Goal: Information Seeking & Learning: Learn about a topic

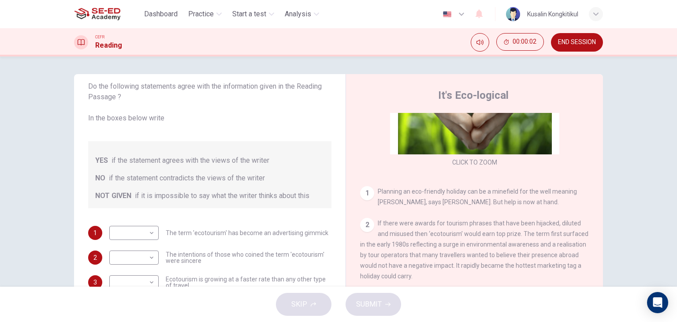
scroll to position [132, 0]
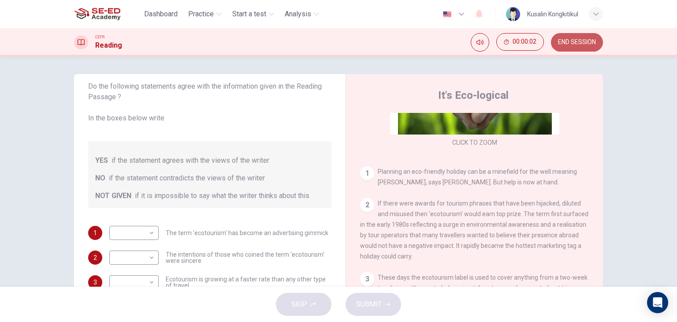
click at [575, 42] on span "END SESSION" at bounding box center [577, 42] width 38 height 7
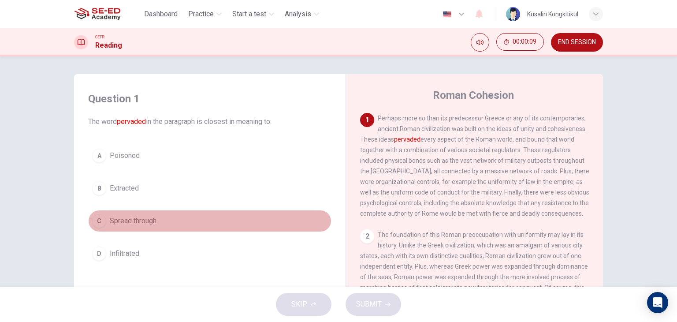
click at [145, 224] on span "Spread through" at bounding box center [133, 221] width 47 height 11
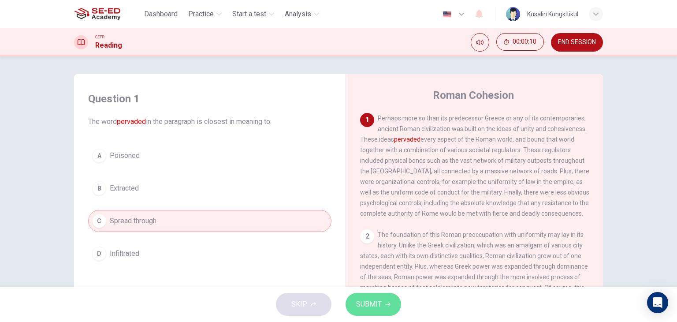
click at [365, 304] on span "SUBMIT" at bounding box center [369, 304] width 26 height 12
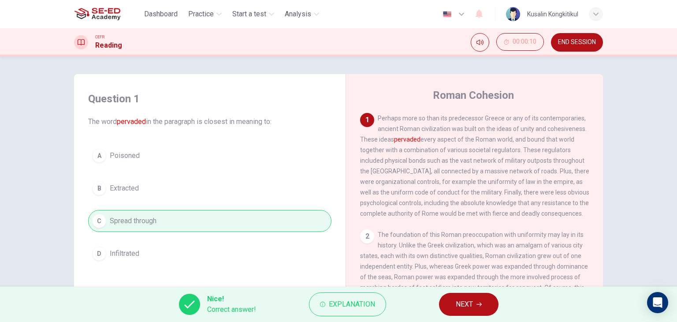
click at [474, 306] on button "NEXT" at bounding box center [469, 304] width 60 height 23
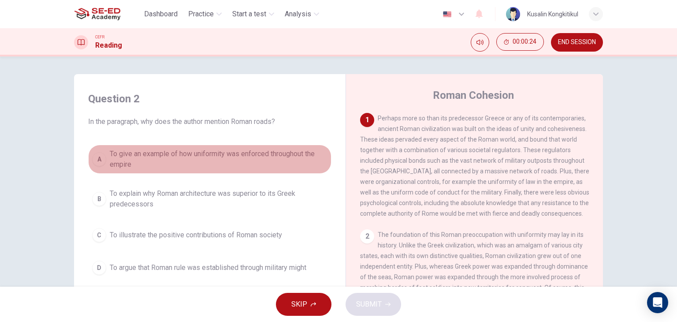
click at [201, 161] on span "To give an example of how uniformity was enforced throughout the empire" at bounding box center [219, 159] width 218 height 21
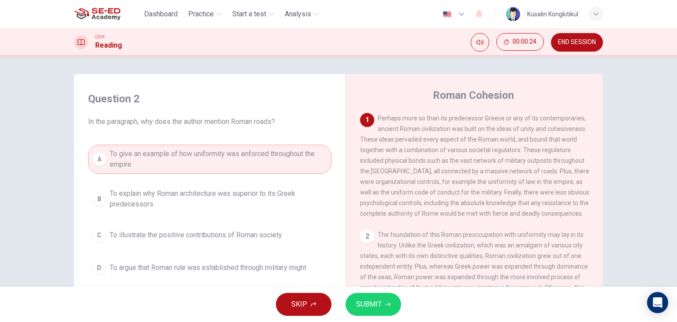
click at [377, 305] on span "SUBMIT" at bounding box center [369, 304] width 26 height 12
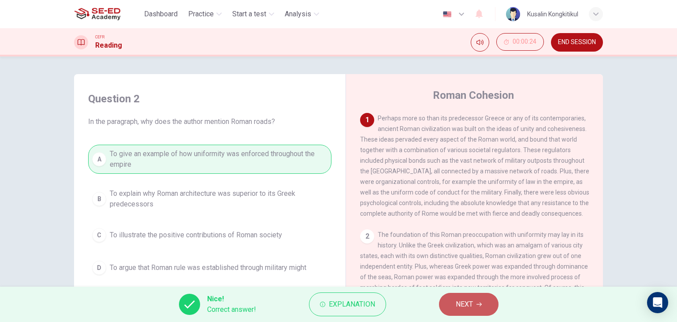
click at [476, 301] on button "NEXT" at bounding box center [469, 304] width 60 height 23
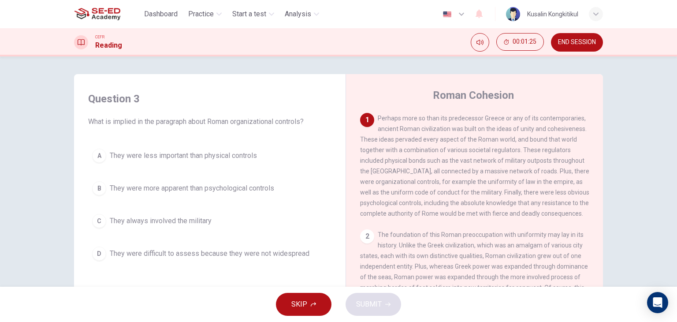
drag, startPoint x: 257, startPoint y: 182, endPoint x: 271, endPoint y: 191, distance: 16.4
click at [258, 184] on button "B They were more apparent than psychological controls" at bounding box center [209, 188] width 243 height 22
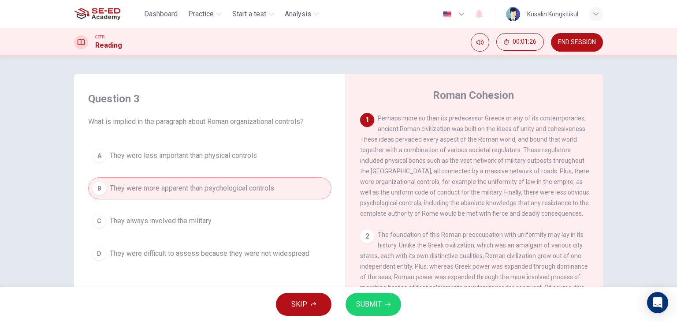
click at [386, 304] on icon "button" at bounding box center [387, 304] width 5 height 5
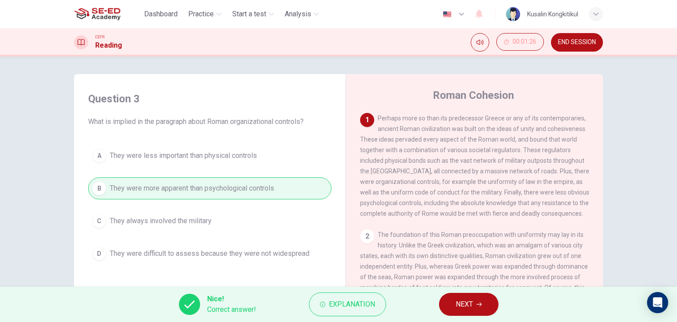
drag, startPoint x: 462, startPoint y: 302, endPoint x: 459, endPoint y: 307, distance: 5.7
click at [462, 303] on span "NEXT" at bounding box center [464, 304] width 17 height 12
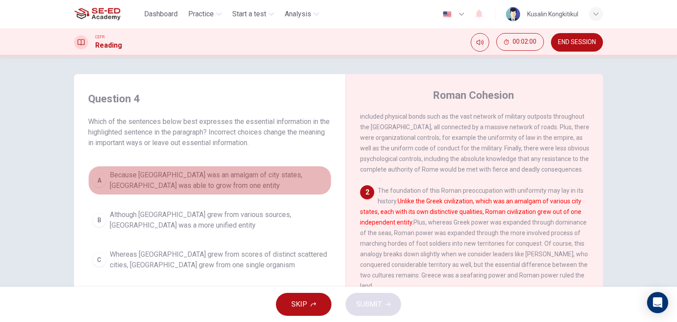
click at [198, 184] on span "Because Greece was an amalgam of city states, Rome was able to grow from one en…" at bounding box center [219, 180] width 218 height 21
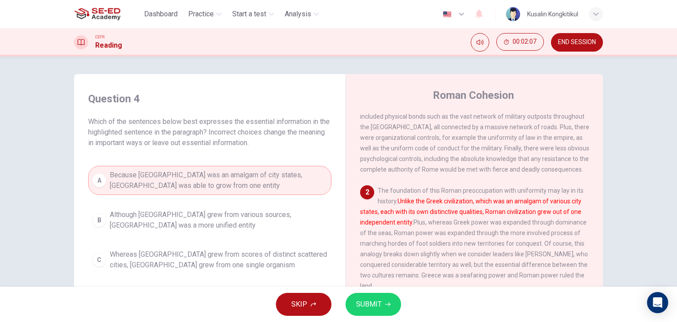
click at [371, 301] on span "SUBMIT" at bounding box center [369, 304] width 26 height 12
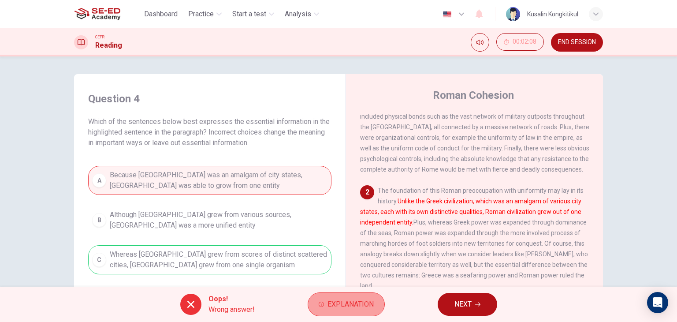
click at [332, 302] on span "Explanation" at bounding box center [351, 304] width 46 height 12
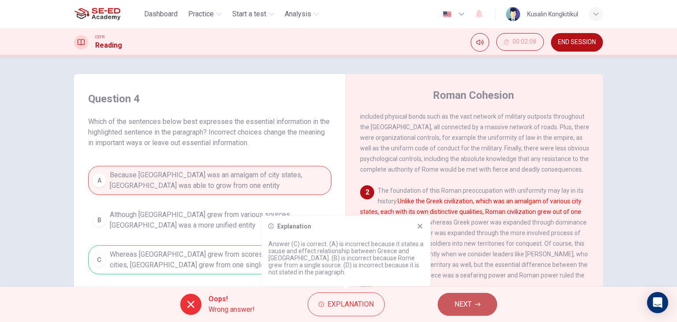
click at [467, 298] on span "NEXT" at bounding box center [463, 304] width 17 height 12
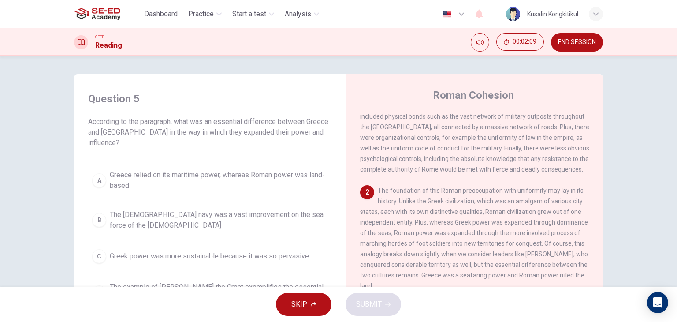
click at [585, 43] on span "END SESSION" at bounding box center [577, 42] width 38 height 7
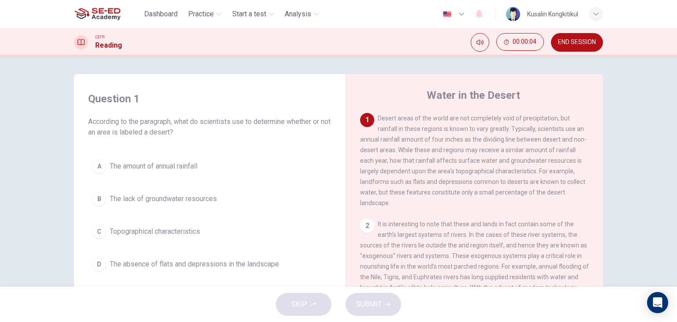
click at [108, 172] on button "A The amount of annual rainfall" at bounding box center [209, 166] width 243 height 22
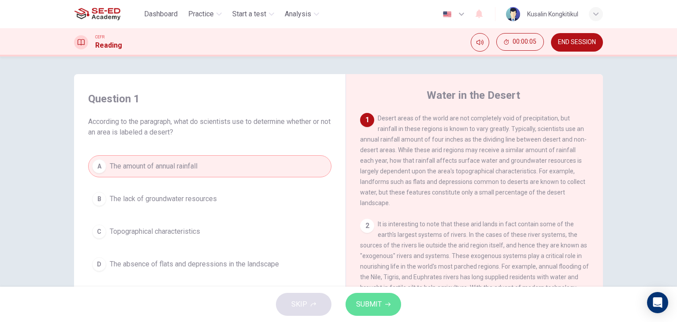
click at [376, 304] on span "SUBMIT" at bounding box center [369, 304] width 26 height 12
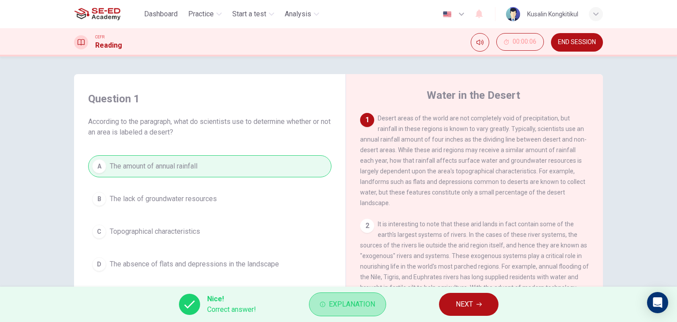
click at [376, 304] on button "Explanation" at bounding box center [347, 304] width 77 height 24
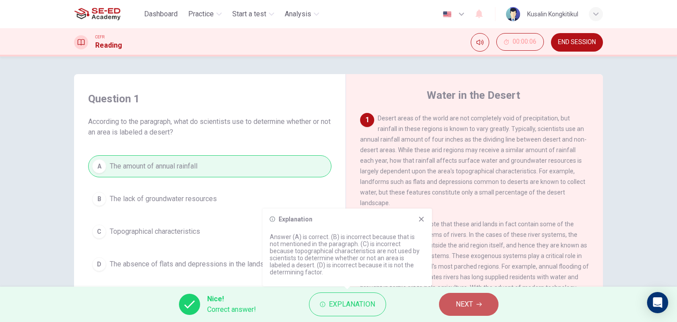
click at [466, 294] on button "NEXT" at bounding box center [469, 304] width 60 height 23
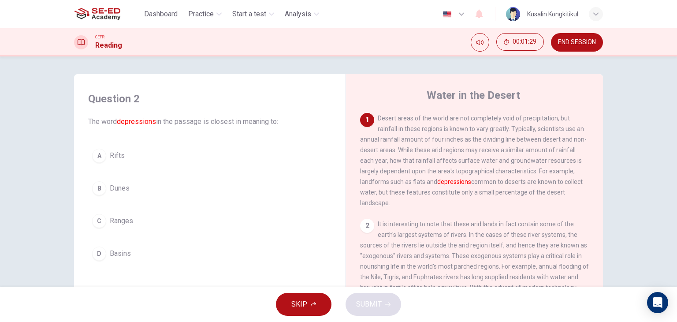
click at [132, 216] on button "C Ranges" at bounding box center [209, 221] width 243 height 22
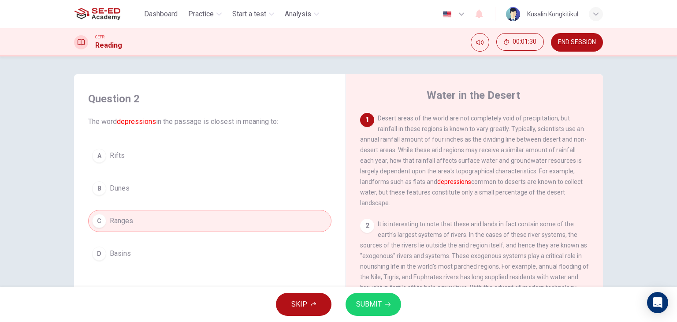
click at [363, 303] on span "SUBMIT" at bounding box center [369, 304] width 26 height 12
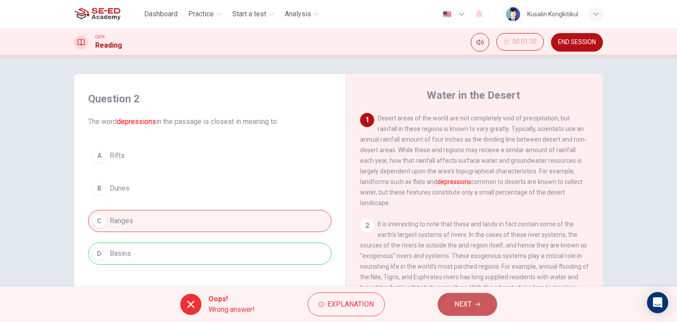
click at [472, 303] on button "NEXT" at bounding box center [468, 304] width 60 height 23
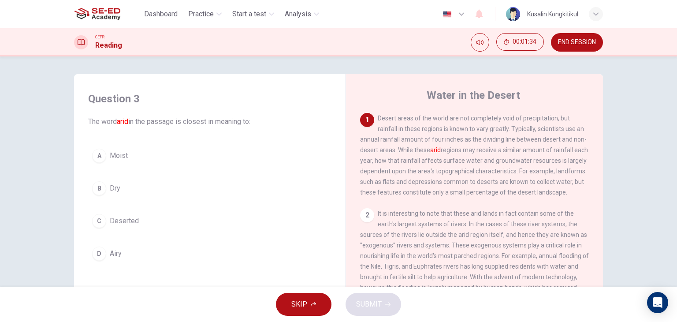
click at [116, 157] on span "Moist" at bounding box center [119, 155] width 18 height 11
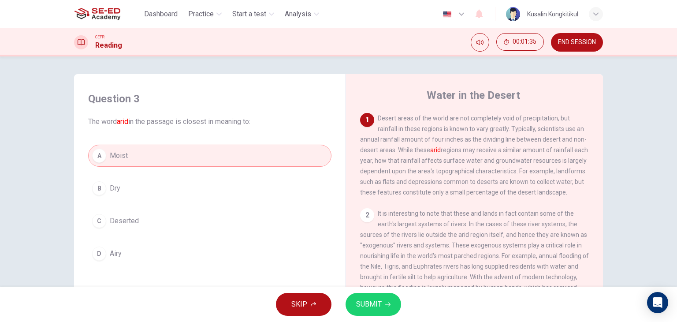
click at [381, 308] on span "SUBMIT" at bounding box center [369, 304] width 26 height 12
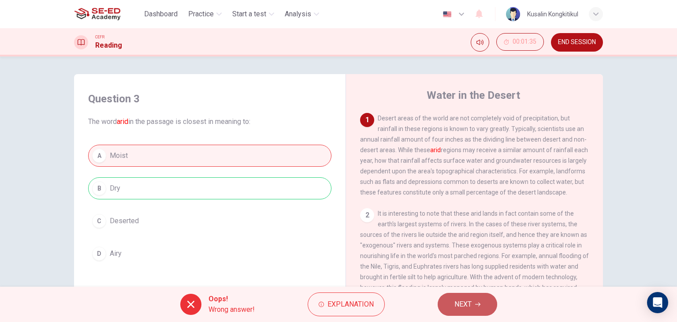
click at [455, 302] on span "NEXT" at bounding box center [463, 304] width 17 height 12
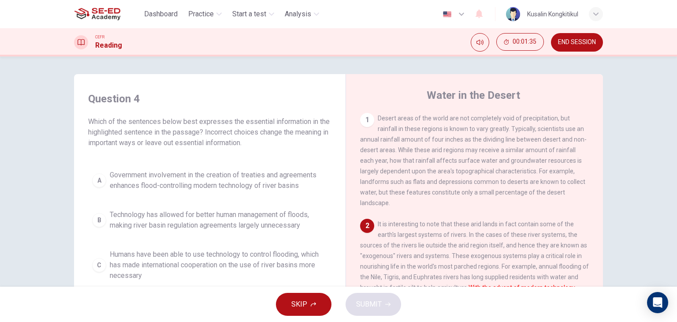
click at [263, 205] on div "A Government involvement in the creation of treaties and agreements enhances fl…" at bounding box center [209, 250] width 243 height 169
drag, startPoint x: 570, startPoint y: 45, endPoint x: 379, endPoint y: 56, distance: 190.8
click at [570, 44] on span "END SESSION" at bounding box center [577, 42] width 38 height 7
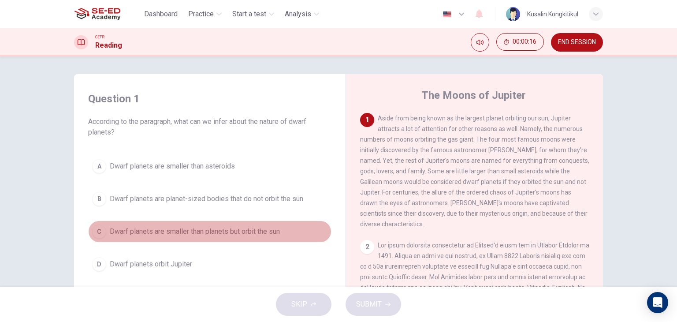
click at [236, 236] on button "C Dwarf planets are smaller than planets but orbit the sun" at bounding box center [209, 231] width 243 height 22
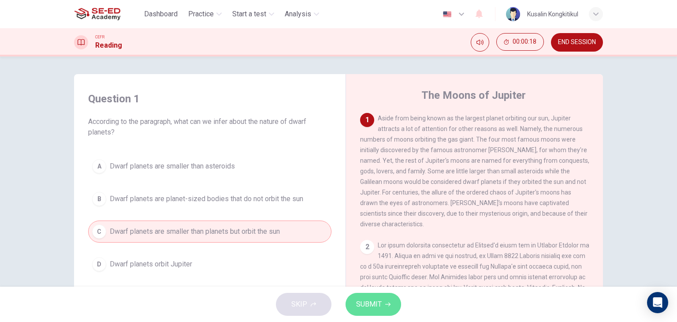
click at [383, 302] on button "SUBMIT" at bounding box center [374, 304] width 56 height 23
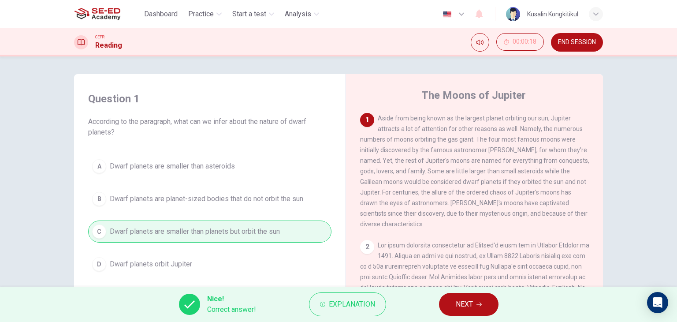
click at [456, 307] on span "NEXT" at bounding box center [464, 304] width 17 height 12
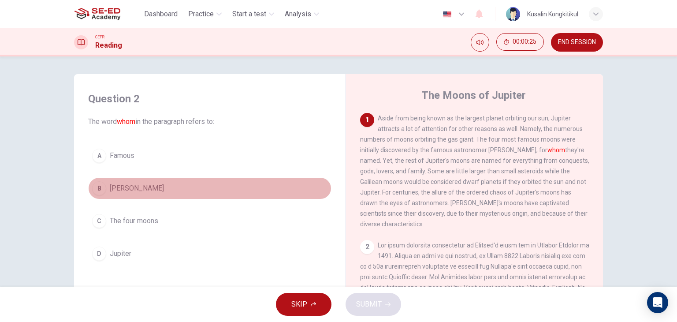
click at [136, 183] on span "[PERSON_NAME]" at bounding box center [137, 188] width 54 height 11
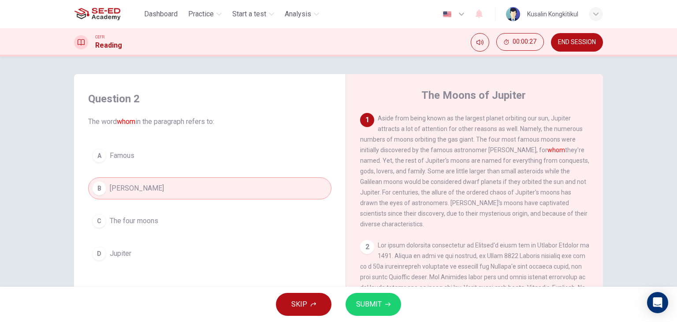
click at [384, 302] on button "SUBMIT" at bounding box center [374, 304] width 56 height 23
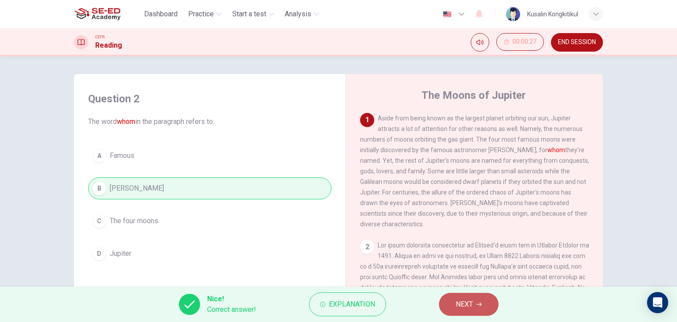
click at [471, 306] on span "NEXT" at bounding box center [464, 304] width 17 height 12
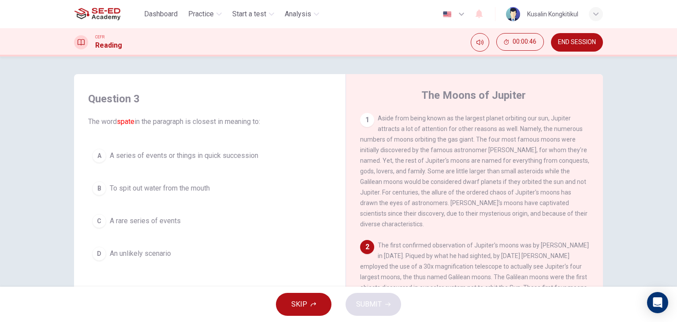
click at [260, 154] on button "A A series of events or things in quick succession" at bounding box center [209, 156] width 243 height 22
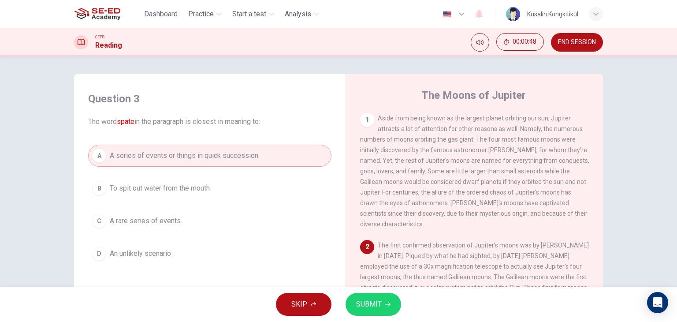
click at [381, 301] on button "SUBMIT" at bounding box center [374, 304] width 56 height 23
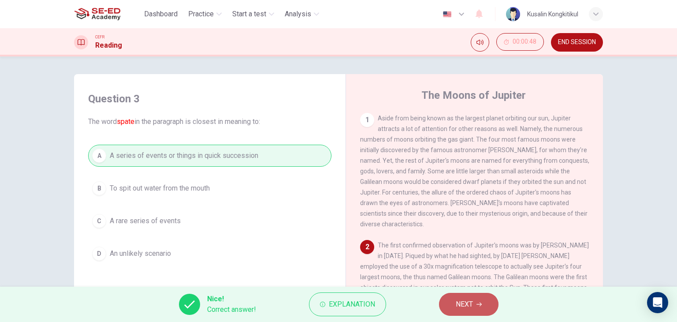
click at [472, 299] on span "NEXT" at bounding box center [464, 304] width 17 height 12
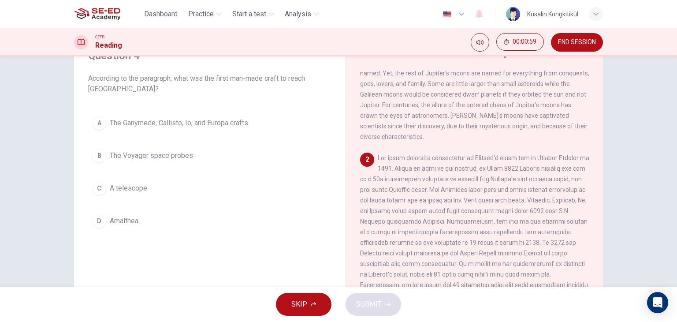
scroll to position [44, 0]
drag, startPoint x: 180, startPoint y: 149, endPoint x: 286, endPoint y: 212, distance: 123.4
click at [180, 149] on button "B The Voyager space probes" at bounding box center [209, 155] width 243 height 22
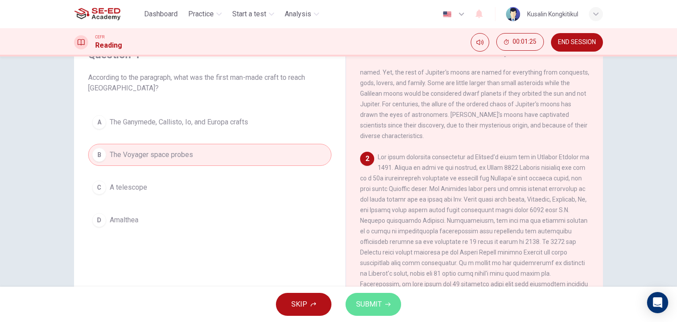
click at [399, 298] on button "SUBMIT" at bounding box center [374, 304] width 56 height 23
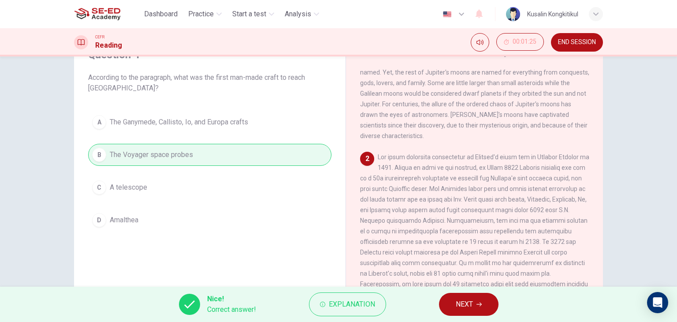
click at [474, 306] on button "NEXT" at bounding box center [469, 304] width 60 height 23
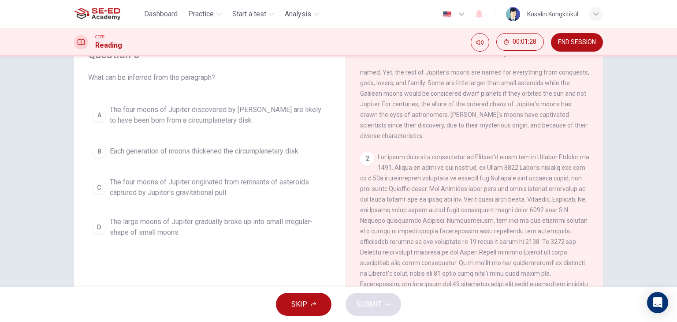
scroll to position [176, 0]
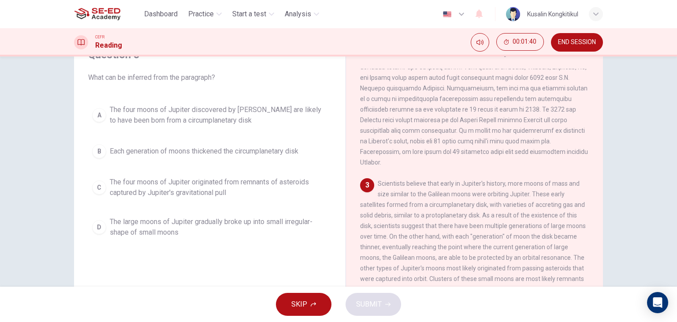
click at [250, 107] on span "The four moons of Jupiter discovered by [PERSON_NAME] are likely to have been b…" at bounding box center [219, 114] width 218 height 21
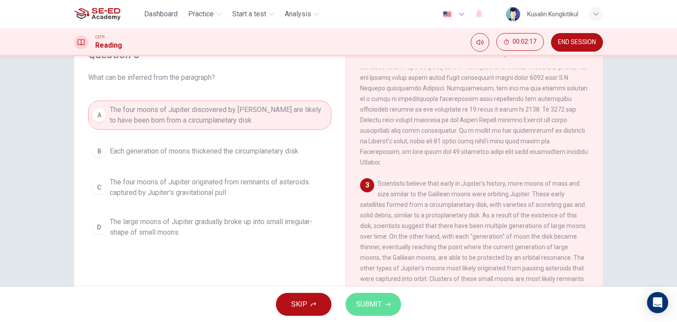
click at [377, 303] on span "SUBMIT" at bounding box center [369, 304] width 26 height 12
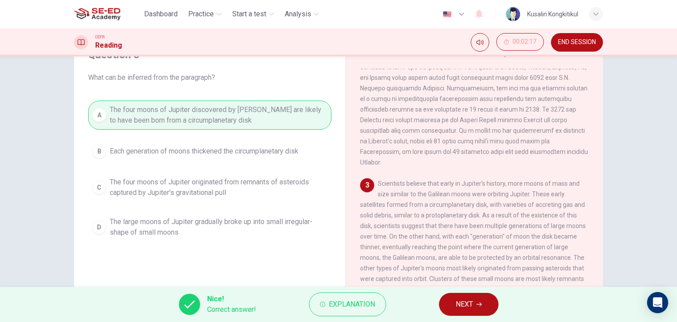
click at [445, 308] on button "NEXT" at bounding box center [469, 304] width 60 height 23
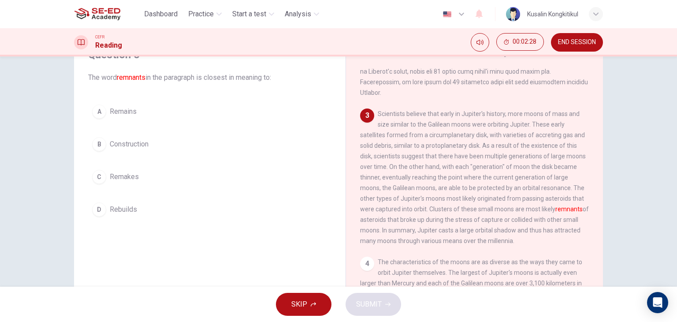
scroll to position [265, 0]
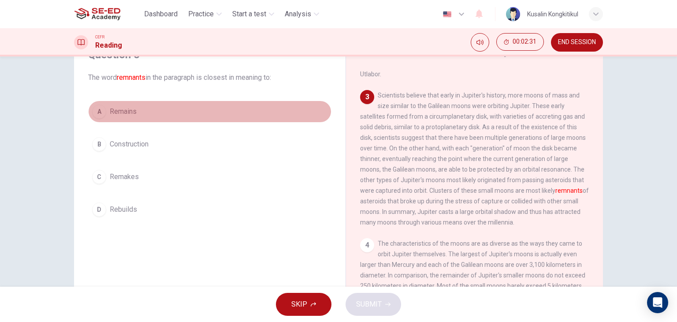
click at [117, 106] on span "Remains" at bounding box center [123, 111] width 27 height 11
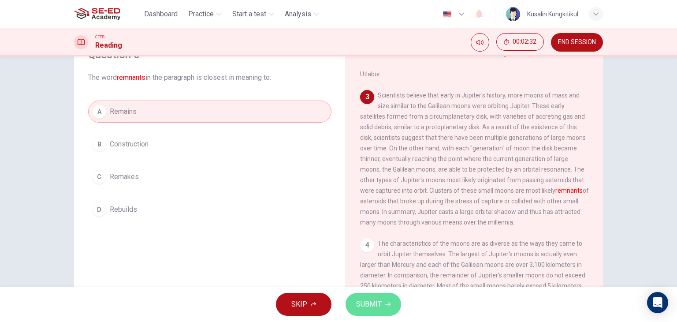
click at [366, 300] on span "SUBMIT" at bounding box center [369, 304] width 26 height 12
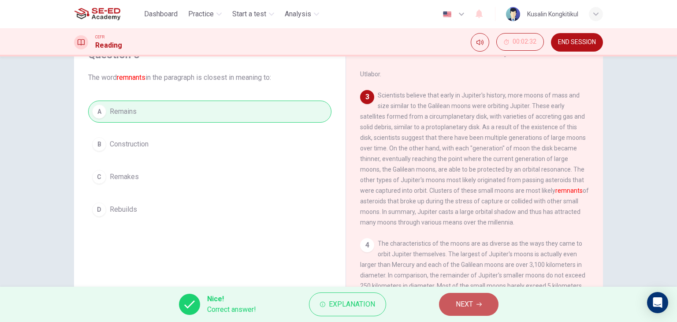
click at [474, 304] on button "NEXT" at bounding box center [469, 304] width 60 height 23
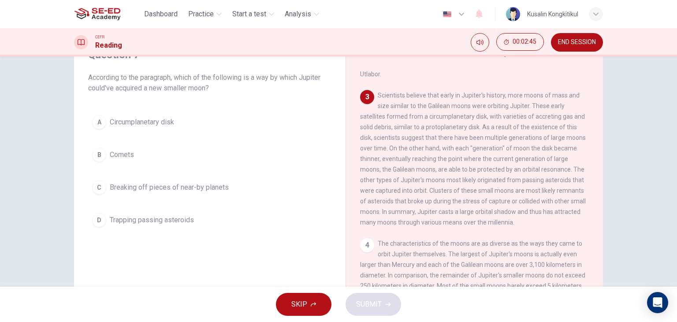
click at [118, 210] on button "D Trapping passing asteroids" at bounding box center [209, 220] width 243 height 22
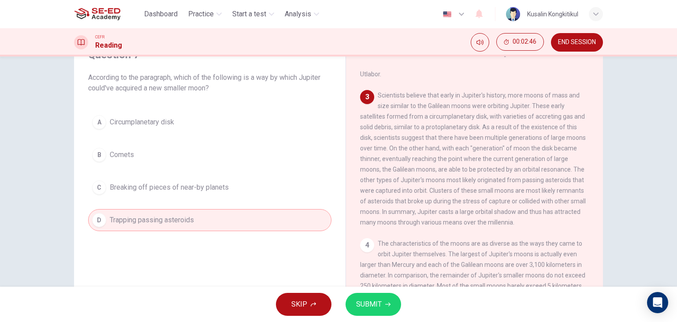
click at [385, 306] on icon "button" at bounding box center [387, 304] width 5 height 5
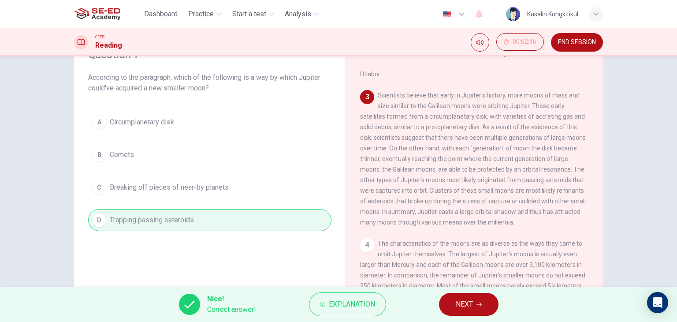
click at [487, 300] on button "NEXT" at bounding box center [469, 304] width 60 height 23
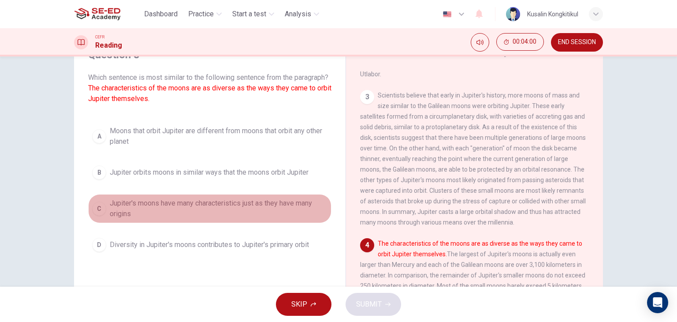
click at [141, 214] on span "Jupiter's moons have many characteristics just as they have many origins" at bounding box center [219, 208] width 218 height 21
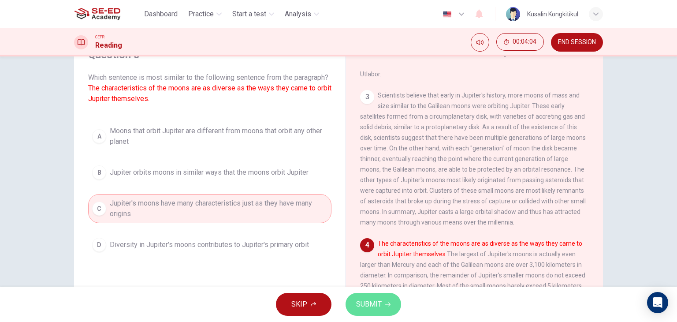
click at [373, 302] on span "SUBMIT" at bounding box center [369, 304] width 26 height 12
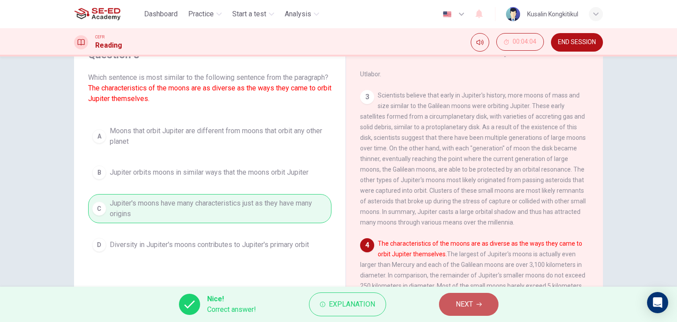
click at [466, 305] on span "NEXT" at bounding box center [464, 304] width 17 height 12
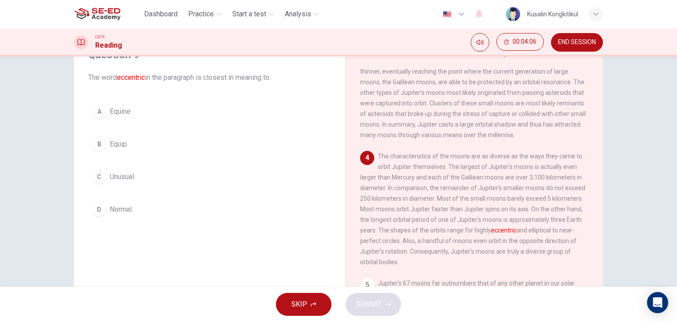
scroll to position [353, 0]
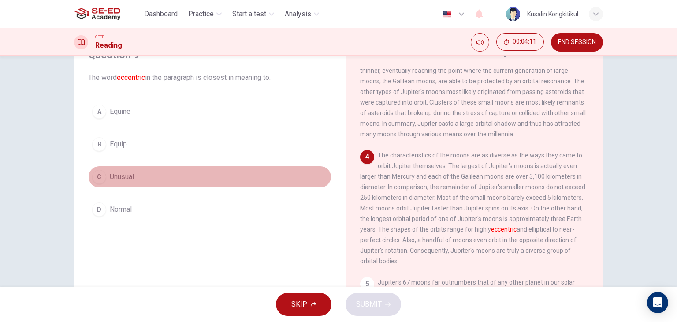
click at [120, 172] on span "Unusual" at bounding box center [122, 177] width 24 height 11
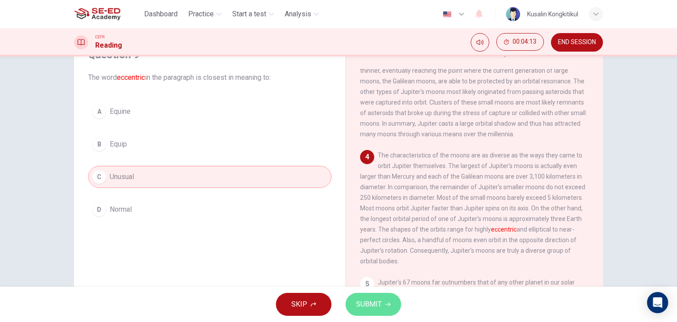
click at [360, 303] on span "SUBMIT" at bounding box center [369, 304] width 26 height 12
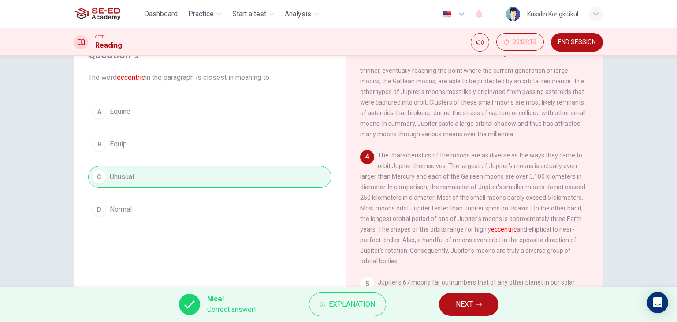
click at [479, 312] on button "NEXT" at bounding box center [469, 304] width 60 height 23
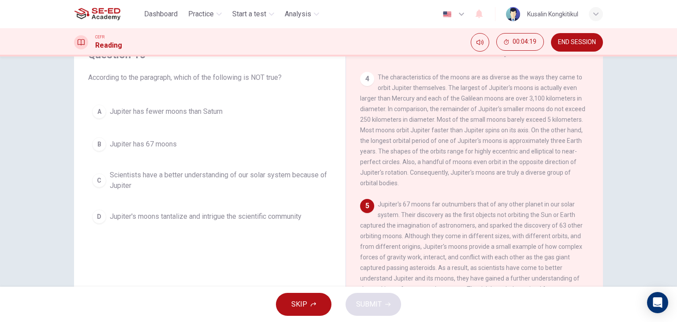
scroll to position [441, 0]
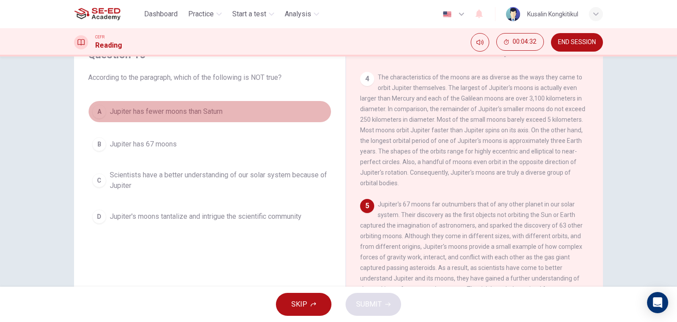
drag, startPoint x: 213, startPoint y: 115, endPoint x: 241, endPoint y: 135, distance: 34.9
click at [212, 116] on span "Jupiter has fewer moons than Saturn" at bounding box center [166, 111] width 113 height 11
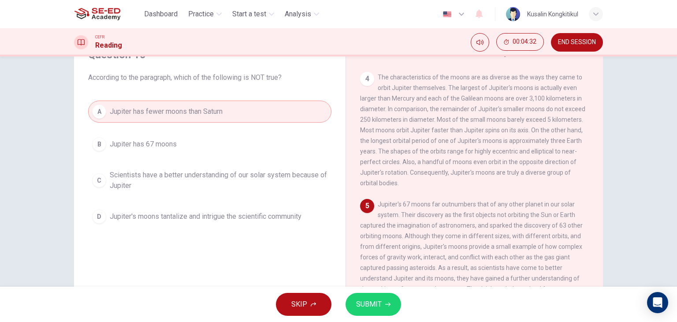
click at [391, 304] on button "SUBMIT" at bounding box center [374, 304] width 56 height 23
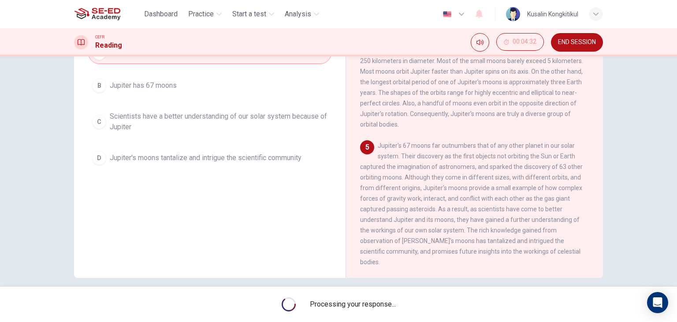
scroll to position [112, 0]
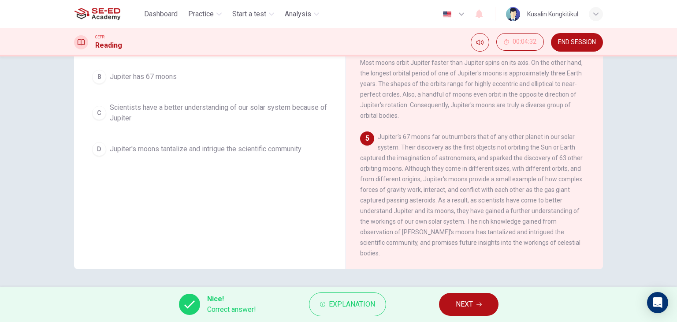
click at [474, 300] on button "NEXT" at bounding box center [469, 304] width 60 height 23
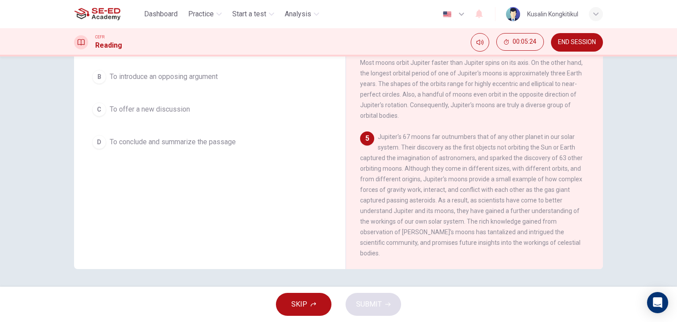
click at [223, 148] on button "D To conclude and summarize the passage" at bounding box center [209, 142] width 243 height 22
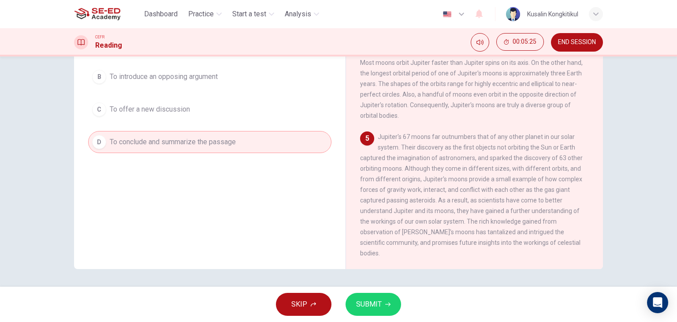
click at [384, 312] on button "SUBMIT" at bounding box center [374, 304] width 56 height 23
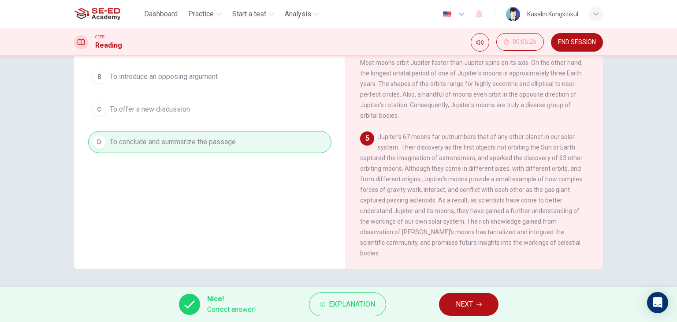
click at [462, 306] on span "NEXT" at bounding box center [464, 304] width 17 height 12
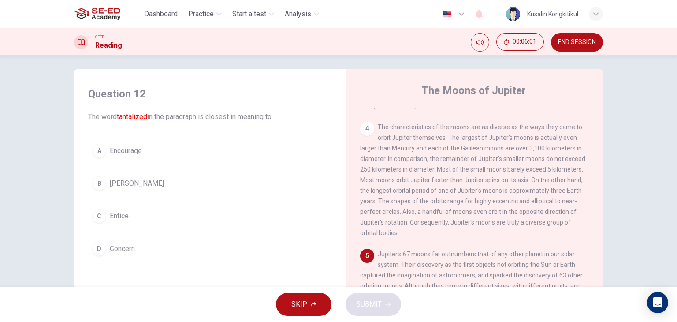
scroll to position [0, 0]
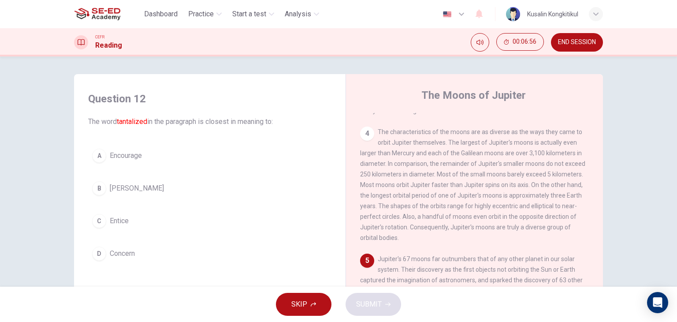
click at [107, 229] on button "C Entice" at bounding box center [209, 221] width 243 height 22
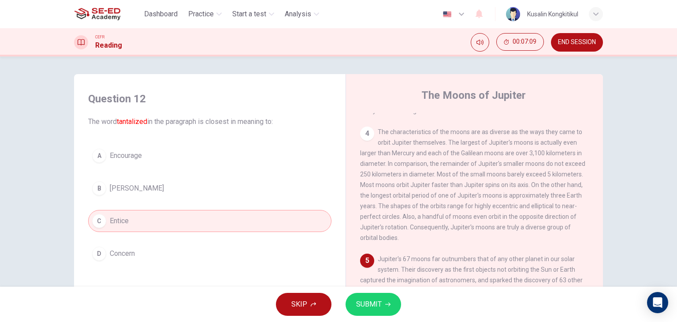
click at [369, 308] on span "SUBMIT" at bounding box center [369, 304] width 26 height 12
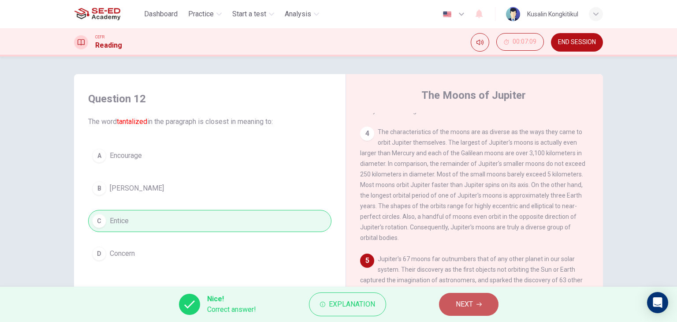
click at [456, 302] on span "NEXT" at bounding box center [464, 304] width 17 height 12
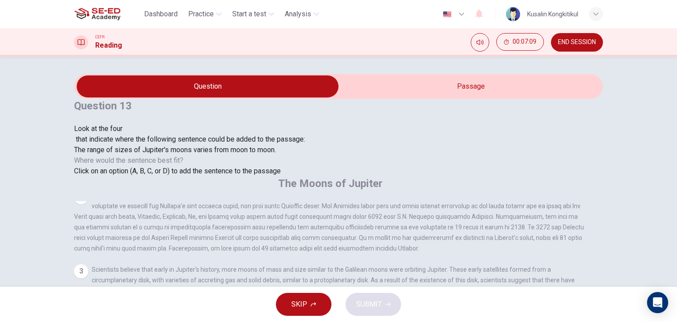
scroll to position [337, 0]
drag, startPoint x: 470, startPoint y: 217, endPoint x: 573, endPoint y: 216, distance: 102.7
click at [350, 294] on div "SKIP SUBMIT" at bounding box center [338, 304] width 677 height 35
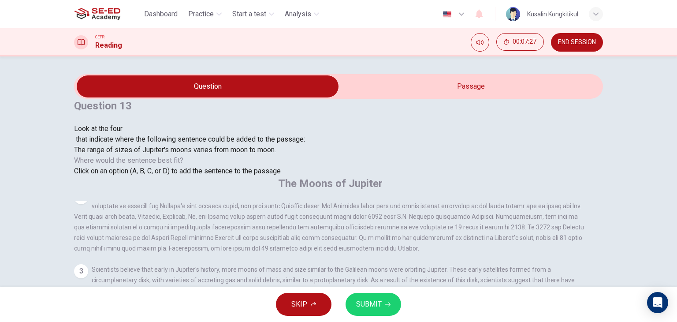
click at [365, 304] on span "SUBMIT" at bounding box center [369, 304] width 26 height 12
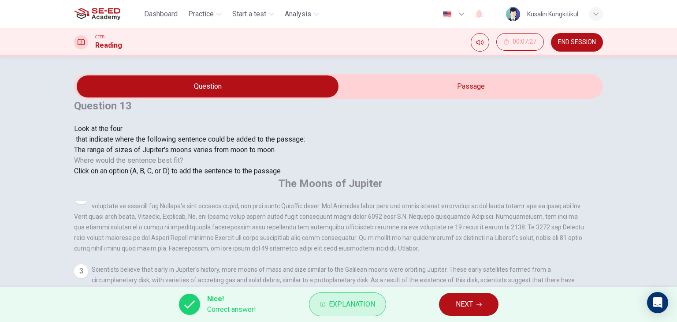
click at [375, 301] on button "Explanation" at bounding box center [347, 304] width 77 height 24
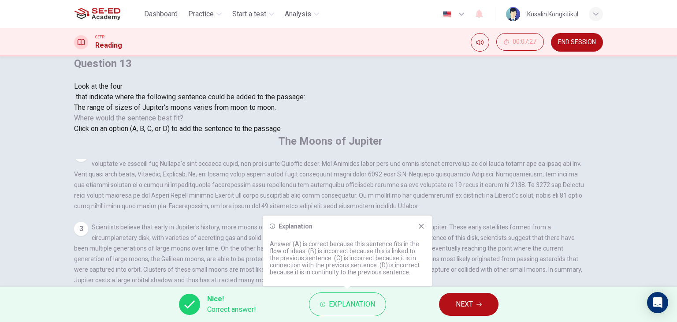
scroll to position [44, 0]
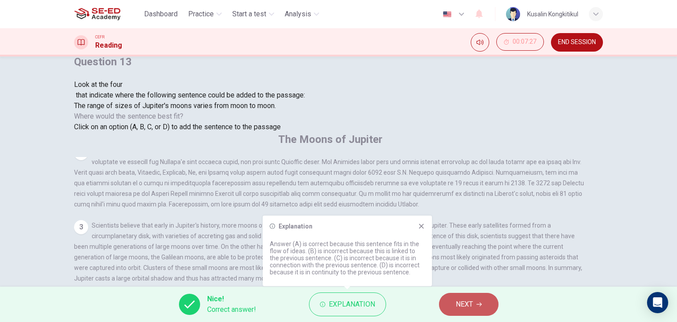
click at [482, 309] on button "NEXT" at bounding box center [469, 304] width 60 height 23
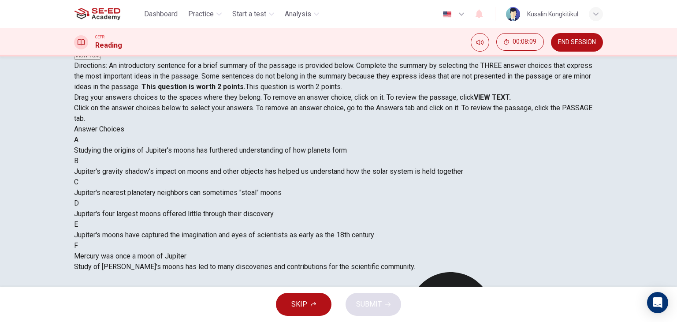
scroll to position [30, 0]
drag, startPoint x: 160, startPoint y: 203, endPoint x: 326, endPoint y: 217, distance: 166.9
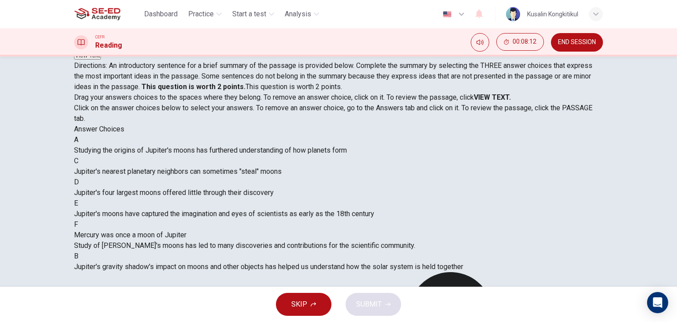
scroll to position [0, 0]
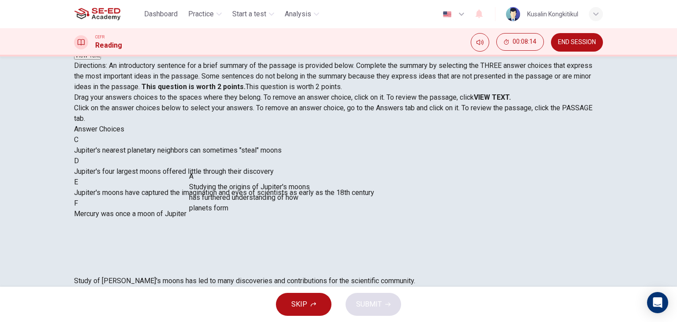
drag, startPoint x: 179, startPoint y: 177, endPoint x: 271, endPoint y: 224, distance: 102.9
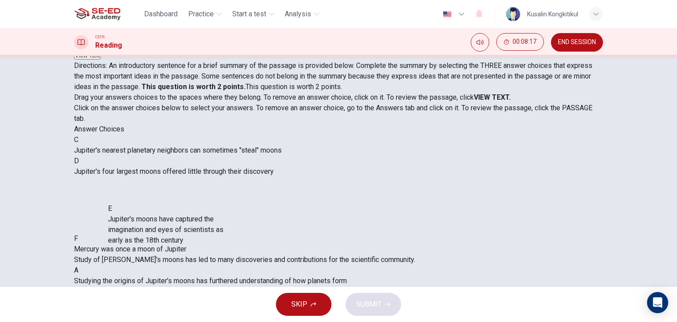
scroll to position [10, 0]
drag, startPoint x: 158, startPoint y: 239, endPoint x: 267, endPoint y: 262, distance: 111.8
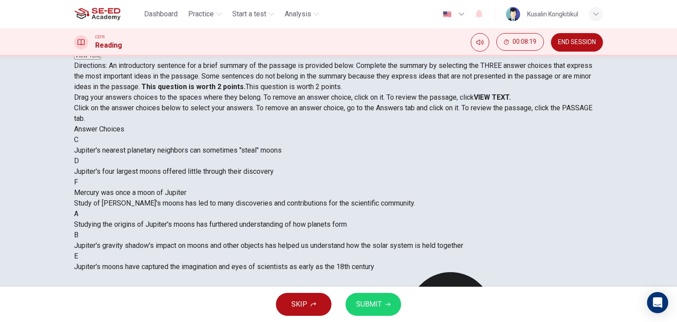
scroll to position [0, 0]
click at [378, 304] on span "SUBMIT" at bounding box center [369, 304] width 26 height 12
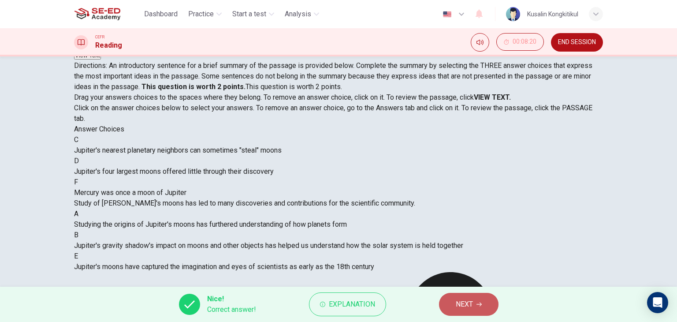
click at [455, 302] on button "NEXT" at bounding box center [469, 304] width 60 height 23
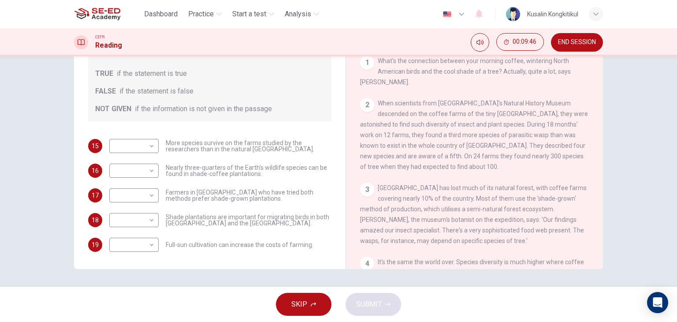
scroll to position [132, 0]
click at [107, 197] on body "This site uses cookies, as explained in our Privacy Policy . If you agree to th…" at bounding box center [338, 161] width 677 height 322
click at [119, 321] on li "TRUE" at bounding box center [338, 327] width 677 height 11
type input "TRUE"
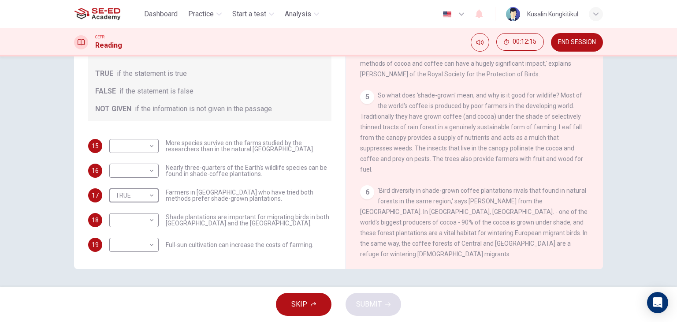
scroll to position [397, 0]
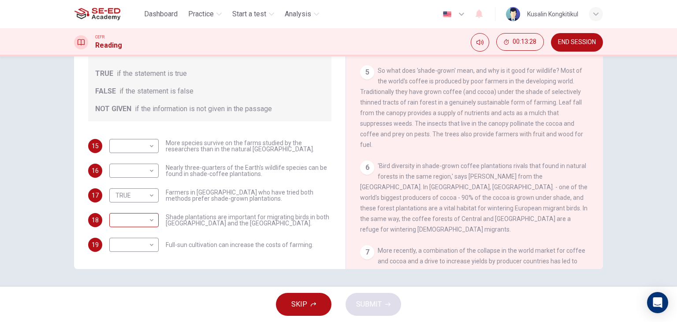
click at [140, 216] on body "This site uses cookies, as explained in our Privacy Policy . If you agree to th…" at bounding box center [338, 161] width 677 height 322
click at [138, 321] on li "TRUE" at bounding box center [338, 327] width 677 height 11
type input "TRUE"
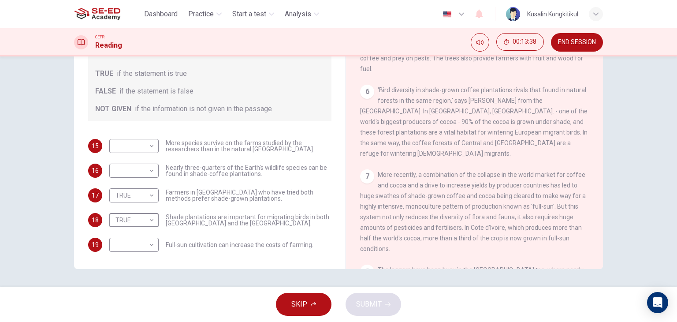
scroll to position [485, 0]
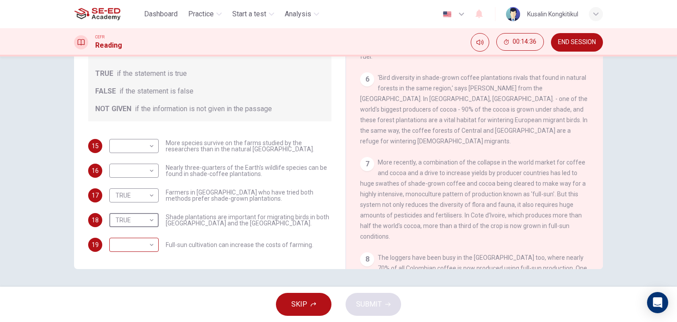
click at [145, 243] on body "This site uses cookies, as explained in our Privacy Policy . If you agree to th…" at bounding box center [338, 161] width 677 height 322
click at [146, 321] on div at bounding box center [338, 322] width 677 height 0
click at [123, 246] on body "This site uses cookies, as explained in our Privacy Policy . If you agree to th…" at bounding box center [338, 161] width 677 height 322
click at [132, 321] on li "TRUE" at bounding box center [338, 327] width 677 height 11
type input "TRUE"
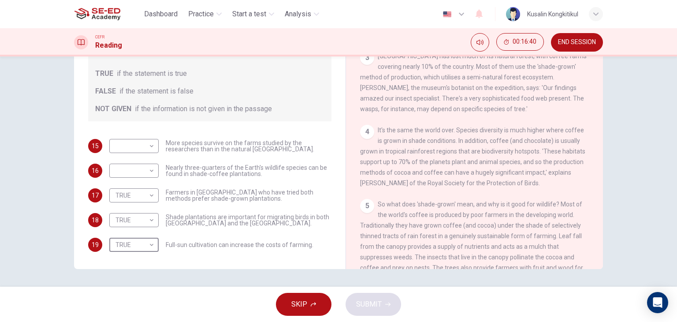
scroll to position [265, 0]
click at [143, 172] on body "This site uses cookies, as explained in our Privacy Policy . If you agree to th…" at bounding box center [338, 161] width 677 height 322
click at [132, 321] on li "TRUE" at bounding box center [338, 327] width 677 height 11
type input "TRUE"
click at [134, 154] on body "This site uses cookies, as explained in our Privacy Policy . If you agree to th…" at bounding box center [338, 161] width 677 height 322
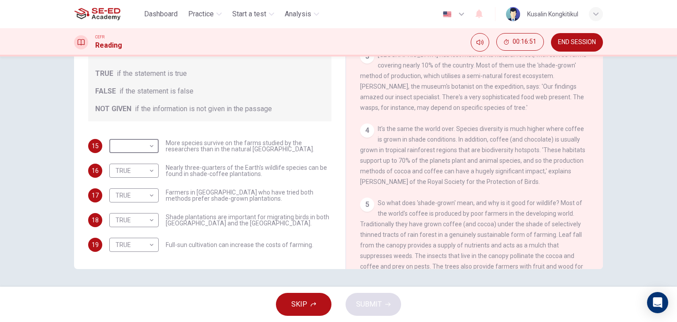
type input "NOT GIVEN"
click at [367, 303] on span "SUBMIT" at bounding box center [369, 304] width 26 height 12
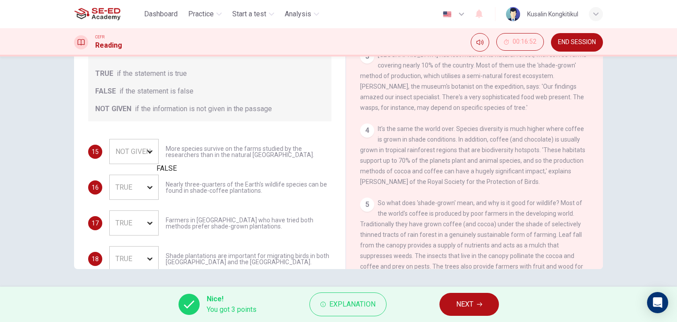
click at [136, 175] on div "TRUE" at bounding box center [144, 187] width 70 height 25
click at [462, 308] on span "NEXT" at bounding box center [464, 304] width 17 height 12
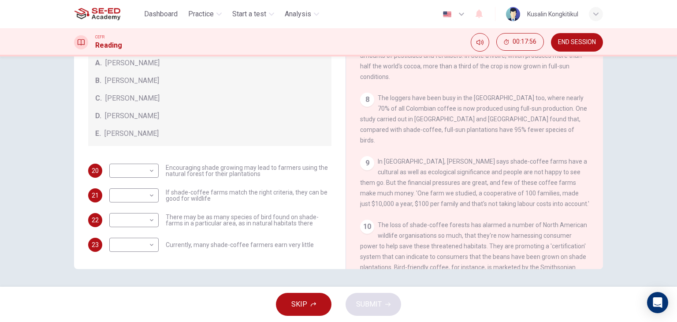
scroll to position [644, 0]
click at [124, 172] on body "This site uses cookies, as explained in our Privacy Policy . If you agree to th…" at bounding box center [338, 161] width 677 height 322
click at [123, 321] on li "A" at bounding box center [338, 327] width 677 height 11
type input "A"
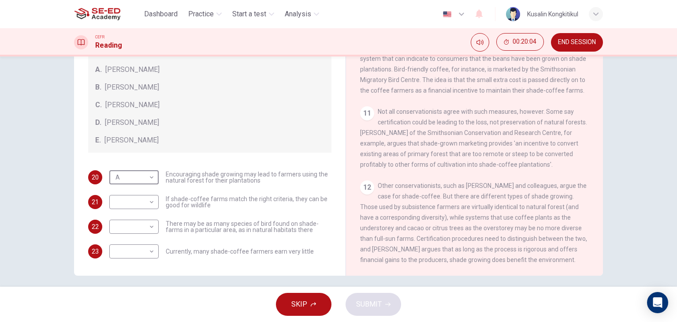
scroll to position [112, 0]
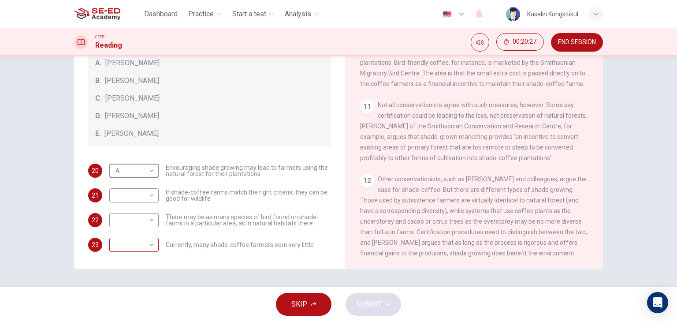
click at [141, 245] on body "This site uses cookies, as explained in our Privacy Policy . If you agree to th…" at bounding box center [338, 161] width 677 height 322
click at [142, 321] on li "A" at bounding box center [338, 327] width 677 height 11
type input "A"
click at [139, 168] on body "This site uses cookies, as explained in our Privacy Policy . If you agree to th…" at bounding box center [338, 161] width 677 height 322
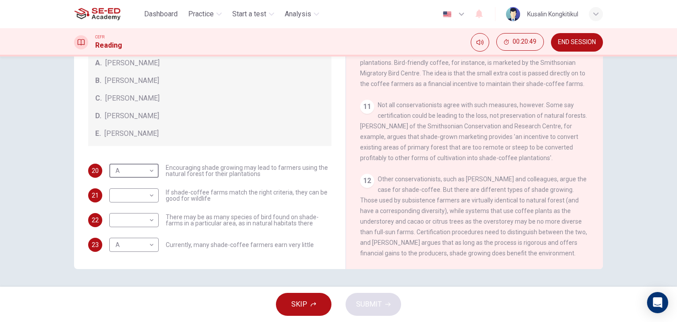
type input "E"
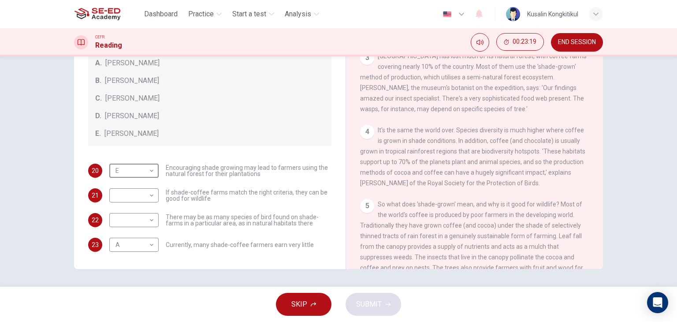
scroll to position [265, 0]
click at [145, 198] on body "This site uses cookies, as explained in our Privacy Policy . If you agree to th…" at bounding box center [338, 161] width 677 height 322
type input "B"
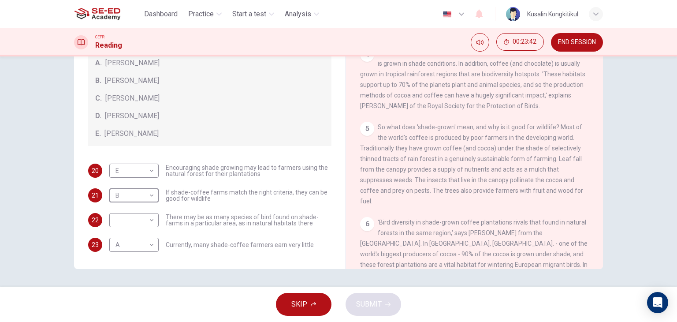
scroll to position [353, 0]
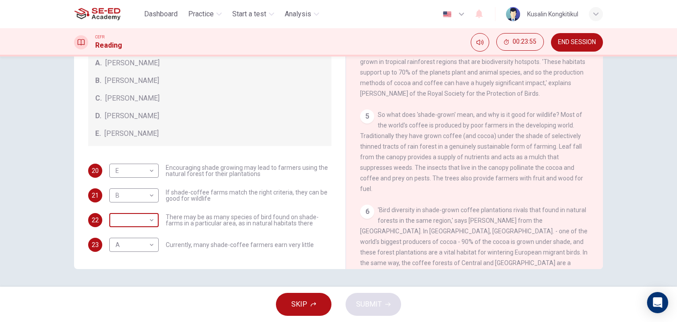
click at [144, 226] on body "This site uses cookies, as explained in our Privacy Policy . If you agree to th…" at bounding box center [338, 161] width 677 height 322
click at [145, 218] on body "This site uses cookies, as explained in our Privacy Policy . If you agree to th…" at bounding box center [338, 161] width 677 height 322
type input "C"
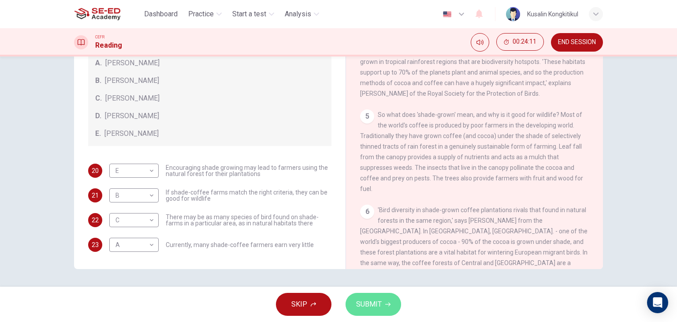
click at [379, 304] on span "SUBMIT" at bounding box center [369, 304] width 26 height 12
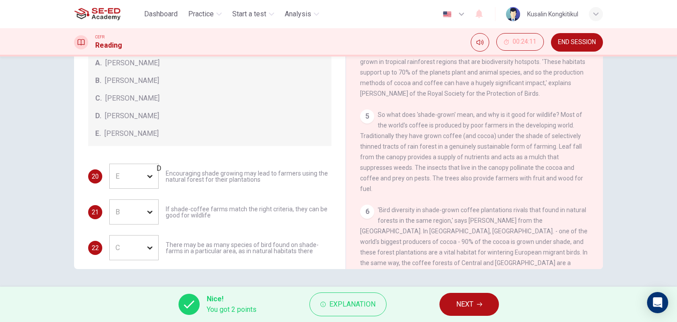
click at [142, 170] on div "E" at bounding box center [144, 176] width 70 height 25
click at [455, 306] on button "NEXT" at bounding box center [470, 304] width 60 height 23
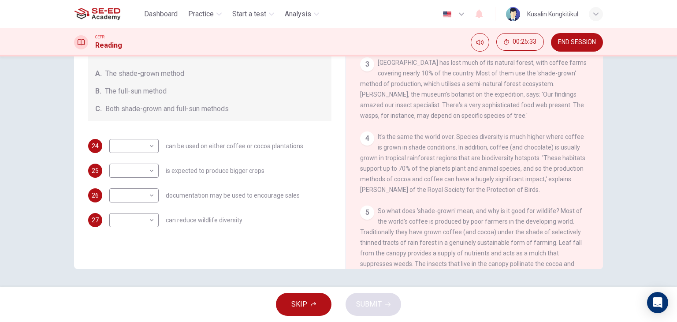
scroll to position [176, 0]
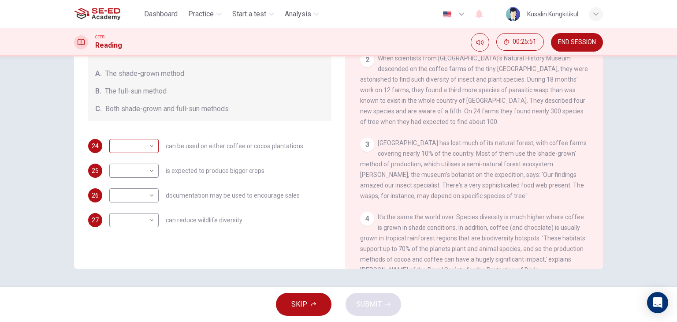
click at [123, 142] on body "This site uses cookies, as explained in our Privacy Policy . If you agree to th…" at bounding box center [338, 161] width 677 height 322
click at [129, 321] on li "A" at bounding box center [338, 327] width 677 height 11
type input "A"
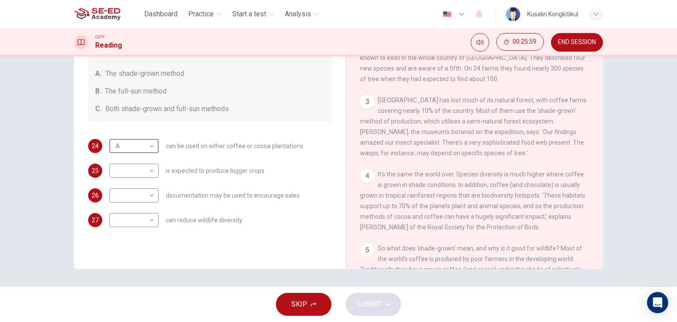
scroll to position [220, 0]
click at [128, 220] on body "This site uses cookies, as explained in our Privacy Policy . If you agree to th…" at bounding box center [338, 161] width 677 height 322
click at [125, 321] on li "A" at bounding box center [338, 327] width 677 height 11
type input "A"
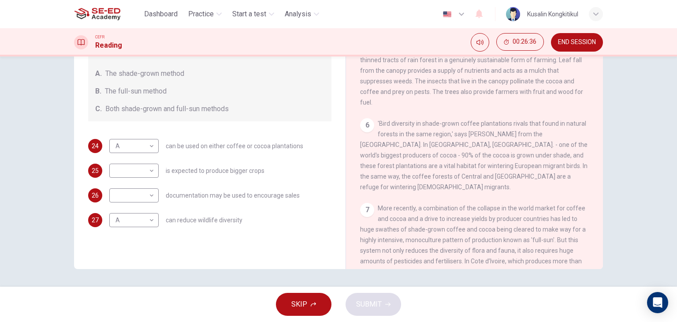
scroll to position [441, 0]
click at [644, 240] on div "Questions 24 - 27 Classify the features described below as applying to growing …" at bounding box center [338, 171] width 677 height 230
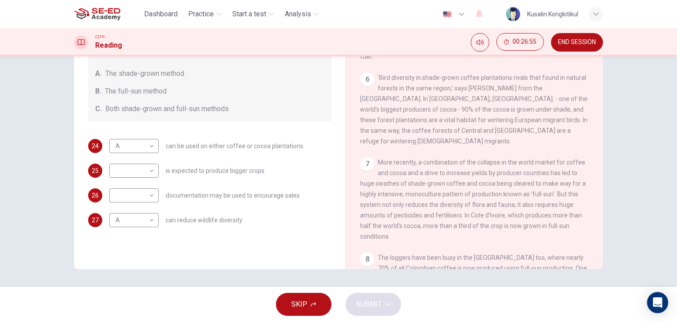
scroll to position [529, 0]
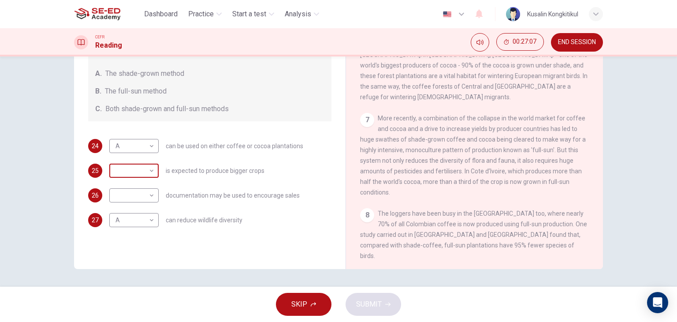
click at [145, 169] on body "This site uses cookies, as explained in our Privacy Policy . If you agree to th…" at bounding box center [338, 161] width 677 height 322
type input "B"
click at [134, 196] on body "This site uses cookies, as explained in our Privacy Policy . If you agree to th…" at bounding box center [338, 161] width 677 height 322
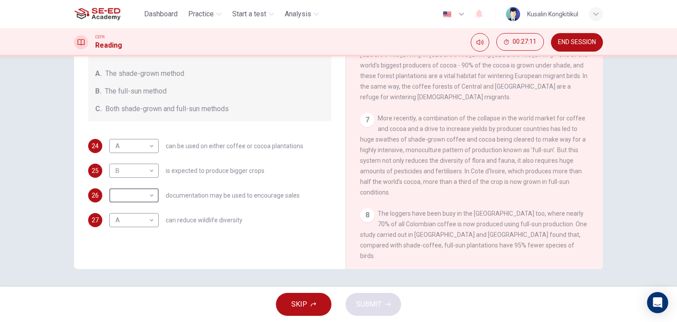
type input "C"
click at [385, 302] on icon "button" at bounding box center [387, 304] width 5 height 5
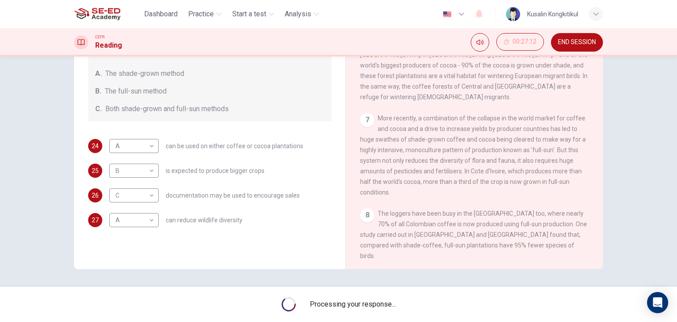
click at [35, 264] on div "Questions 24 - 27 Classify the features described below as applying to growing …" at bounding box center [338, 171] width 677 height 230
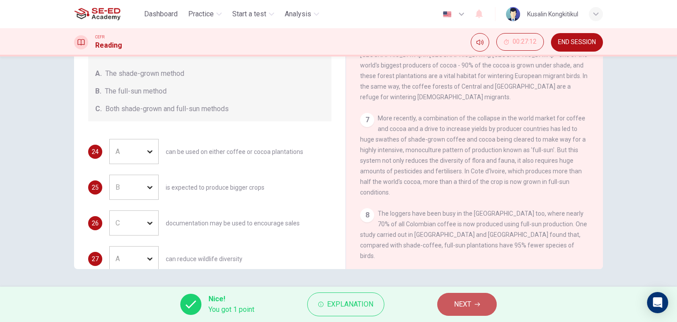
click at [483, 308] on button "NEXT" at bounding box center [467, 304] width 60 height 23
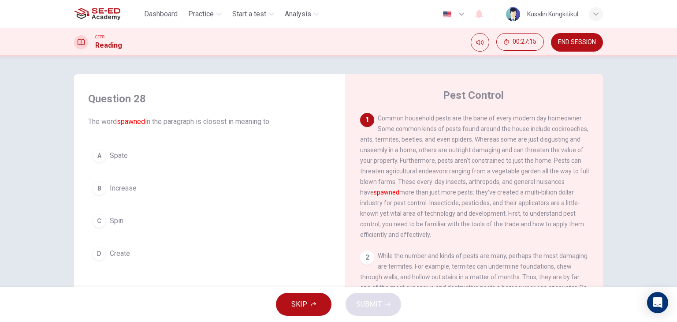
click at [117, 196] on button "B Increase" at bounding box center [209, 188] width 243 height 22
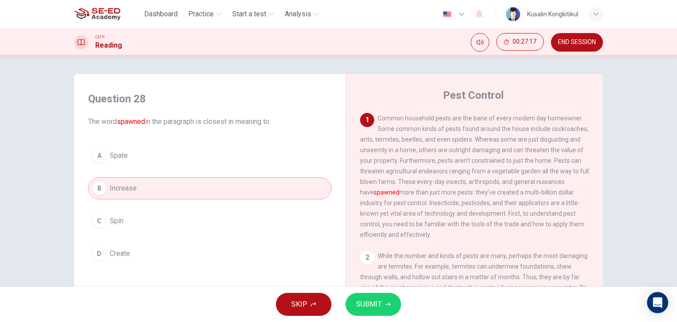
click at [362, 311] on button "SUBMIT" at bounding box center [374, 304] width 56 height 23
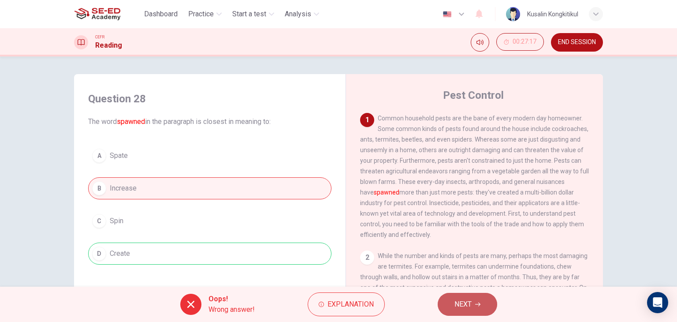
click at [489, 304] on button "NEXT" at bounding box center [468, 304] width 60 height 23
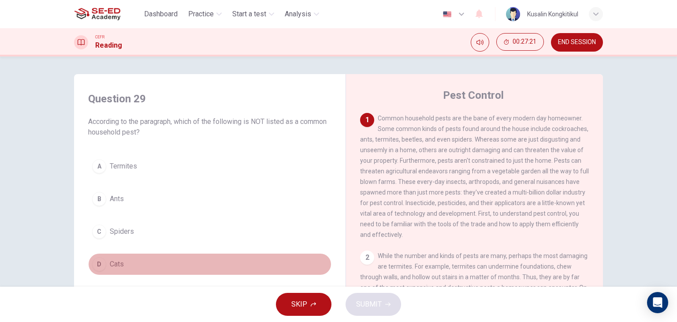
drag, startPoint x: 110, startPoint y: 264, endPoint x: 448, endPoint y: 267, distance: 337.7
click at [117, 264] on span "Cats" at bounding box center [117, 264] width 14 height 11
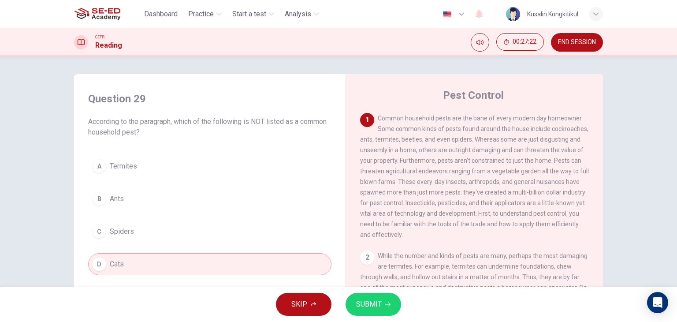
click at [374, 302] on span "SUBMIT" at bounding box center [369, 304] width 26 height 12
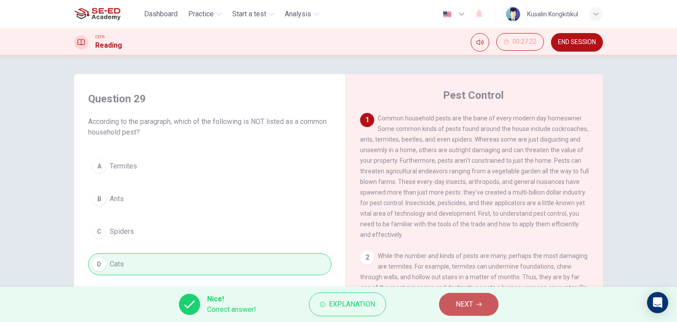
click at [452, 305] on button "NEXT" at bounding box center [469, 304] width 60 height 23
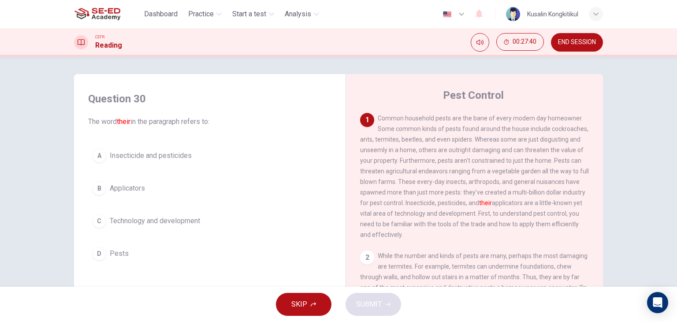
click at [175, 211] on button "C Technology and development" at bounding box center [209, 221] width 243 height 22
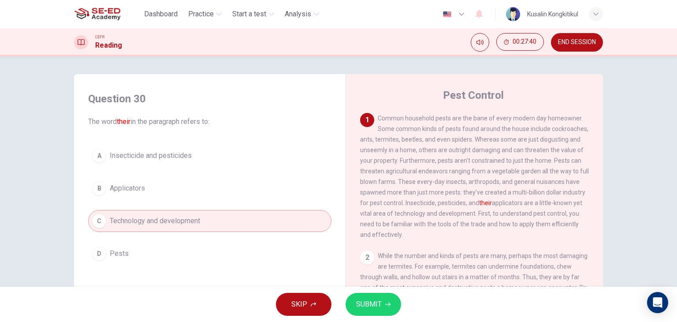
click at [162, 186] on button "B Applicators" at bounding box center [209, 188] width 243 height 22
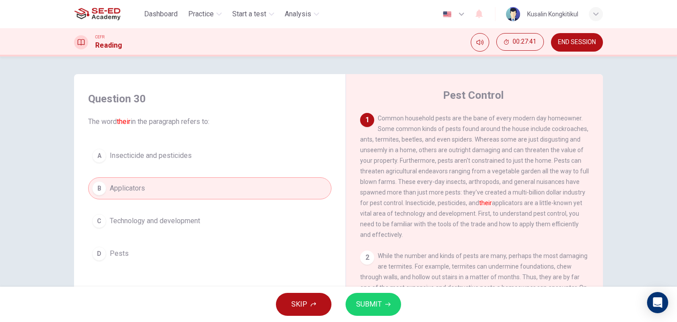
click at [164, 161] on button "A Insecticide and pesticides" at bounding box center [209, 156] width 243 height 22
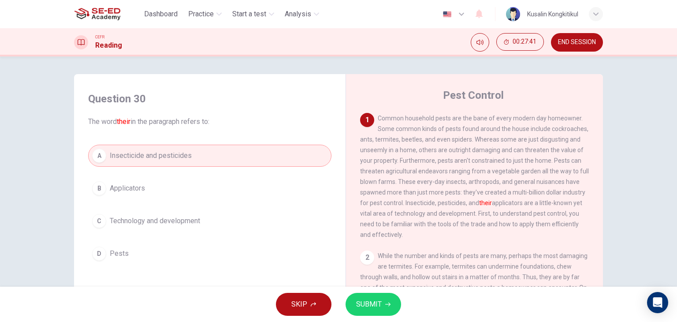
click at [365, 310] on span "SUBMIT" at bounding box center [369, 304] width 26 height 12
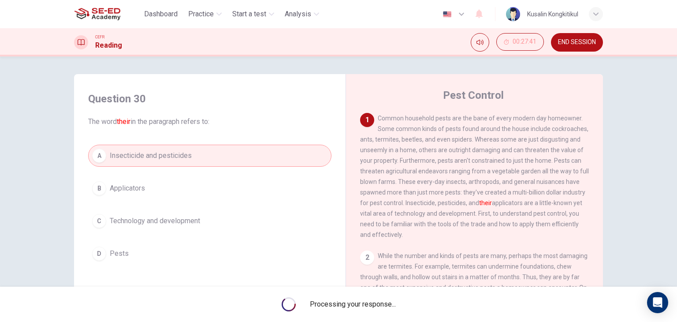
click at [365, 310] on div "Processing your response..." at bounding box center [338, 304] width 677 height 35
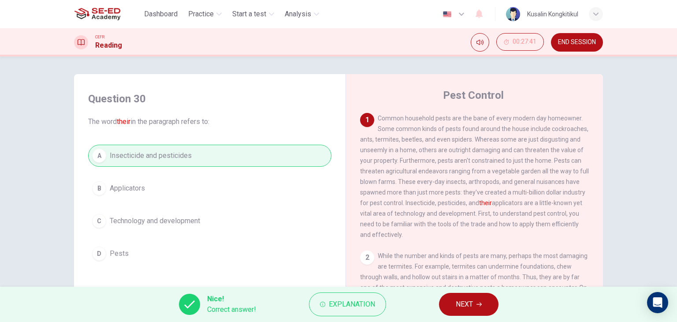
click at [449, 307] on button "NEXT" at bounding box center [469, 304] width 60 height 23
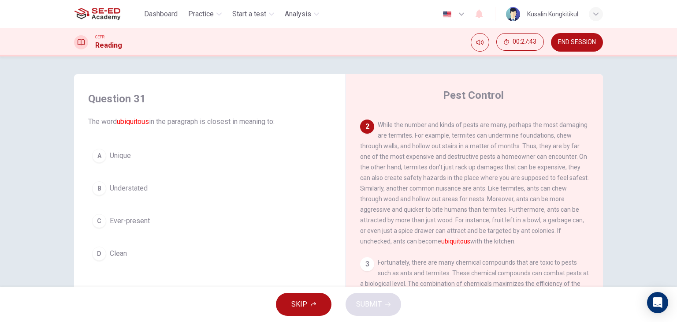
scroll to position [132, 0]
click at [144, 226] on button "C Ever-present" at bounding box center [209, 221] width 243 height 22
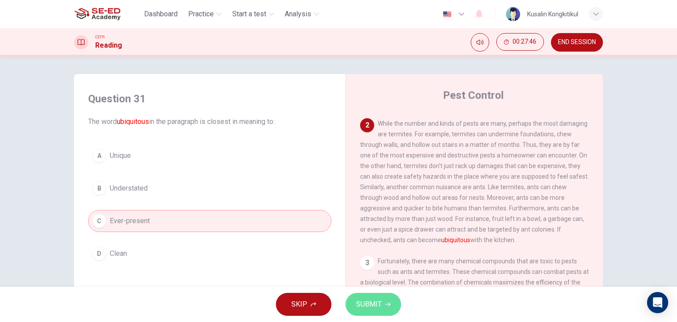
click at [399, 304] on button "SUBMIT" at bounding box center [374, 304] width 56 height 23
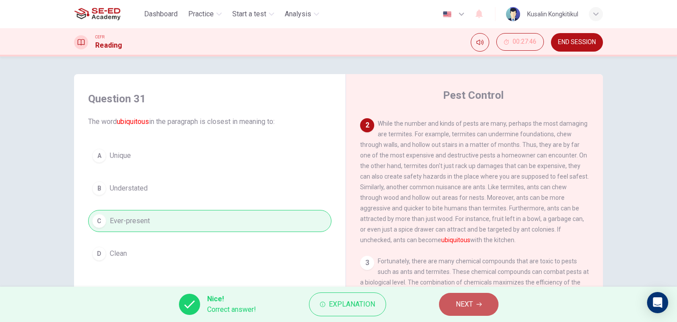
click at [471, 299] on span "NEXT" at bounding box center [464, 304] width 17 height 12
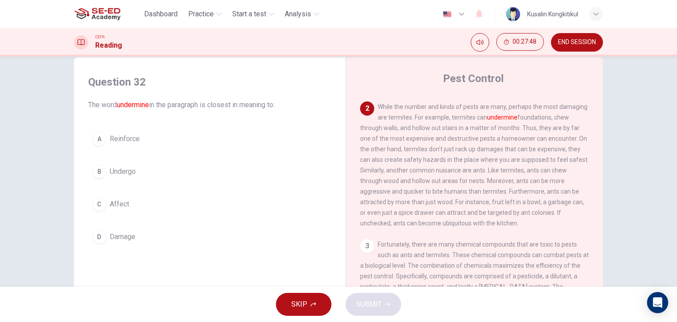
scroll to position [44, 0]
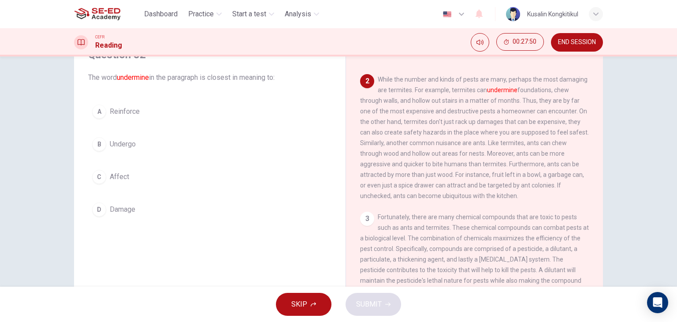
click at [128, 215] on button "D Damage" at bounding box center [209, 209] width 243 height 22
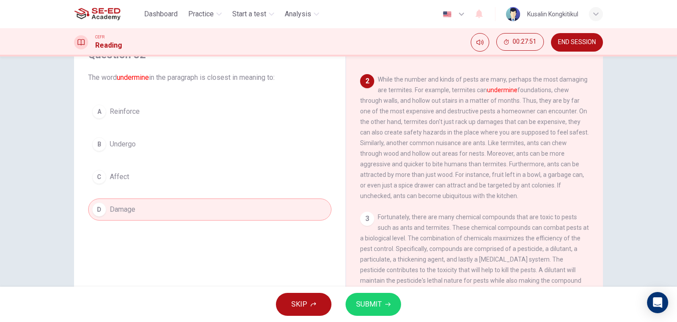
click at [394, 301] on button "SUBMIT" at bounding box center [374, 304] width 56 height 23
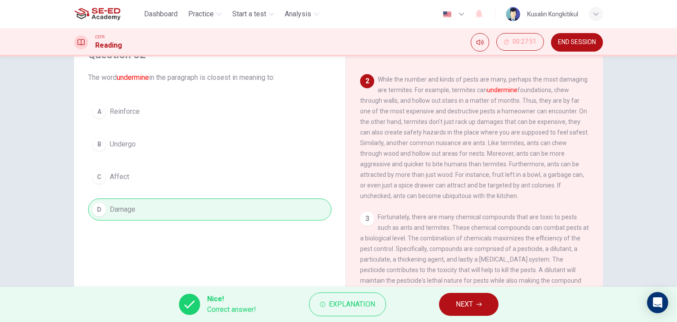
click at [478, 313] on button "NEXT" at bounding box center [469, 304] width 60 height 23
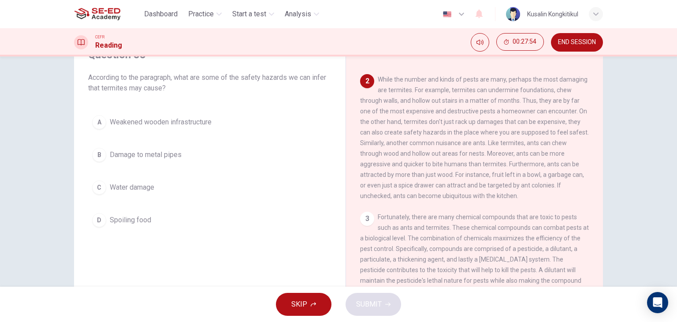
click at [160, 122] on span "Weakened wooden infrastructure" at bounding box center [161, 122] width 102 height 11
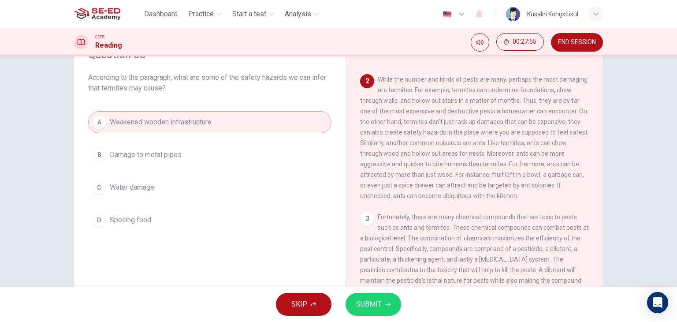
click at [179, 150] on span "Damage to metal pipes" at bounding box center [146, 154] width 72 height 11
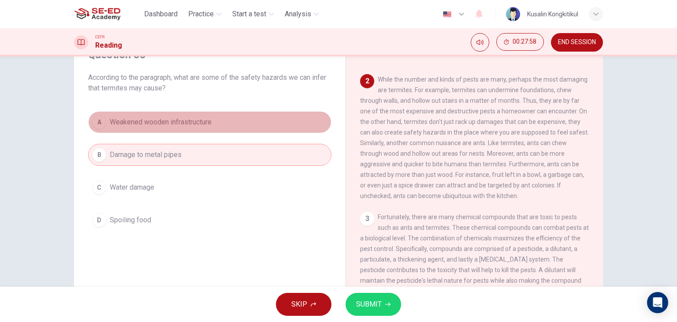
click at [190, 126] on span "Weakened wooden infrastructure" at bounding box center [161, 122] width 102 height 11
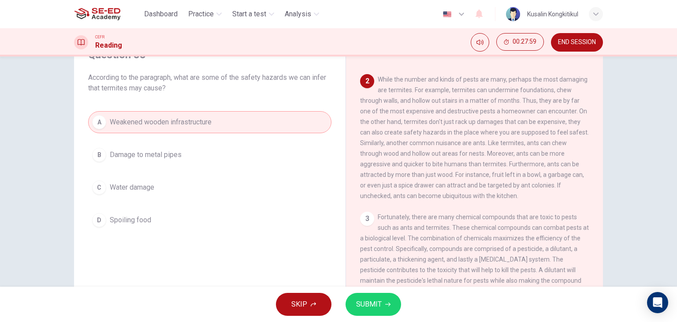
click at [384, 300] on button "SUBMIT" at bounding box center [374, 304] width 56 height 23
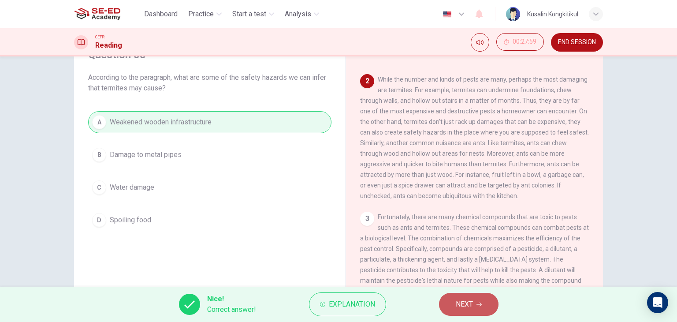
click at [481, 307] on button "NEXT" at bounding box center [469, 304] width 60 height 23
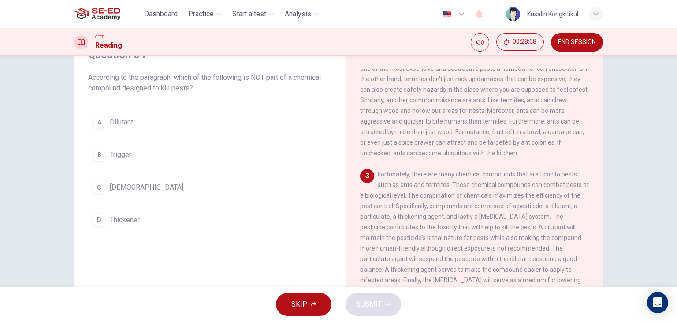
scroll to position [176, 0]
drag, startPoint x: 104, startPoint y: 145, endPoint x: 349, endPoint y: 291, distance: 285.2
click at [104, 147] on button "B Trigger" at bounding box center [209, 155] width 243 height 22
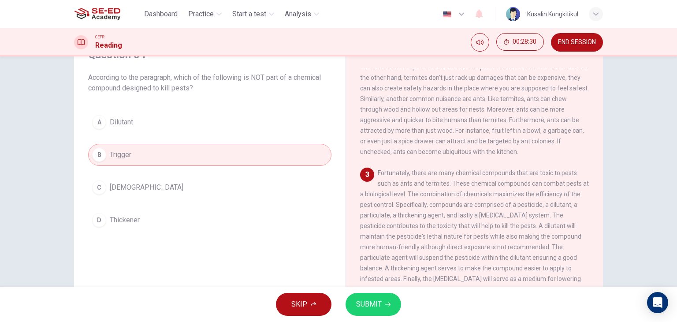
click at [375, 302] on span "SUBMIT" at bounding box center [369, 304] width 26 height 12
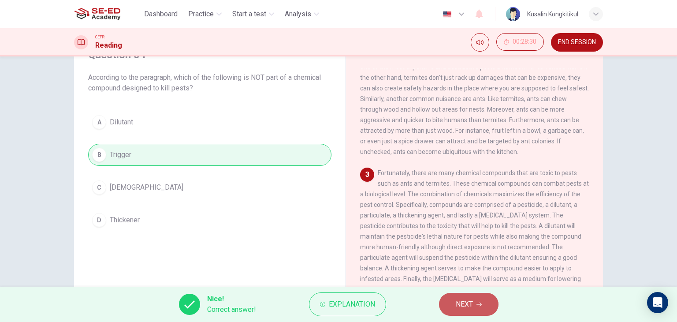
click at [475, 303] on button "NEXT" at bounding box center [469, 304] width 60 height 23
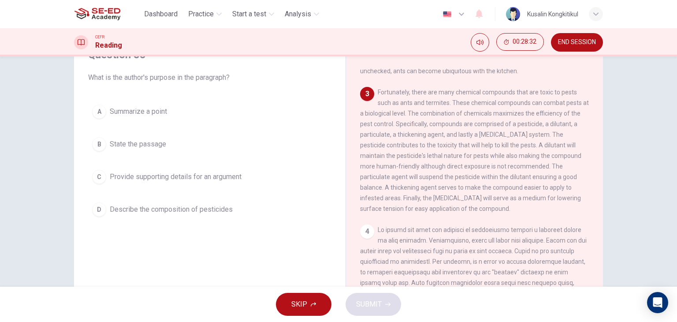
scroll to position [265, 0]
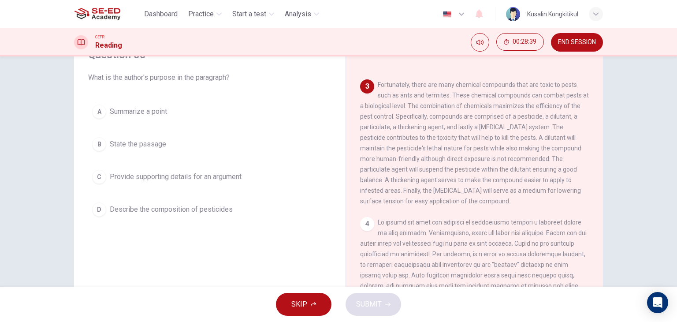
click at [211, 208] on span "Describe the composition of pesticides" at bounding box center [171, 209] width 123 height 11
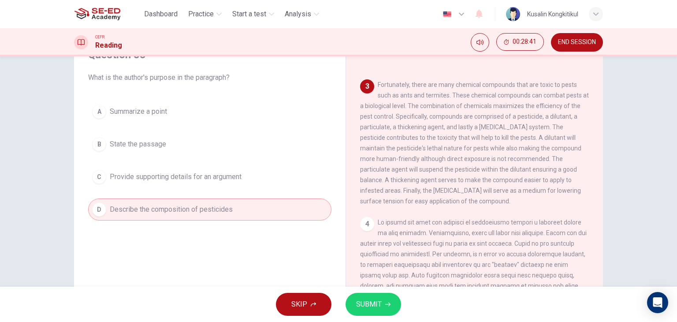
click at [362, 304] on span "SUBMIT" at bounding box center [369, 304] width 26 height 12
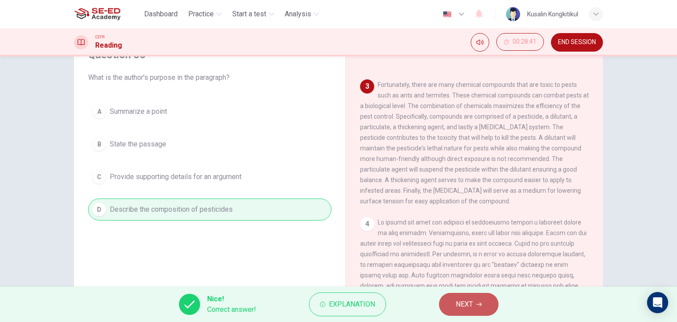
click at [471, 312] on button "NEXT" at bounding box center [469, 304] width 60 height 23
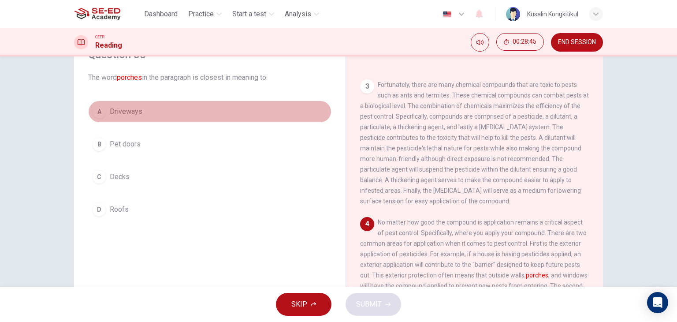
click at [126, 112] on span "Driveways" at bounding box center [126, 111] width 33 height 11
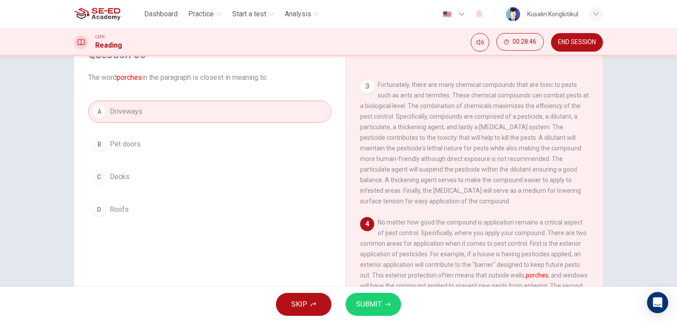
click at [368, 302] on span "SUBMIT" at bounding box center [369, 304] width 26 height 12
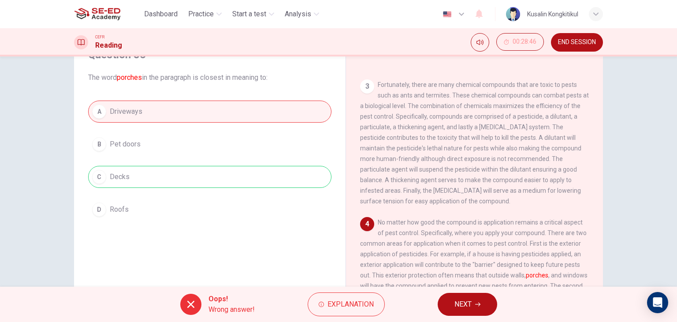
click at [469, 305] on span "NEXT" at bounding box center [463, 304] width 17 height 12
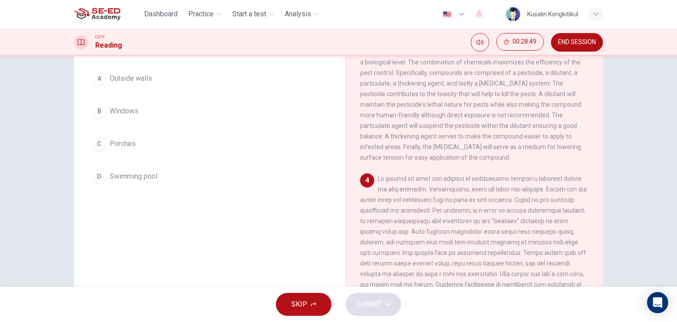
scroll to position [88, 0]
click at [152, 183] on button "D Swimming pool" at bounding box center [209, 176] width 243 height 22
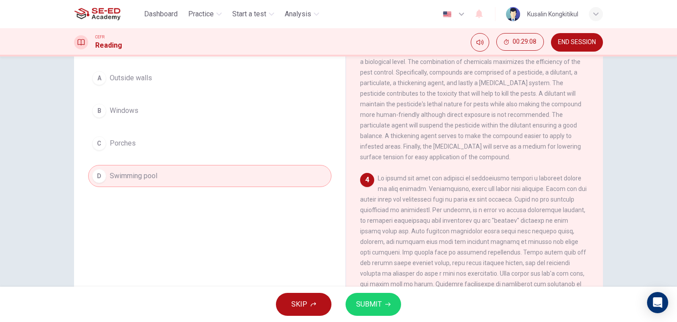
click at [369, 298] on span "SUBMIT" at bounding box center [369, 304] width 26 height 12
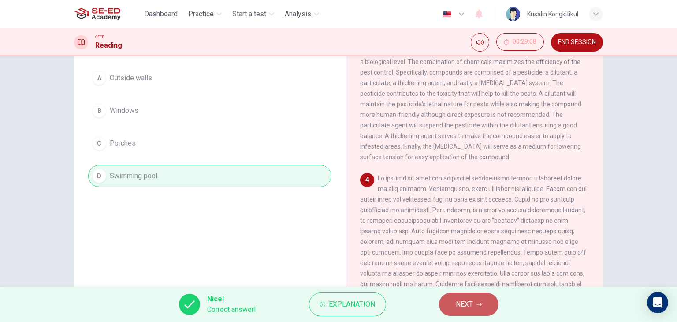
click at [482, 305] on button "NEXT" at bounding box center [469, 304] width 60 height 23
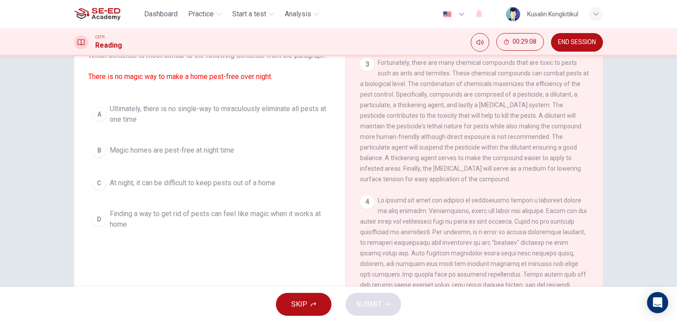
scroll to position [65, 0]
click at [119, 123] on span "Ultimately, there is no single-way to miraculously eliminate all pests at one t…" at bounding box center [219, 114] width 218 height 21
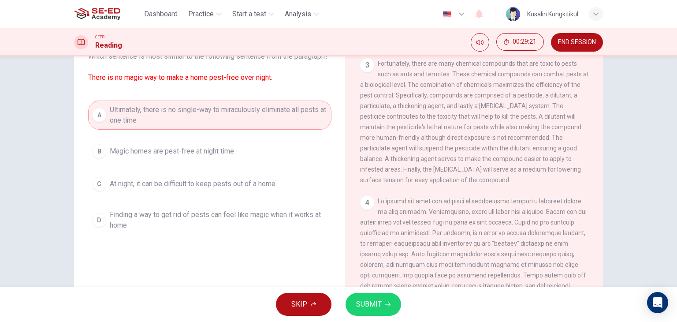
drag, startPoint x: 376, startPoint y: 299, endPoint x: 377, endPoint y: 289, distance: 9.8
click at [377, 298] on span "SUBMIT" at bounding box center [369, 304] width 26 height 12
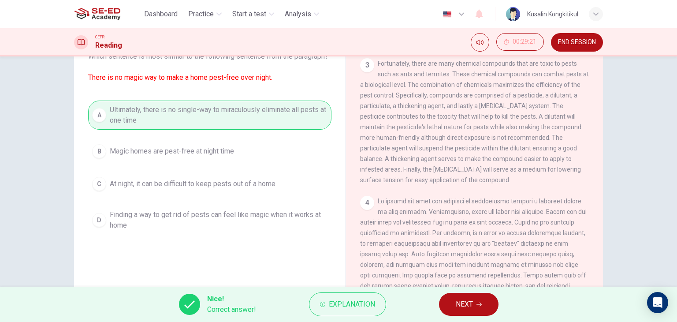
click at [454, 307] on button "NEXT" at bounding box center [469, 304] width 60 height 23
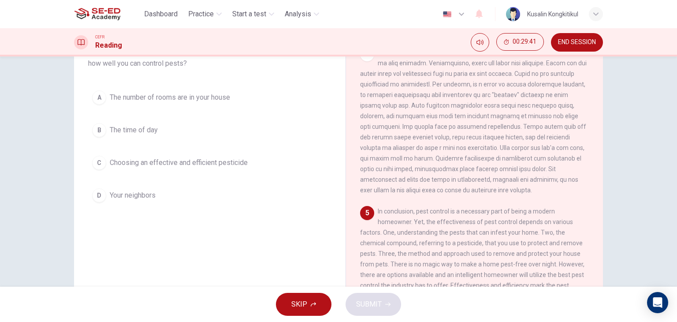
scroll to position [67, 0]
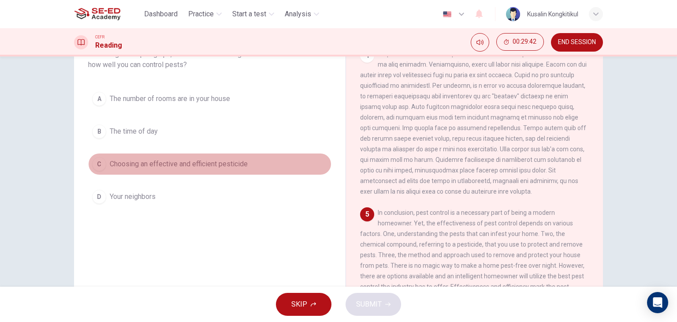
click at [231, 166] on span "Choosing an effective and efficient pesticide" at bounding box center [179, 164] width 138 height 11
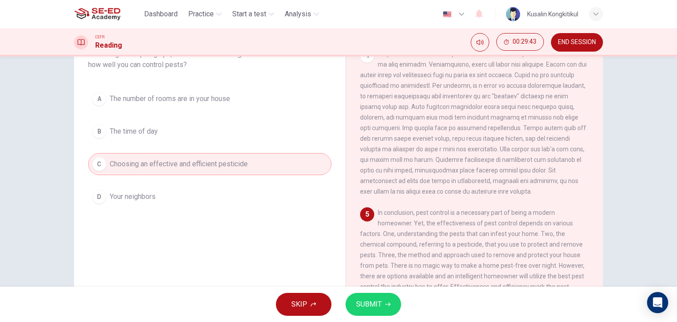
click at [367, 307] on span "SUBMIT" at bounding box center [369, 304] width 26 height 12
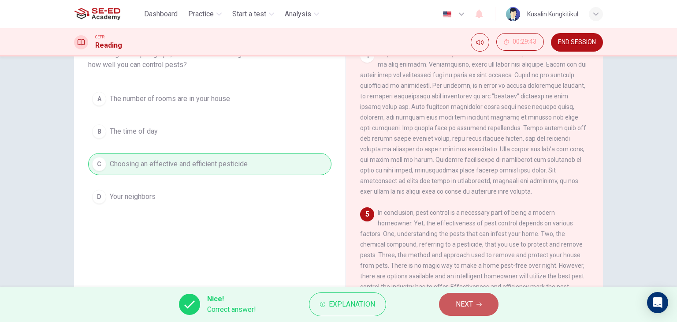
click at [466, 302] on span "NEXT" at bounding box center [464, 304] width 17 height 12
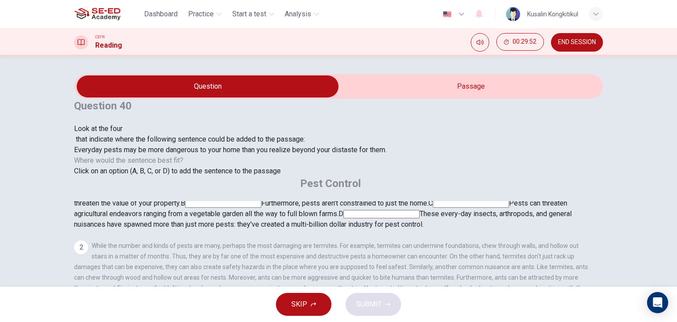
scroll to position [0, 0]
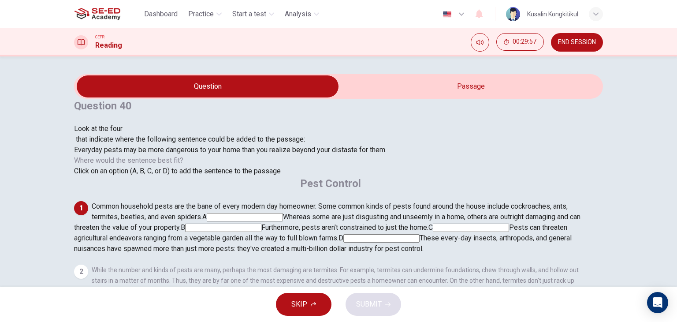
click at [283, 213] on input at bounding box center [245, 217] width 76 height 8
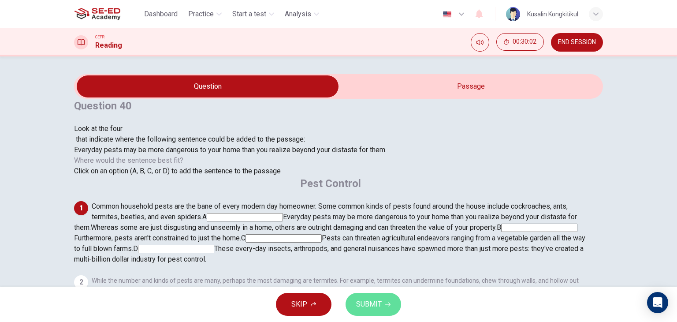
click at [383, 302] on button "SUBMIT" at bounding box center [374, 304] width 56 height 23
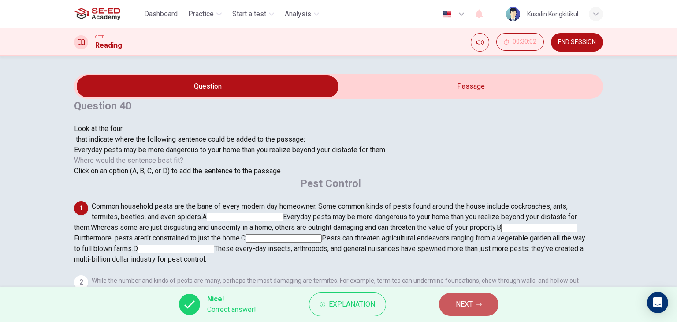
click at [448, 305] on button "NEXT" at bounding box center [469, 304] width 60 height 23
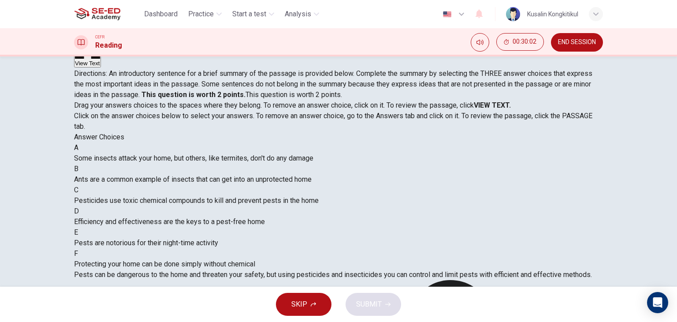
scroll to position [88, 0]
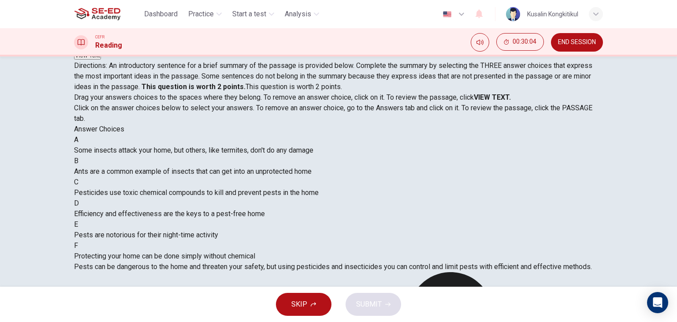
drag, startPoint x: 262, startPoint y: 125, endPoint x: 432, endPoint y: 131, distance: 169.9
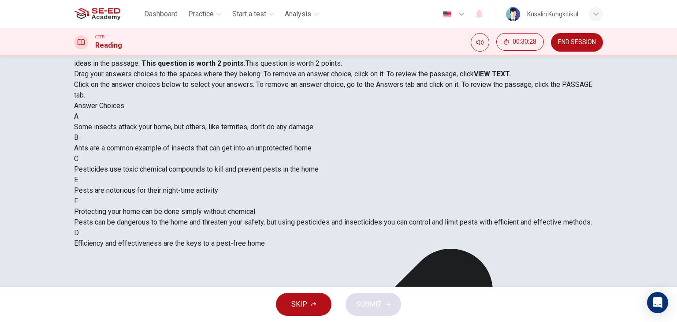
scroll to position [101, 0]
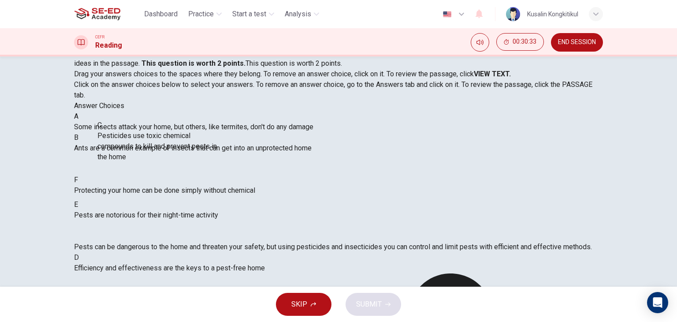
drag, startPoint x: 190, startPoint y: 155, endPoint x: 337, endPoint y: 224, distance: 163.3
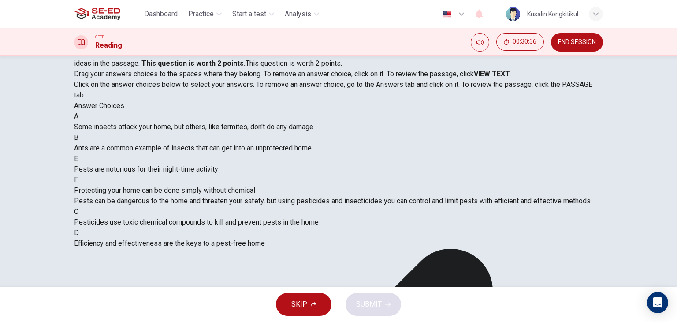
scroll to position [48, 0]
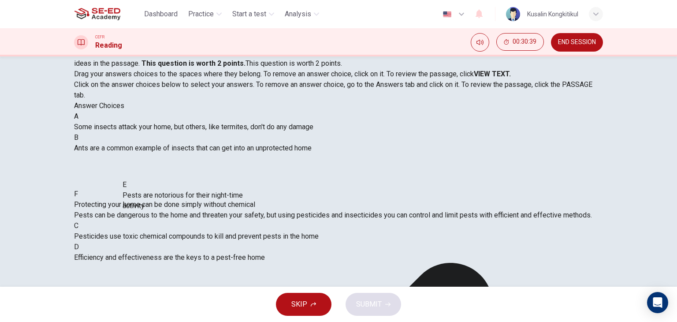
drag, startPoint x: 157, startPoint y: 196, endPoint x: 346, endPoint y: 238, distance: 192.9
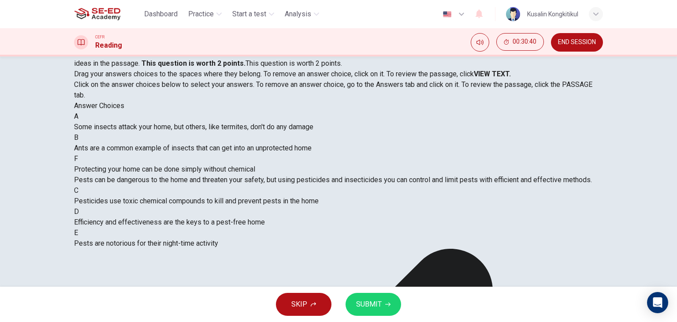
scroll to position [5, 0]
click at [389, 306] on icon "button" at bounding box center [387, 304] width 5 height 5
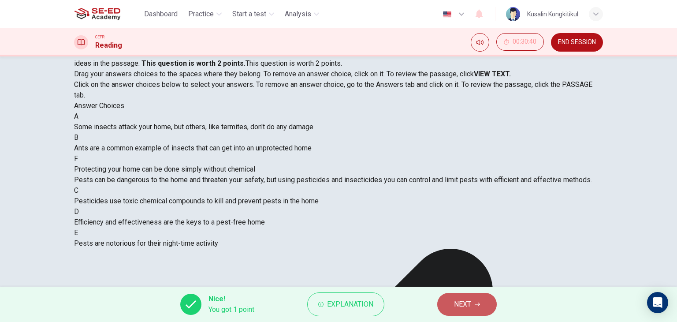
click at [461, 309] on span "NEXT" at bounding box center [462, 304] width 17 height 12
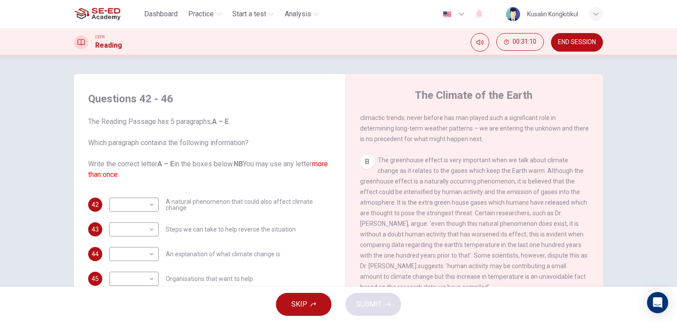
scroll to position [265, 0]
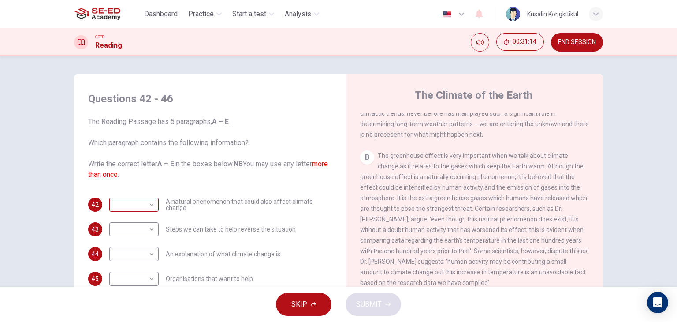
click at [147, 207] on body "This site uses cookies, as explained in our Privacy Policy . If you agree to th…" at bounding box center [338, 161] width 677 height 322
type input "B"
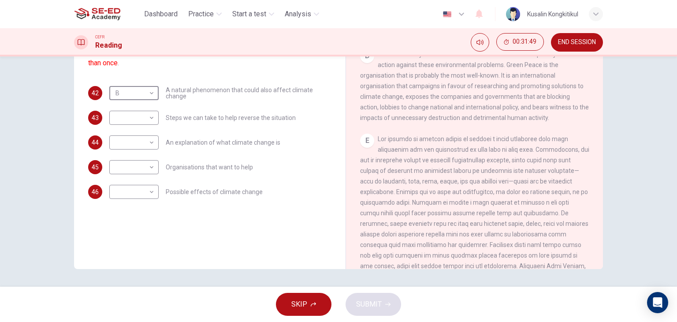
scroll to position [506, 0]
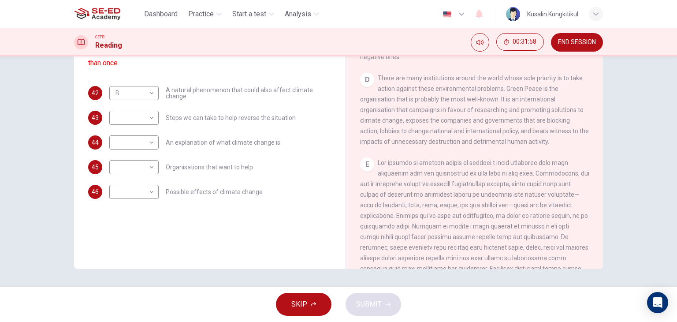
drag, startPoint x: 425, startPoint y: 100, endPoint x: 532, endPoint y: 100, distance: 106.7
click at [532, 100] on span "There are many institutions around the world whose sole priority is to take act…" at bounding box center [474, 110] width 229 height 71
drag, startPoint x: 455, startPoint y: 127, endPoint x: 459, endPoint y: 122, distance: 6.6
click at [459, 122] on span "There are many institutions around the world whose sole priority is to take act…" at bounding box center [474, 110] width 229 height 71
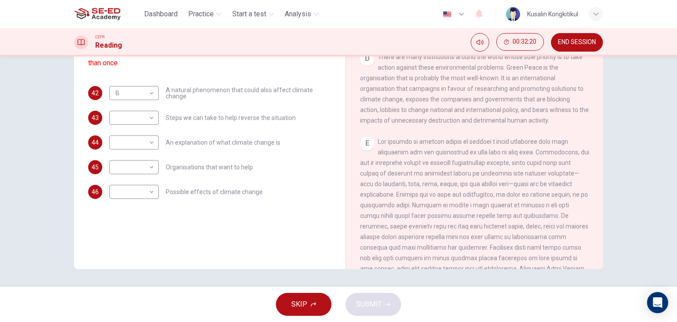
scroll to position [462, 0]
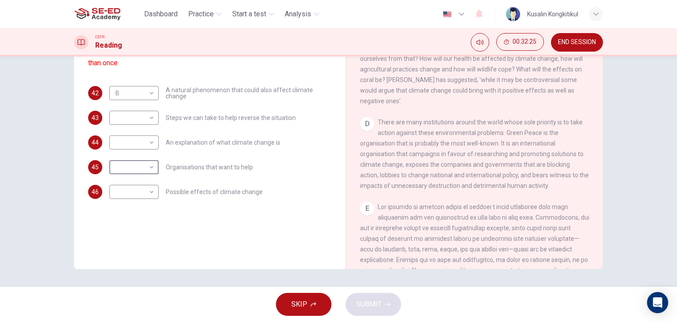
drag, startPoint x: 129, startPoint y: 165, endPoint x: 129, endPoint y: 171, distance: 5.7
click at [129, 166] on body "This site uses cookies, as explained in our Privacy Policy . If you agree to th…" at bounding box center [338, 161] width 677 height 322
type input "D"
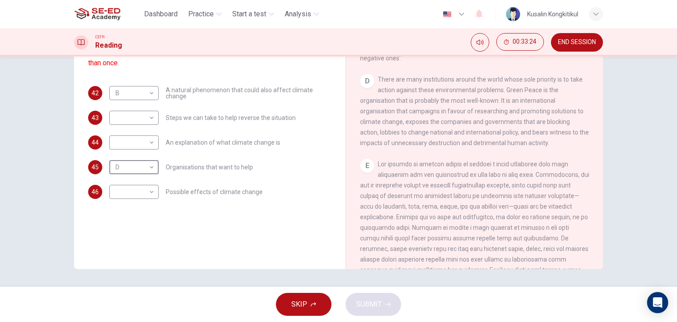
scroll to position [506, 0]
click at [152, 121] on body "This site uses cookies, as explained in our Privacy Policy . If you agree to th…" at bounding box center [338, 161] width 677 height 322
type input "E"
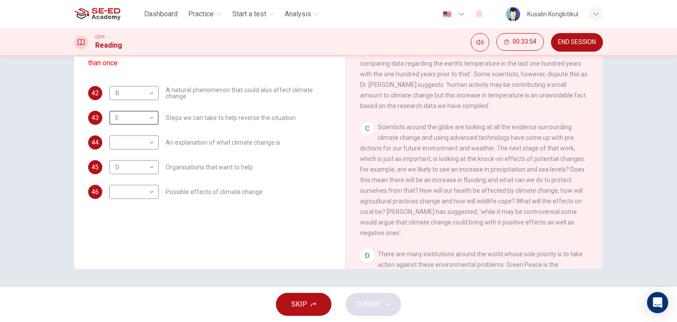
scroll to position [197, 0]
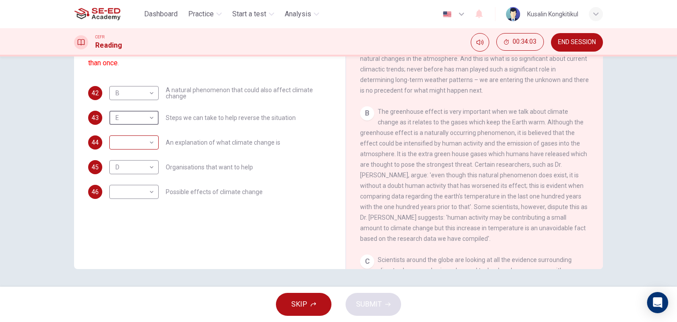
click at [130, 146] on body "This site uses cookies, as explained in our Privacy Policy . If you agree to th…" at bounding box center [338, 161] width 677 height 322
type input "B"
drag, startPoint x: 436, startPoint y: 205, endPoint x: 598, endPoint y: 205, distance: 162.2
click at [598, 205] on div "CLICK TO ZOOM Click to Zoom A The climate of the Earth is always changing. In t…" at bounding box center [480, 135] width 241 height 268
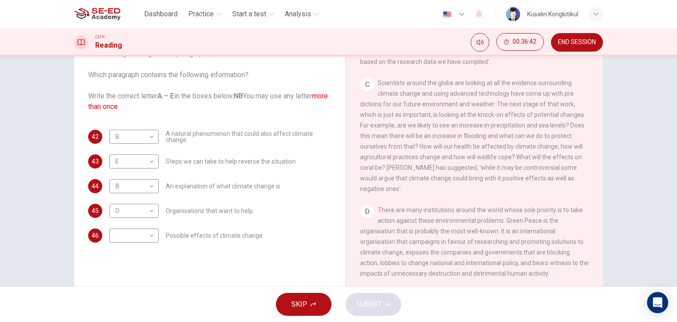
scroll to position [67, 0]
click at [138, 237] on body "This site uses cookies, as explained in our Privacy Policy . If you agree to th…" at bounding box center [338, 161] width 677 height 322
type input "C"
click at [130, 184] on body "This site uses cookies, as explained in our Privacy Policy . If you agree to th…" at bounding box center [338, 161] width 677 height 322
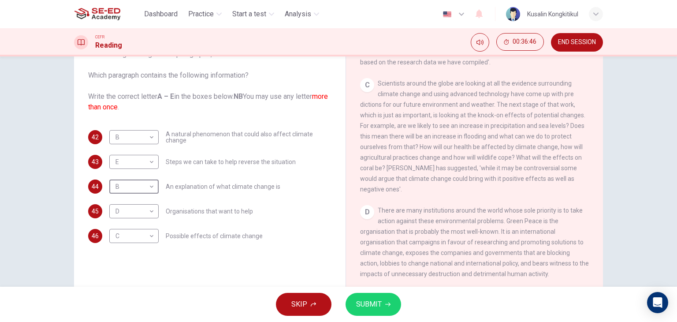
click at [286, 321] on div at bounding box center [338, 322] width 677 height 0
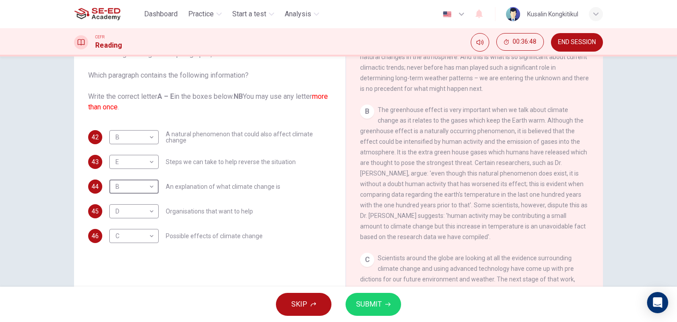
scroll to position [241, 0]
click at [364, 314] on button "SUBMIT" at bounding box center [374, 304] width 56 height 23
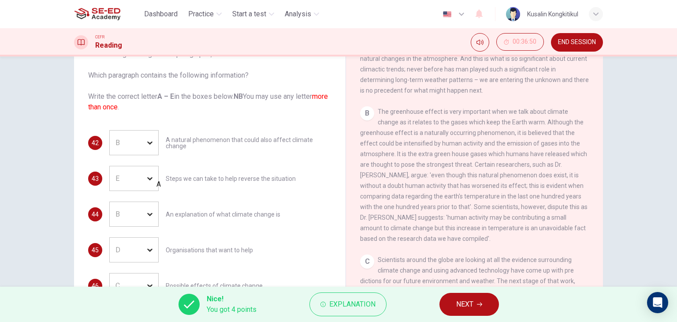
click at [134, 201] on div "B" at bounding box center [144, 213] width 70 height 25
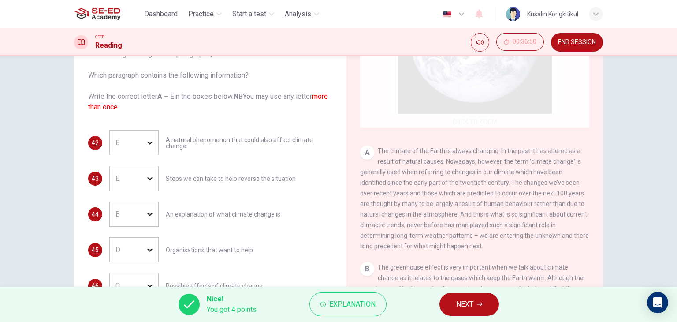
scroll to position [88, 0]
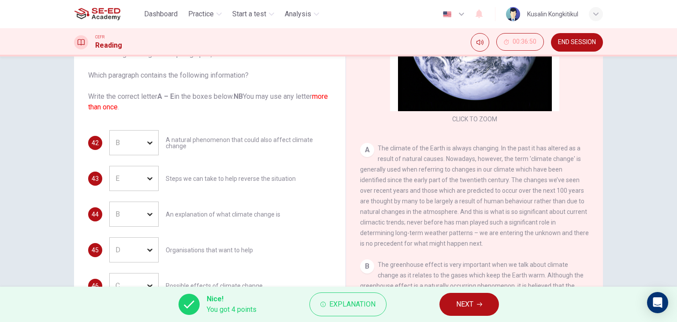
click at [450, 313] on button "NEXT" at bounding box center [470, 304] width 60 height 23
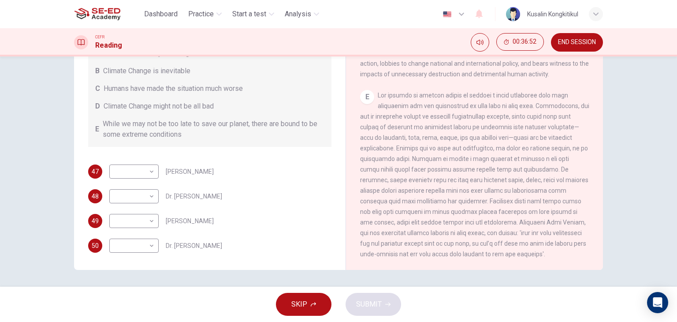
scroll to position [112, 0]
drag, startPoint x: 479, startPoint y: 221, endPoint x: 551, endPoint y: 217, distance: 72.4
click at [551, 217] on span at bounding box center [474, 174] width 229 height 166
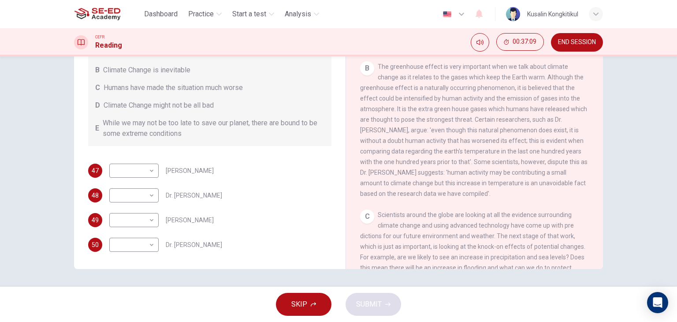
scroll to position [241, 0]
drag, startPoint x: 459, startPoint y: 182, endPoint x: 470, endPoint y: 184, distance: 11.6
click at [470, 184] on div "B The greenhouse effect is very important when we talk about climate change as …" at bounding box center [474, 131] width 229 height 138
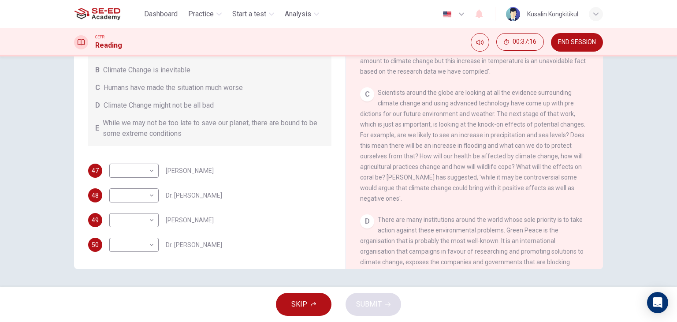
scroll to position [373, 0]
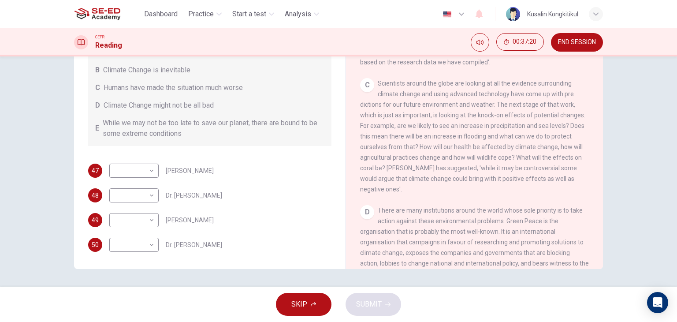
drag, startPoint x: 411, startPoint y: 180, endPoint x: 428, endPoint y: 182, distance: 16.4
click at [428, 182] on span "Scientists around the globe are looking at all the evidence surrounding climate…" at bounding box center [472, 136] width 225 height 113
click at [130, 173] on body "This site uses cookies, as explained in our Privacy Policy . If you agree to th…" at bounding box center [338, 161] width 677 height 322
type input "D"
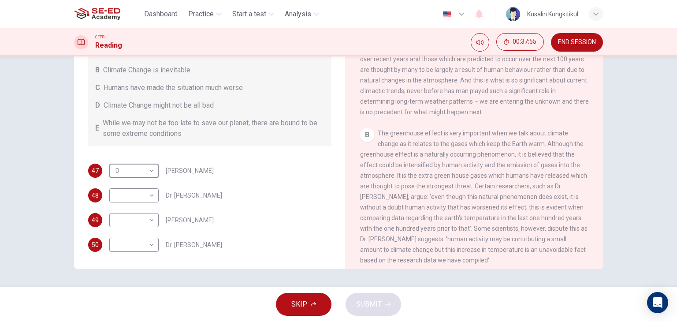
scroll to position [176, 0]
click at [122, 201] on body "This site uses cookies, as explained in our Privacy Policy . If you agree to th…" at bounding box center [338, 161] width 677 height 322
type input "C"
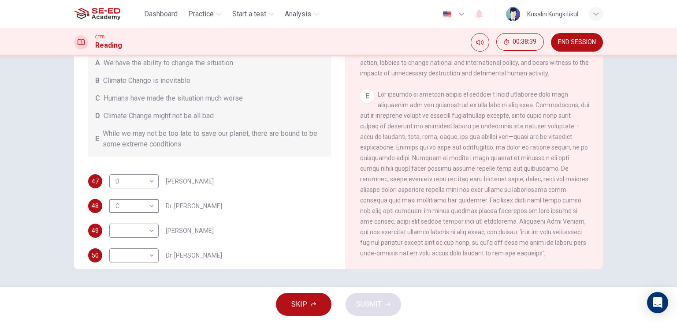
scroll to position [11, 0]
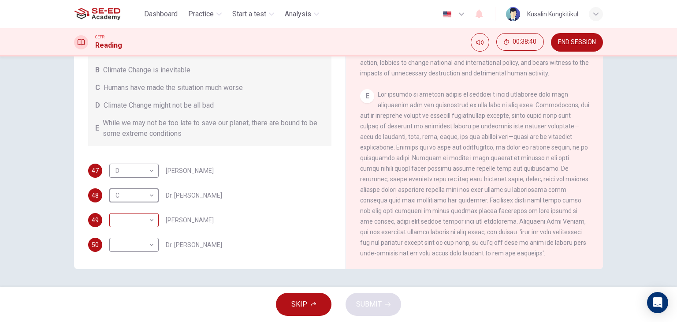
click at [125, 221] on body "This site uses cookies, as explained in our Privacy Policy . If you agree to th…" at bounding box center [338, 161] width 677 height 322
click at [123, 321] on li "A" at bounding box center [338, 327] width 677 height 11
type input "A"
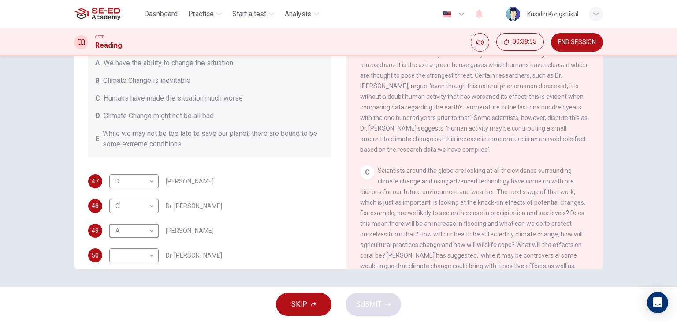
scroll to position [285, 0]
click at [125, 256] on body "This site uses cookies, as explained in our Privacy Policy . If you agree to th…" at bounding box center [338, 161] width 677 height 322
type input "B"
click at [391, 302] on button "SUBMIT" at bounding box center [374, 304] width 56 height 23
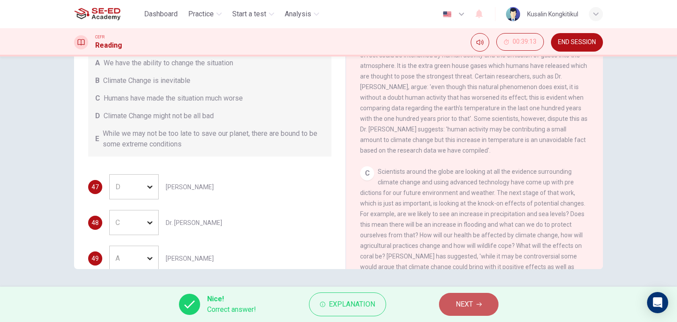
click at [474, 310] on button "NEXT" at bounding box center [469, 304] width 60 height 23
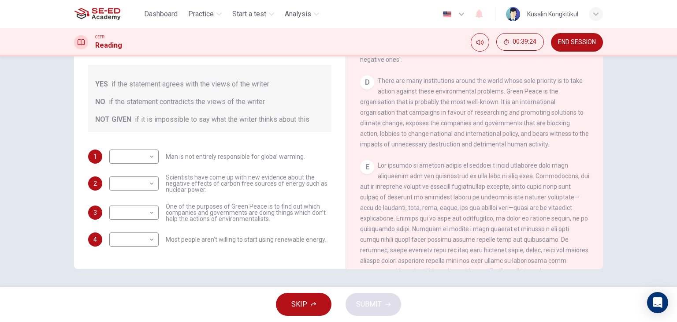
scroll to position [506, 0]
click at [144, 239] on body "This site uses cookies, as explained in our Privacy Policy . If you agree to th…" at bounding box center [338, 161] width 677 height 322
type input "NO"
click at [117, 213] on body "This site uses cookies, as explained in our Privacy Policy . If you agree to th…" at bounding box center [338, 161] width 677 height 322
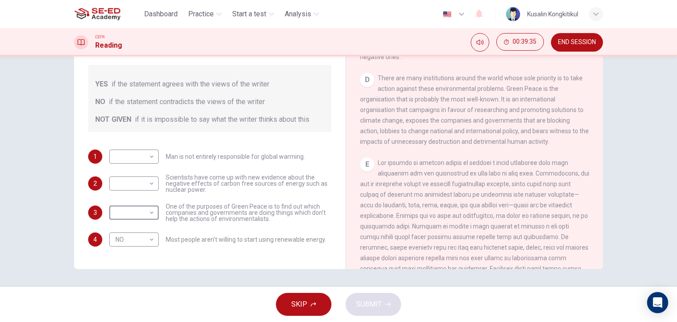
click at [126, 321] on li "YES" at bounding box center [338, 327] width 677 height 11
type input "YES"
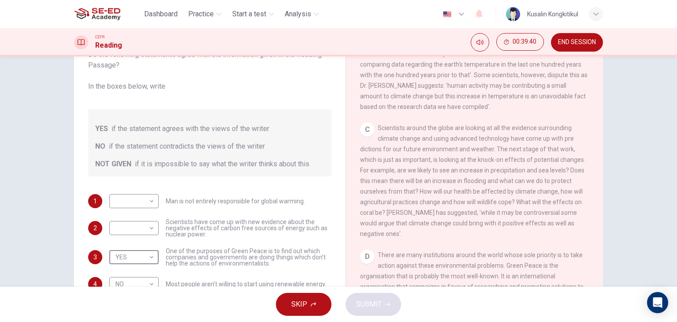
scroll to position [0, 0]
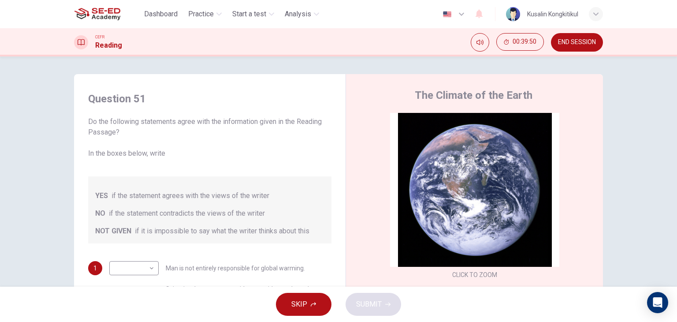
click at [636, 102] on div "Question 51 Do the following statements agree with the information given in the…" at bounding box center [338, 171] width 677 height 230
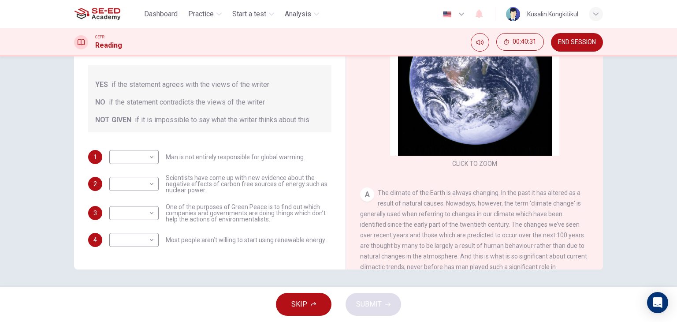
scroll to position [112, 0]
click at [134, 236] on body "This site uses cookies, as explained in our Privacy Policy . If you agree to th…" at bounding box center [338, 161] width 677 height 322
type input "NO"
drag, startPoint x: 139, startPoint y: 198, endPoint x: 144, endPoint y: 226, distance: 28.6
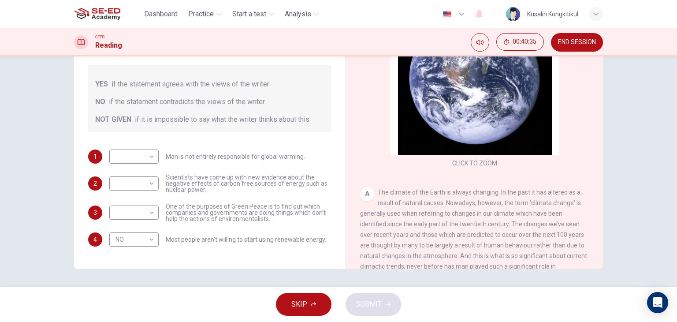
click at [141, 203] on div "1 ​ ​ Man is not entirely responsible for global warming. 2 ​ ​ Scientists have…" at bounding box center [209, 197] width 243 height 97
click at [144, 226] on div "1 ​ ​ Man is not entirely responsible for global warming. 2 ​ ​ Scientists have…" at bounding box center [209, 197] width 243 height 97
click at [143, 215] on body "This site uses cookies, as explained in our Privacy Policy . If you agree to th…" at bounding box center [338, 161] width 677 height 322
click at [136, 321] on li "YES" at bounding box center [338, 327] width 677 height 11
type input "YES"
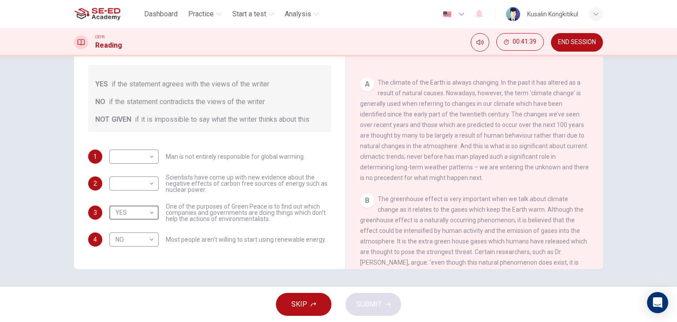
scroll to position [109, 0]
click at [110, 181] on body "This site uses cookies, as explained in our Privacy Policy . If you agree to th…" at bounding box center [338, 161] width 677 height 322
type input "NOT GIVEN"
click at [127, 153] on body "This site uses cookies, as explained in our Privacy Policy . If you agree to th…" at bounding box center [338, 161] width 677 height 322
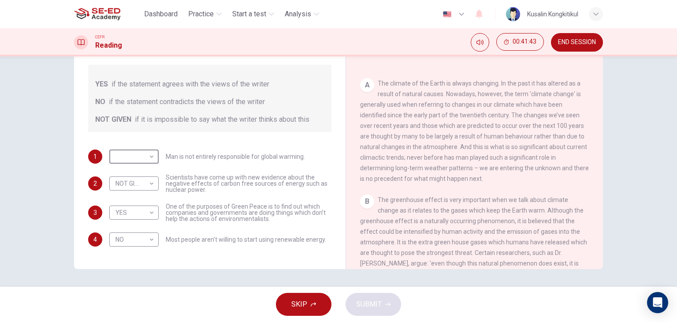
click at [128, 321] on li "YES" at bounding box center [338, 327] width 677 height 11
type input "YES"
click at [370, 299] on span "SUBMIT" at bounding box center [369, 304] width 26 height 12
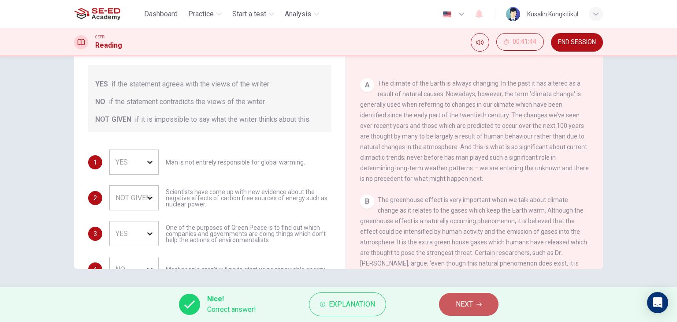
click at [459, 306] on span "NEXT" at bounding box center [464, 304] width 17 height 12
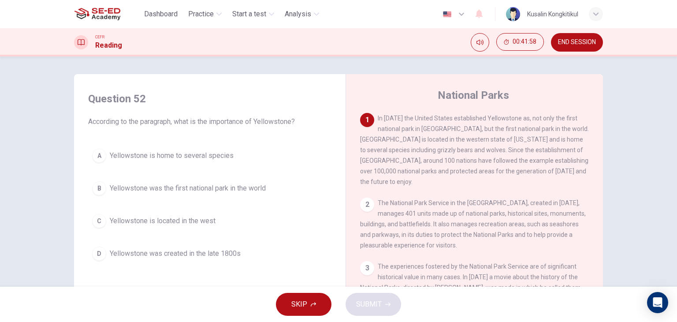
click at [171, 188] on span "Yellowstone was the first national park in the world" at bounding box center [188, 188] width 156 height 11
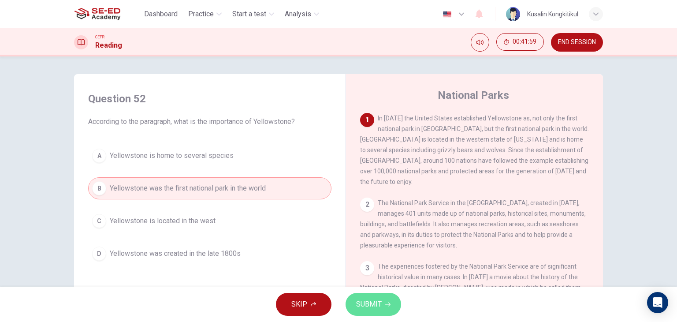
click at [395, 300] on button "SUBMIT" at bounding box center [374, 304] width 56 height 23
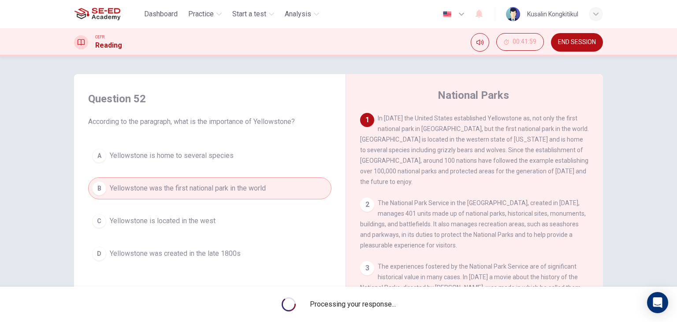
click at [381, 298] on div "Processing your response..." at bounding box center [338, 304] width 677 height 35
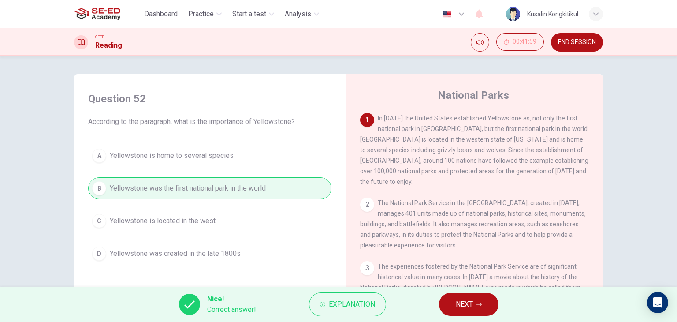
drag, startPoint x: 439, startPoint y: 304, endPoint x: 452, endPoint y: 304, distance: 12.8
click at [440, 305] on button "NEXT" at bounding box center [469, 304] width 60 height 23
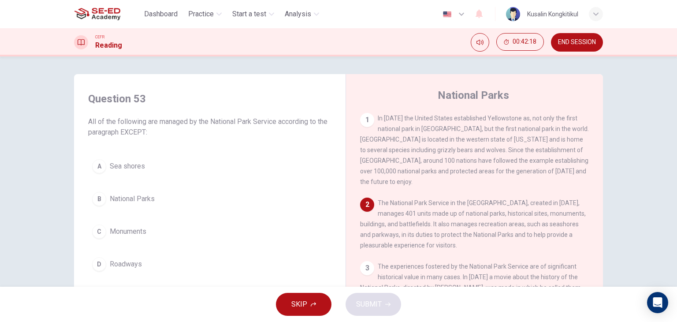
click at [117, 256] on button "D Roadways" at bounding box center [209, 264] width 243 height 22
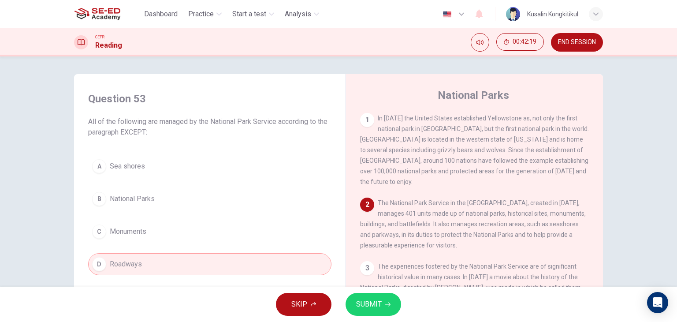
click at [374, 298] on span "SUBMIT" at bounding box center [369, 304] width 26 height 12
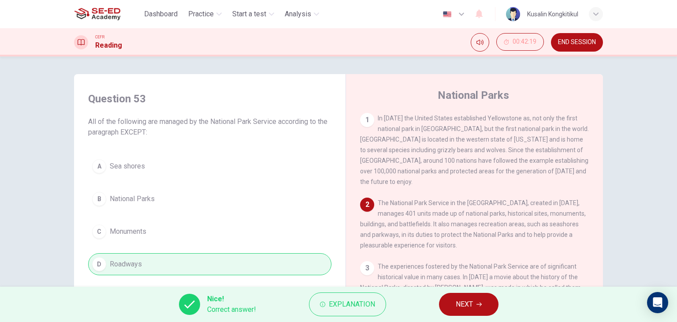
click at [481, 305] on icon "button" at bounding box center [479, 304] width 5 height 4
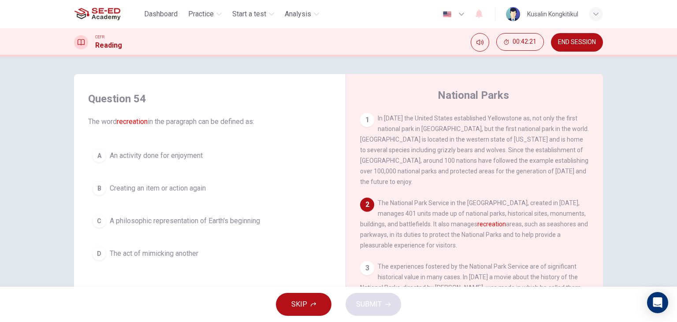
click at [194, 189] on span "Creating an item or action again" at bounding box center [158, 188] width 96 height 11
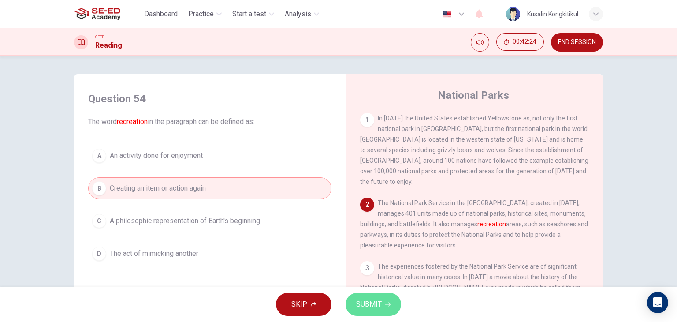
click at [380, 306] on span "SUBMIT" at bounding box center [369, 304] width 26 height 12
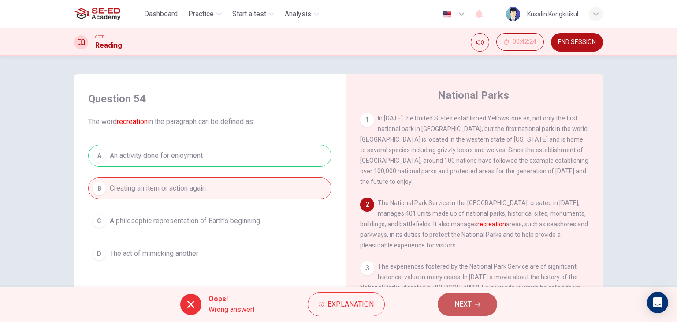
click at [463, 307] on span "NEXT" at bounding box center [463, 304] width 17 height 12
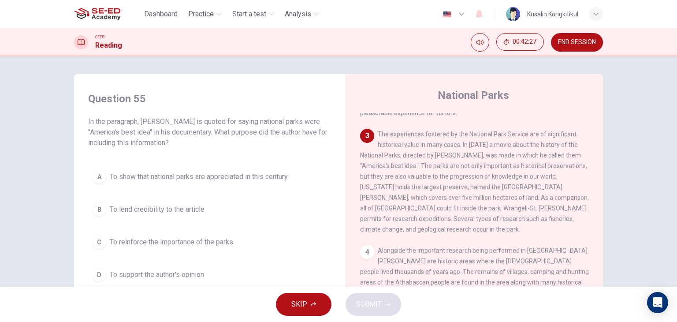
scroll to position [132, 0]
click at [219, 187] on button "A To show that national parks are appreciated in this century" at bounding box center [209, 177] width 243 height 22
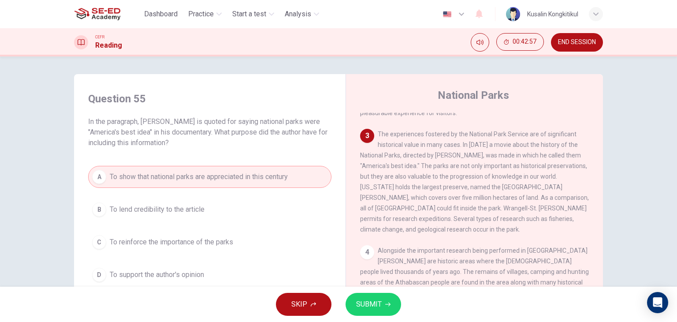
click at [388, 307] on button "SUBMIT" at bounding box center [374, 304] width 56 height 23
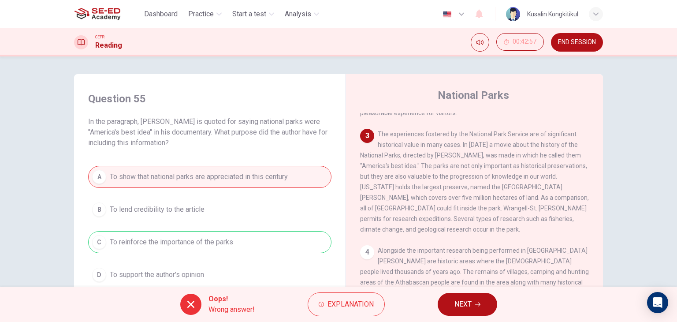
click at [452, 305] on button "NEXT" at bounding box center [468, 304] width 60 height 23
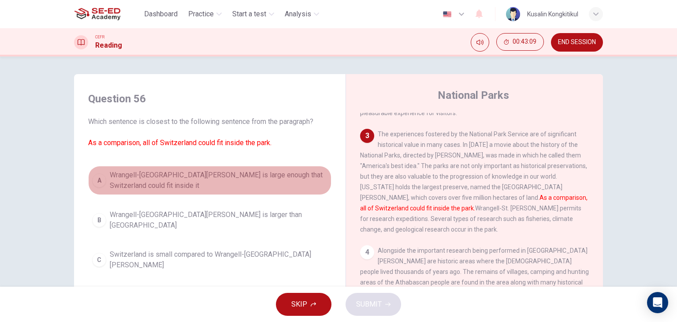
click at [240, 182] on span "Wrangell-[GEOGRAPHIC_DATA][PERSON_NAME] is large enough that Switzerland could …" at bounding box center [219, 180] width 218 height 21
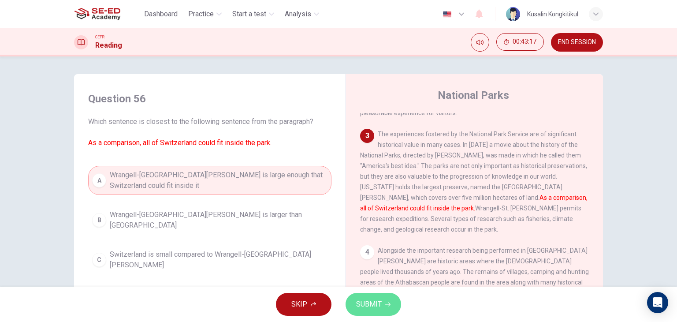
click at [372, 301] on span "SUBMIT" at bounding box center [369, 304] width 26 height 12
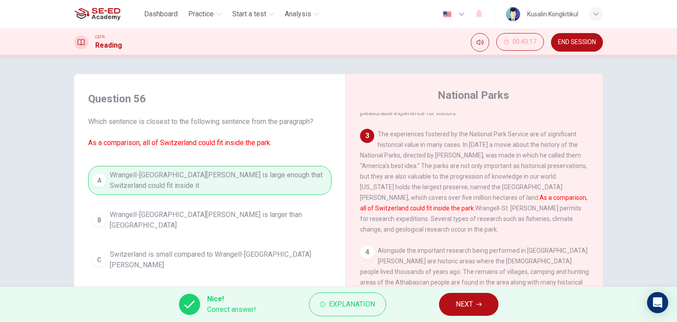
click at [457, 311] on button "NEXT" at bounding box center [469, 304] width 60 height 23
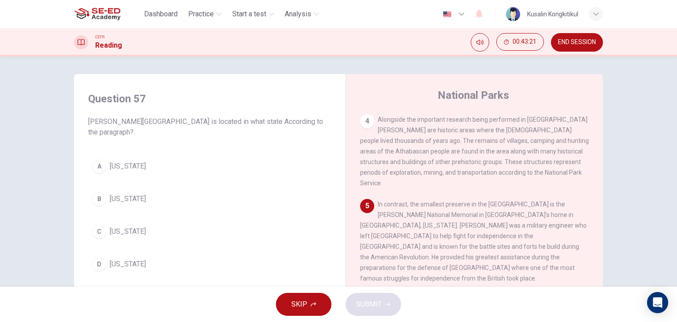
scroll to position [265, 0]
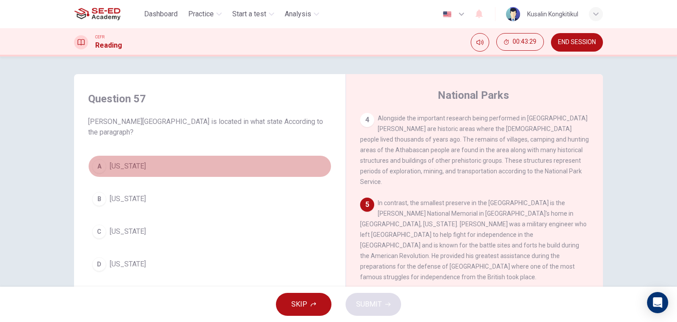
drag, startPoint x: 141, startPoint y: 172, endPoint x: 275, endPoint y: 300, distance: 184.9
click at [141, 172] on button "A [US_STATE]" at bounding box center [209, 166] width 243 height 22
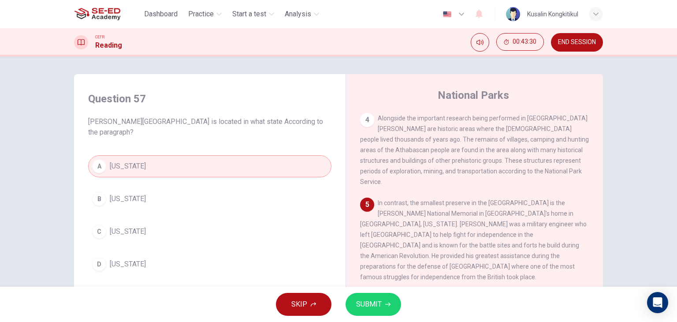
click at [389, 306] on icon "button" at bounding box center [387, 304] width 5 height 5
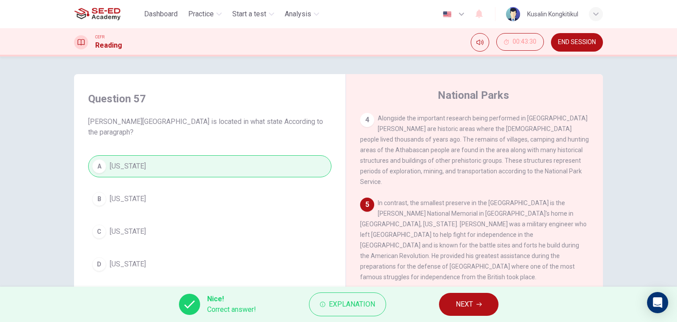
click at [458, 306] on span "NEXT" at bounding box center [464, 304] width 17 height 12
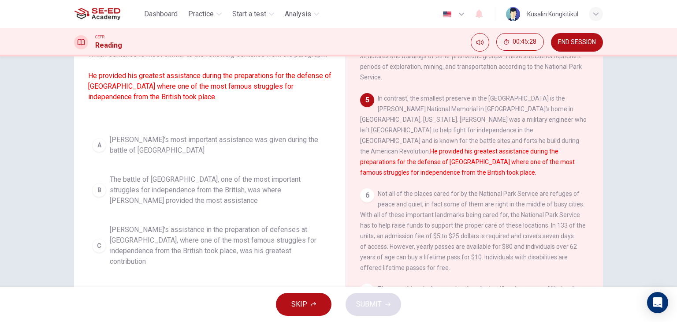
scroll to position [88, 0]
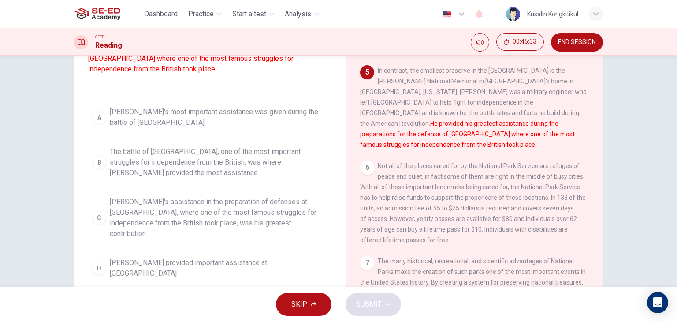
drag, startPoint x: 257, startPoint y: 229, endPoint x: 262, endPoint y: 237, distance: 8.7
click at [257, 229] on span "[PERSON_NAME]'s assistance in the preparation of defenses at [GEOGRAPHIC_DATA],…" at bounding box center [219, 218] width 218 height 42
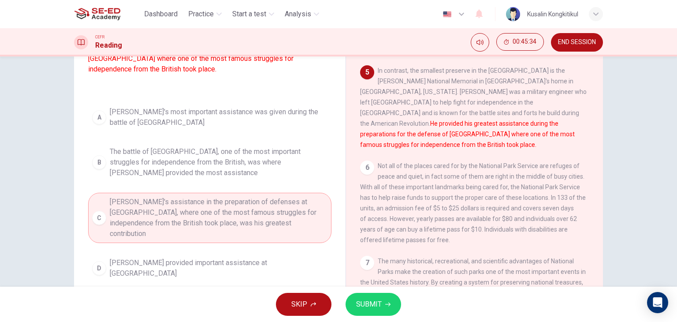
click at [362, 306] on span "SUBMIT" at bounding box center [369, 304] width 26 height 12
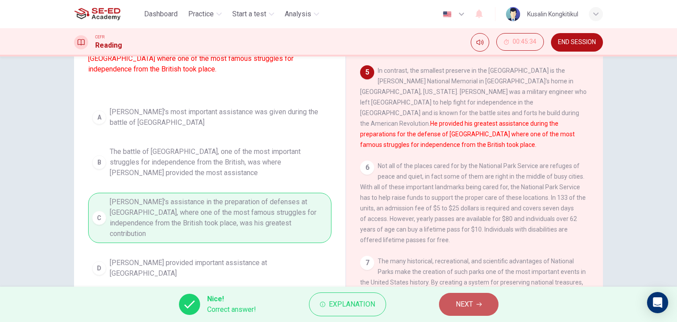
click at [457, 306] on span "NEXT" at bounding box center [464, 304] width 17 height 12
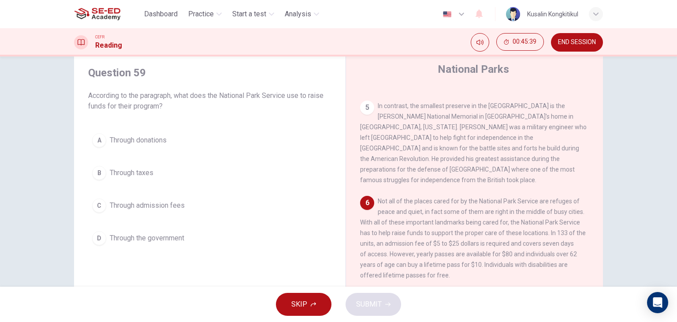
scroll to position [51, 0]
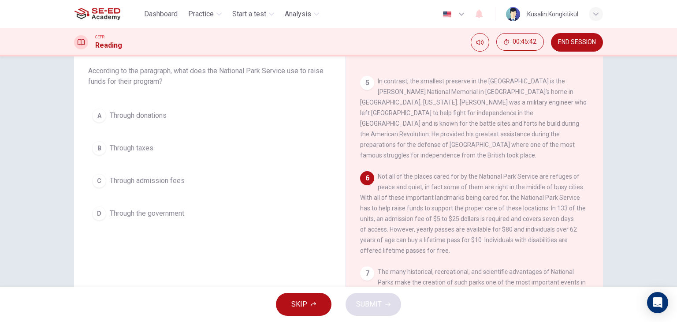
drag, startPoint x: 404, startPoint y: 196, endPoint x: 555, endPoint y: 196, distance: 150.8
click at [555, 196] on span "Not all of the places cared for by the National Park Service are refuges of pea…" at bounding box center [473, 213] width 226 height 81
click at [192, 179] on button "C Through admission fees" at bounding box center [209, 181] width 243 height 22
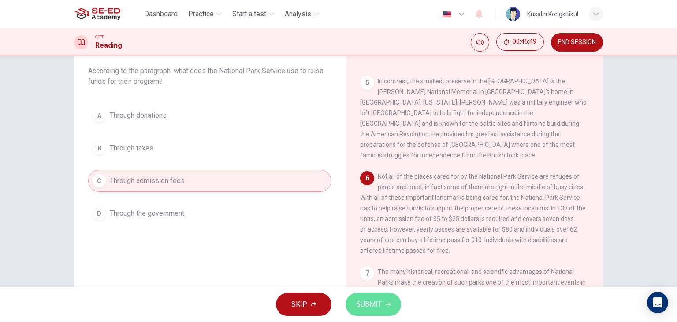
click at [384, 296] on button "SUBMIT" at bounding box center [374, 304] width 56 height 23
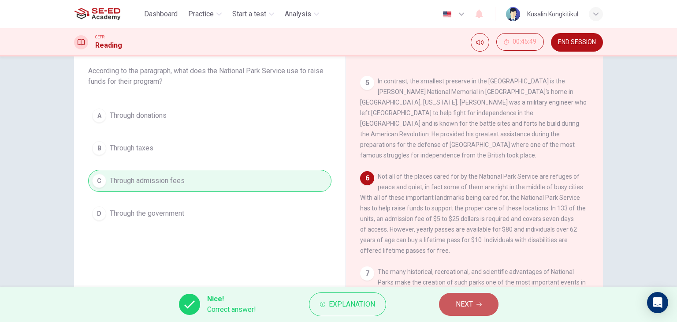
click at [462, 304] on span "NEXT" at bounding box center [464, 304] width 17 height 12
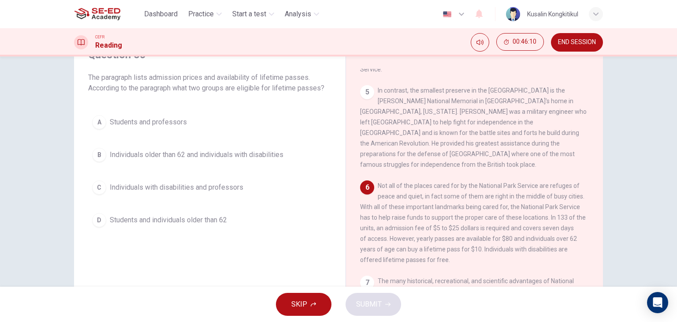
scroll to position [342, 0]
click at [252, 155] on span "Individuals older than 62 and individuals with disabilities" at bounding box center [197, 154] width 174 height 11
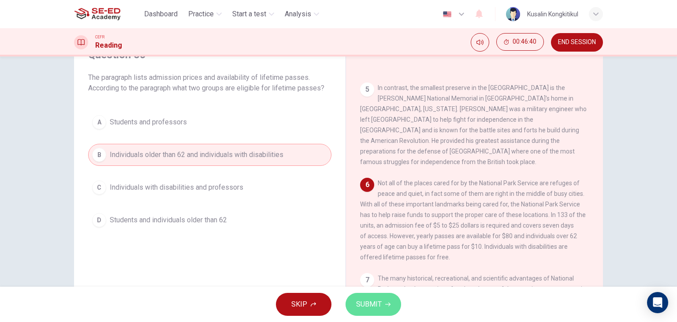
click at [365, 299] on span "SUBMIT" at bounding box center [369, 304] width 26 height 12
click at [382, 306] on button "SUBMIT" at bounding box center [374, 304] width 56 height 23
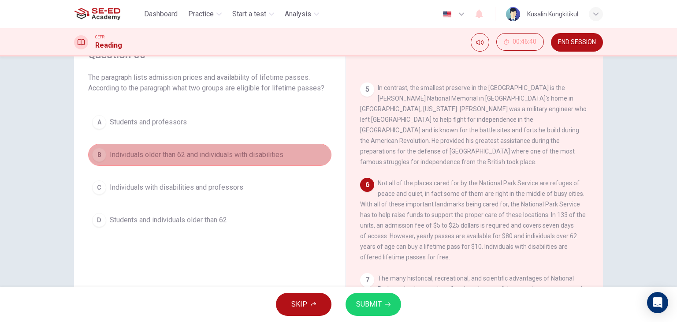
click at [247, 149] on span "Individuals older than 62 and individuals with disabilities" at bounding box center [197, 154] width 174 height 11
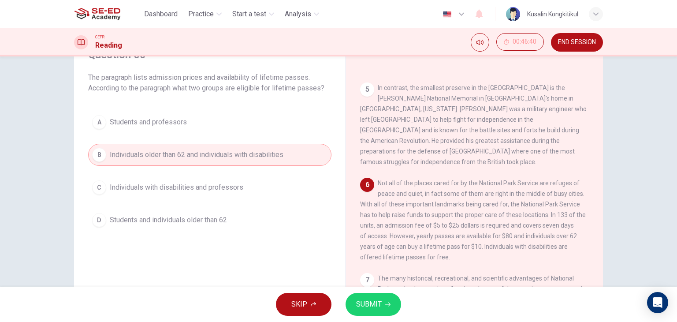
click at [248, 183] on button "C Individuals with disabilities and professors" at bounding box center [209, 187] width 243 height 22
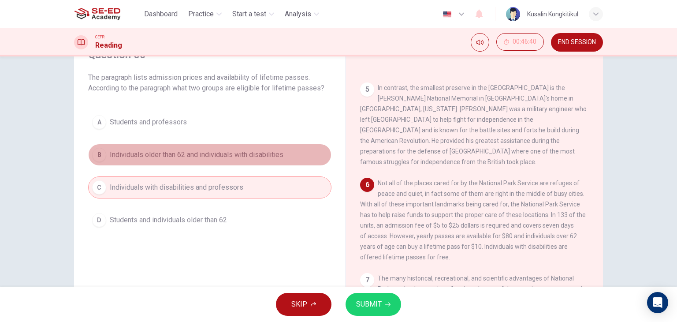
drag, startPoint x: 253, startPoint y: 164, endPoint x: 250, endPoint y: 211, distance: 46.8
click at [246, 179] on div "A Students and professors B Individuals older than 62 and individuals with disa…" at bounding box center [209, 171] width 243 height 120
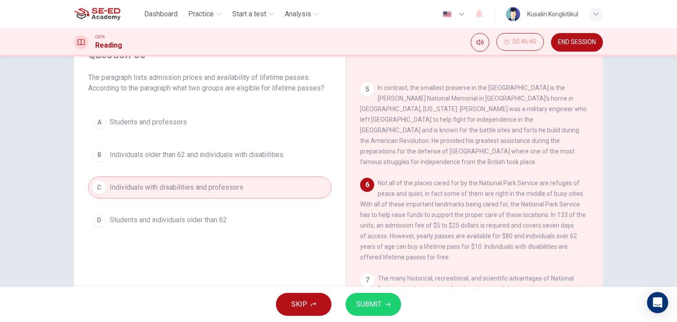
click at [361, 304] on span "SUBMIT" at bounding box center [369, 304] width 26 height 12
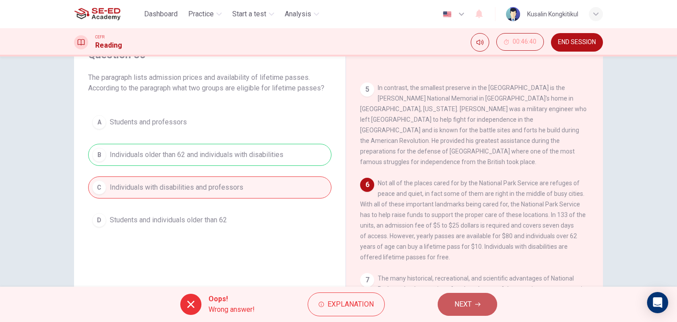
click at [474, 295] on button "NEXT" at bounding box center [468, 304] width 60 height 23
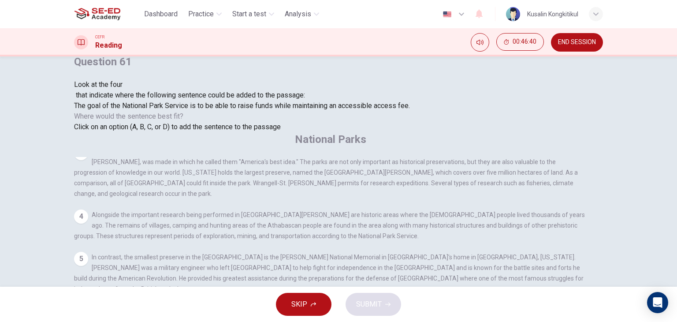
scroll to position [346, 0]
click at [380, 309] on button "SUBMIT" at bounding box center [374, 304] width 56 height 23
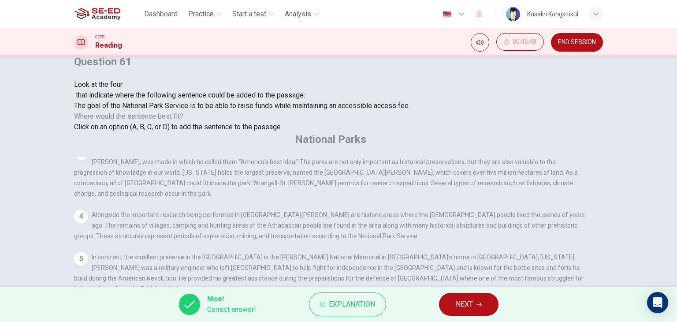
click at [457, 303] on span "NEXT" at bounding box center [464, 304] width 17 height 12
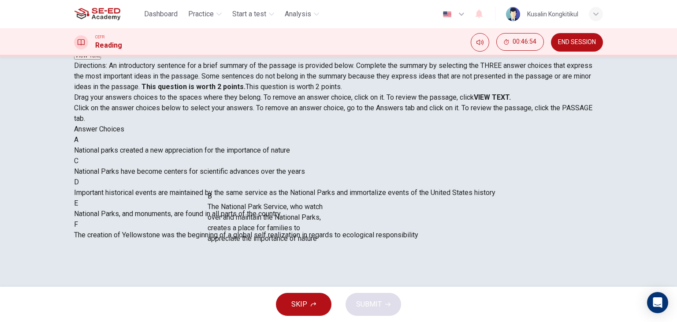
scroll to position [0, 0]
drag, startPoint x: 147, startPoint y: 245, endPoint x: 344, endPoint y: 242, distance: 196.7
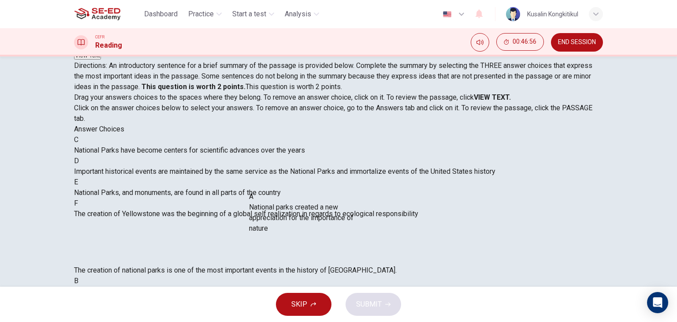
drag, startPoint x: 162, startPoint y: 167, endPoint x: 344, endPoint y: 225, distance: 191.0
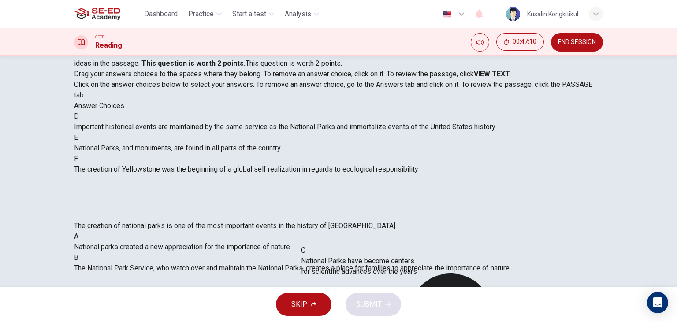
drag, startPoint x: 164, startPoint y: 145, endPoint x: 436, endPoint y: 273, distance: 300.6
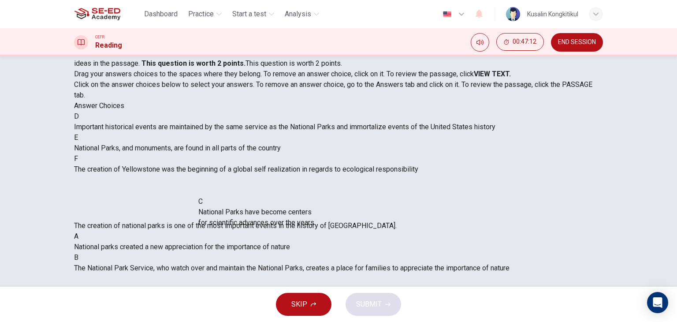
drag, startPoint x: 186, startPoint y: 138, endPoint x: 329, endPoint y: 250, distance: 181.0
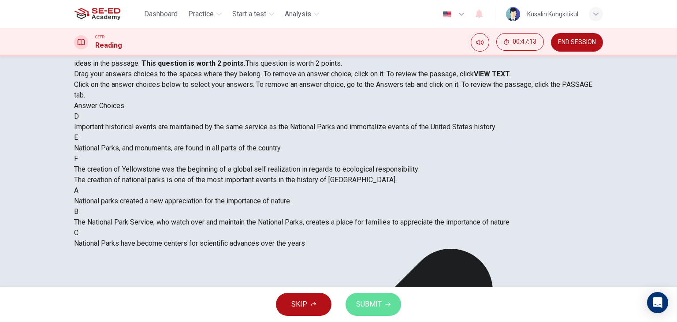
click at [376, 302] on span "SUBMIT" at bounding box center [369, 304] width 26 height 12
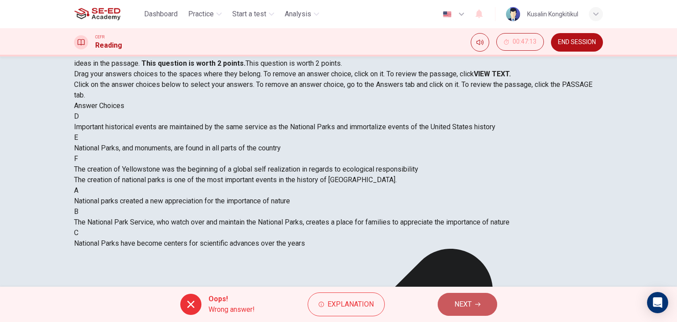
click at [446, 303] on button "NEXT" at bounding box center [468, 304] width 60 height 23
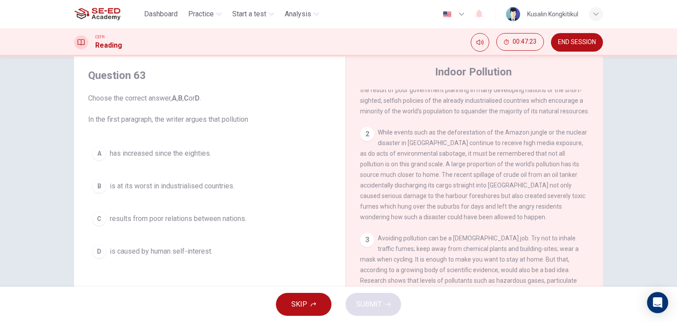
scroll to position [132, 0]
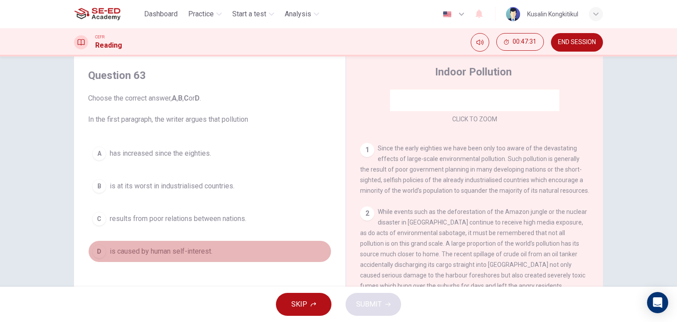
click at [122, 249] on span "is caused by human self-interest." at bounding box center [161, 251] width 103 height 11
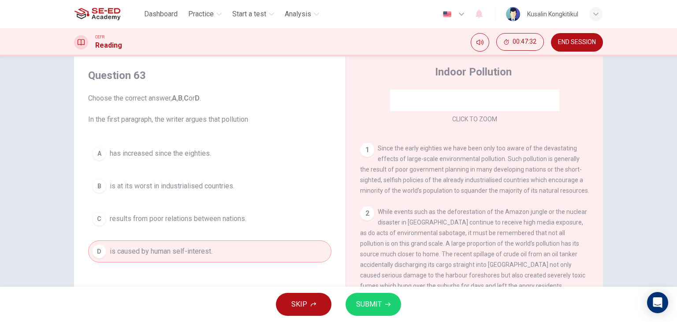
click at [383, 307] on button "SUBMIT" at bounding box center [374, 304] width 56 height 23
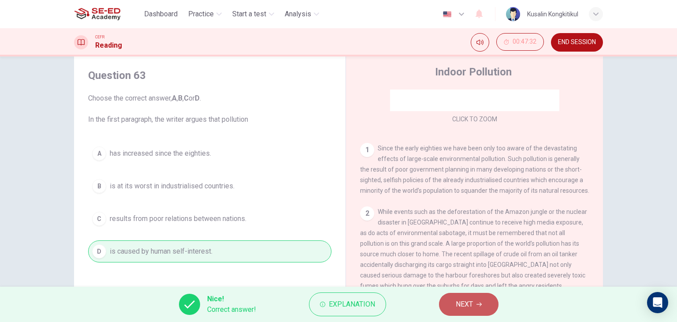
click at [459, 306] on span "NEXT" at bounding box center [464, 304] width 17 height 12
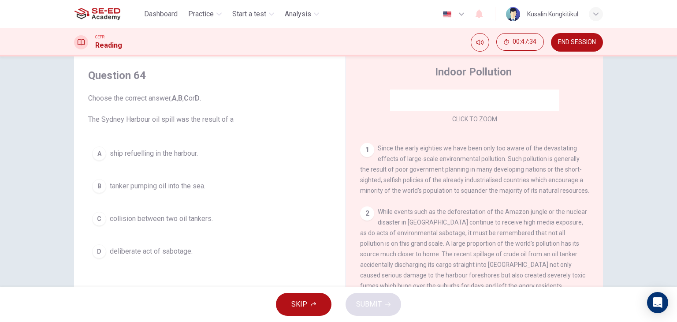
click at [165, 216] on span "collision between two oil tankers." at bounding box center [161, 218] width 103 height 11
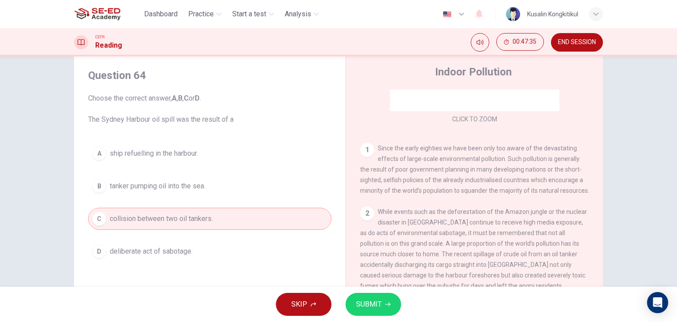
click at [192, 196] on div "A ship refuelling in the harbour. B tanker pumping oil into the sea. C collisio…" at bounding box center [209, 202] width 243 height 120
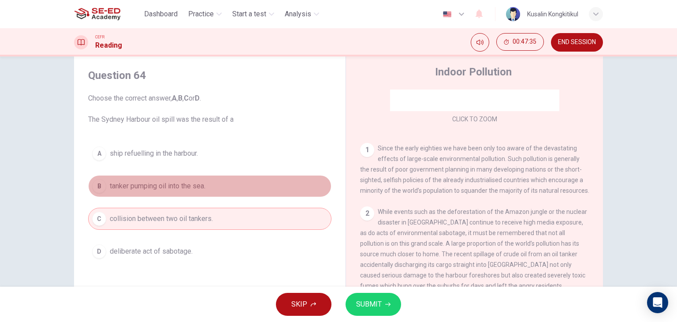
click at [203, 190] on span "tanker pumping oil into the sea." at bounding box center [158, 186] width 96 height 11
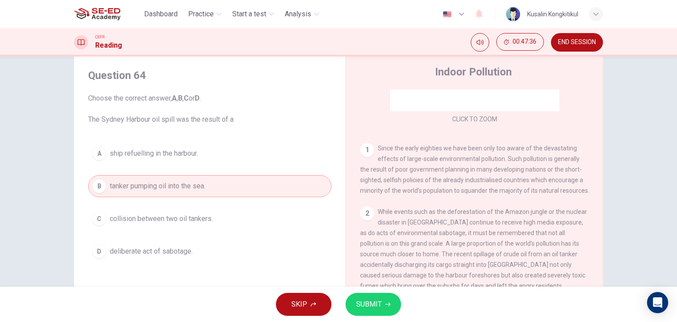
click at [363, 311] on button "SUBMIT" at bounding box center [374, 304] width 56 height 23
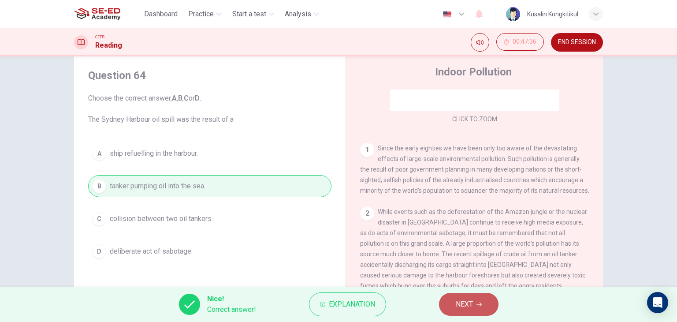
click at [459, 307] on span "NEXT" at bounding box center [464, 304] width 17 height 12
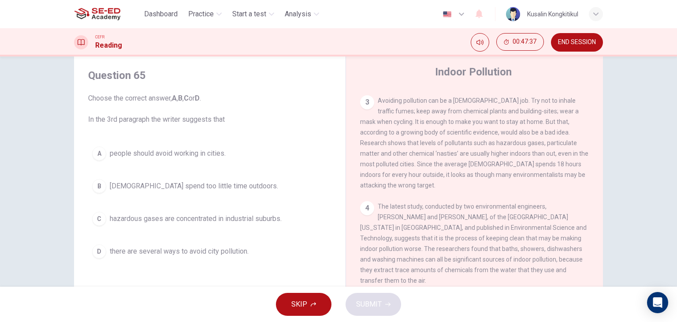
scroll to position [353, 0]
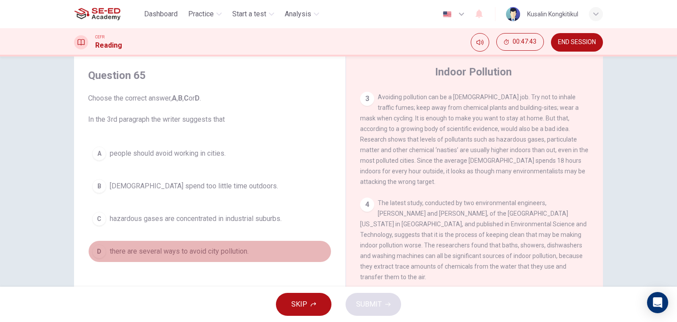
click at [194, 251] on span "there are several ways to avoid city pollution." at bounding box center [179, 251] width 139 height 11
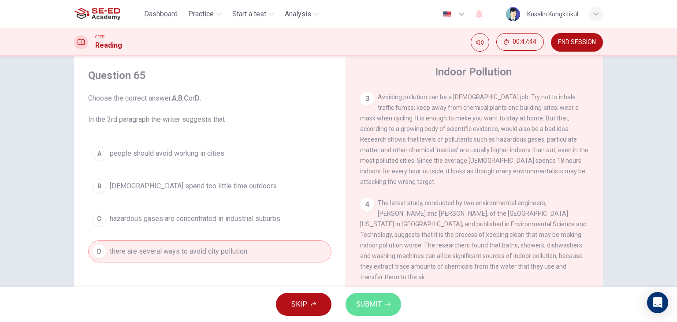
click at [388, 306] on icon "button" at bounding box center [387, 304] width 5 height 4
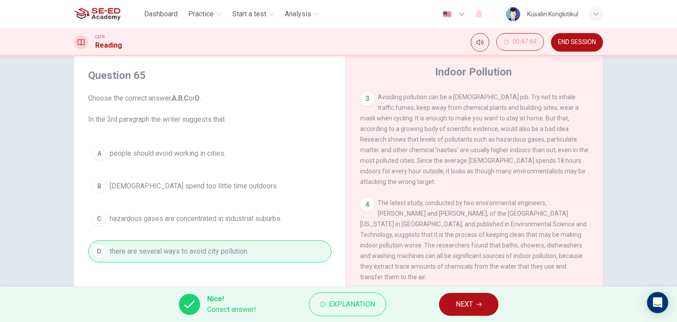
click at [451, 305] on button "NEXT" at bounding box center [469, 304] width 60 height 23
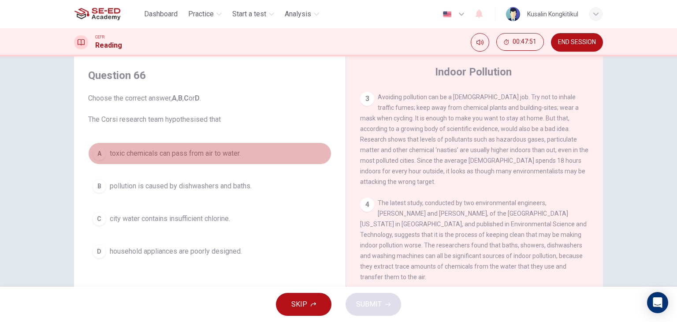
click at [159, 150] on span "toxic chemicals can pass from air to water." at bounding box center [175, 153] width 131 height 11
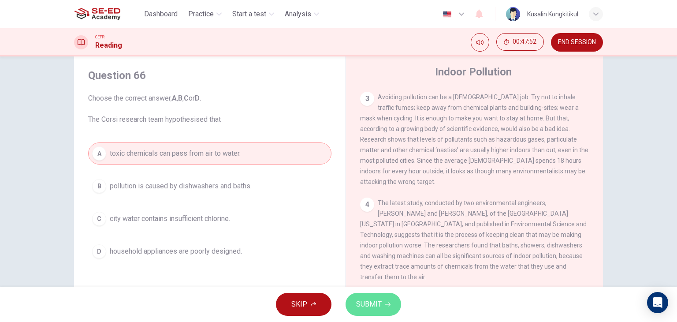
click at [377, 301] on span "SUBMIT" at bounding box center [369, 304] width 26 height 12
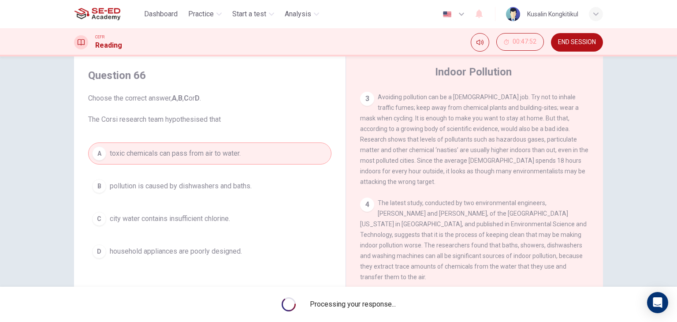
drag, startPoint x: 134, startPoint y: 174, endPoint x: 149, endPoint y: 188, distance: 20.6
click at [139, 181] on div "A toxic chemicals can pass from air to water. B pollution is caused by dishwash…" at bounding box center [209, 202] width 243 height 120
click at [149, 188] on span "pollution is caused by dishwashers and baths." at bounding box center [181, 186] width 142 height 11
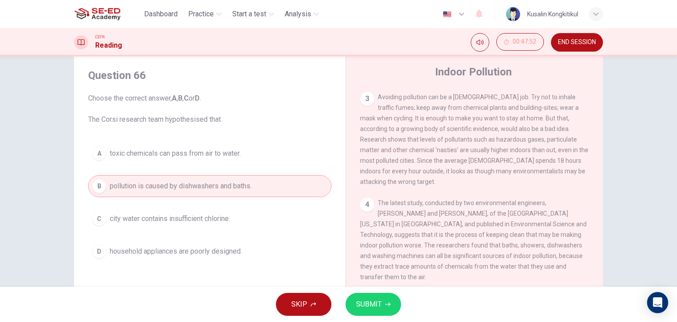
click at [149, 188] on div "A toxic chemicals can pass from air to water. B pollution is caused by dishwash…" at bounding box center [209, 202] width 243 height 120
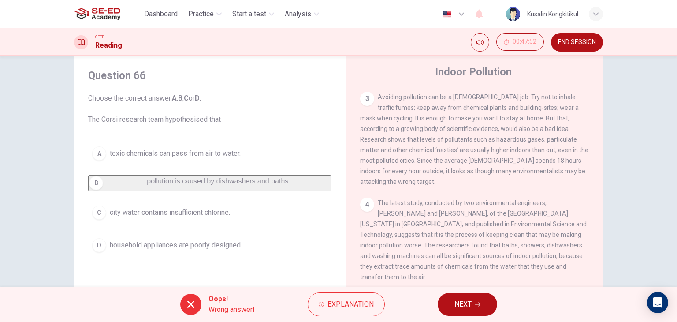
click at [149, 188] on div "A toxic chemicals can pass from air to water. B pollution is caused by dishwash…" at bounding box center [209, 199] width 243 height 114
click at [474, 304] on button "NEXT" at bounding box center [468, 304] width 60 height 23
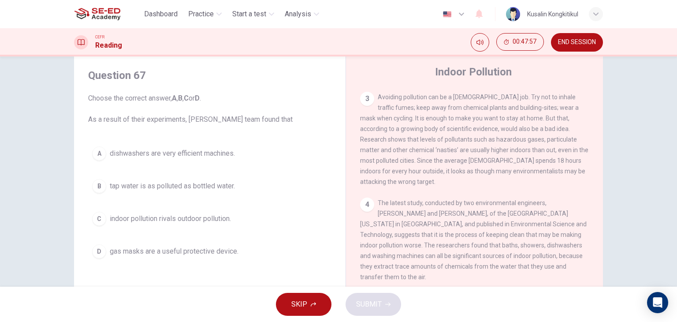
drag, startPoint x: 205, startPoint y: 223, endPoint x: 217, endPoint y: 224, distance: 12.4
click at [205, 223] on button "C indoor pollution rivals outdoor pollution." at bounding box center [209, 219] width 243 height 22
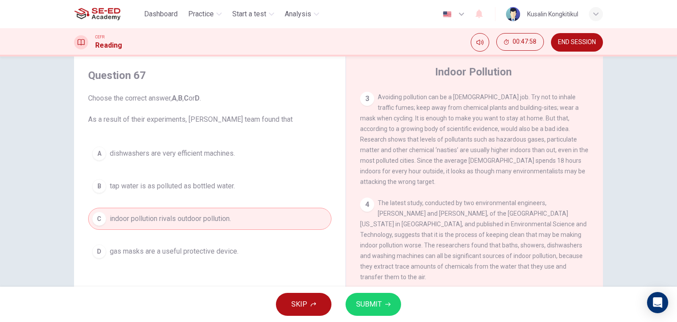
click at [357, 300] on span "SUBMIT" at bounding box center [369, 304] width 26 height 12
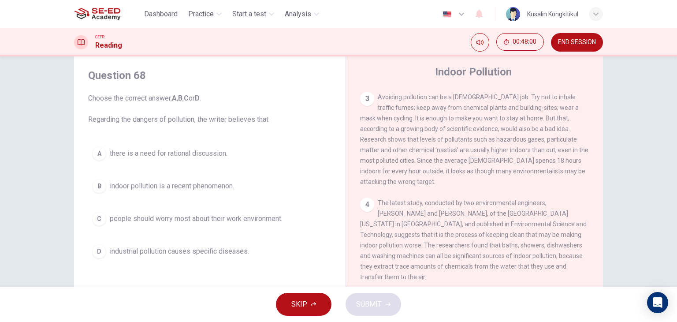
click at [224, 154] on span "there is a need for rational discussion." at bounding box center [169, 153] width 118 height 11
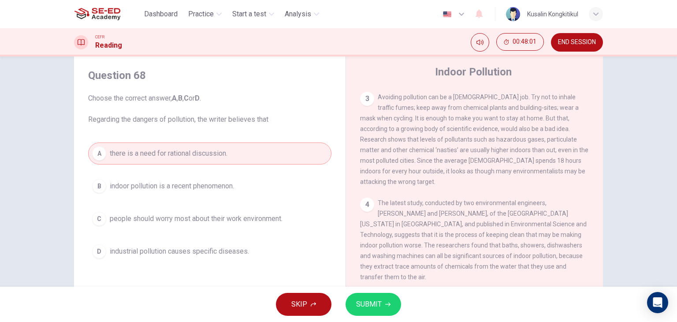
click at [359, 308] on span "SUBMIT" at bounding box center [369, 304] width 26 height 12
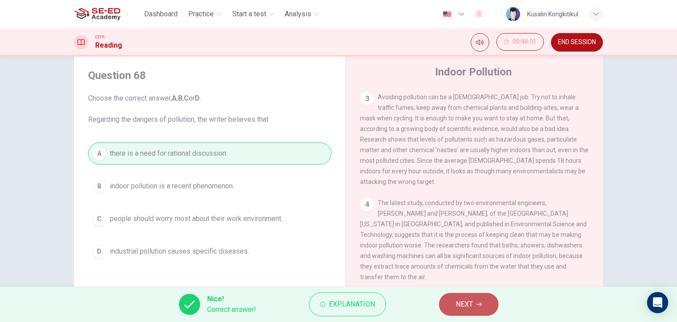
click at [452, 300] on button "NEXT" at bounding box center [469, 304] width 60 height 23
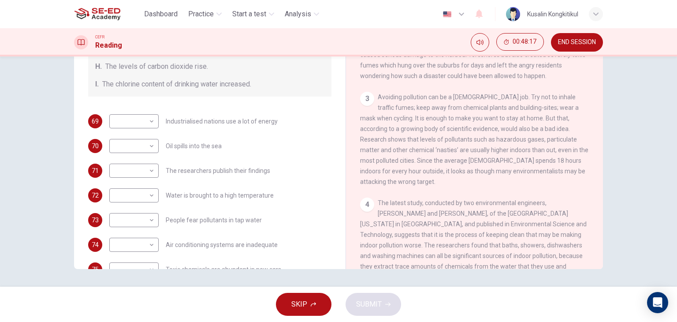
scroll to position [187, 0]
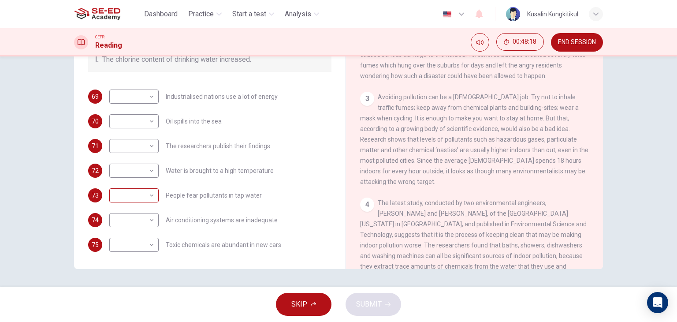
click at [137, 205] on body "This site uses cookies, as explained in our Privacy Policy . If you agree to th…" at bounding box center [338, 161] width 677 height 322
type input "G"
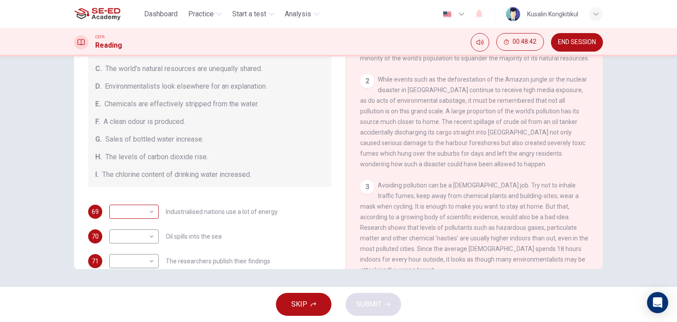
scroll to position [99, 0]
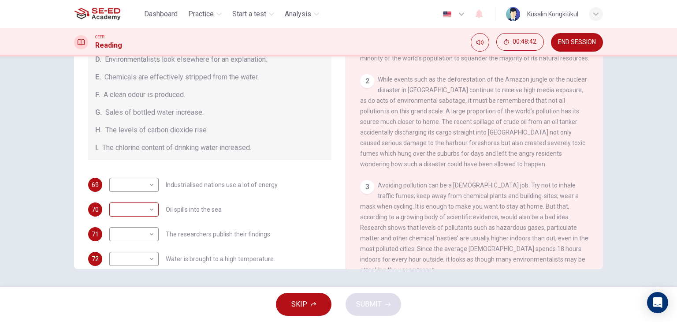
click at [136, 205] on body "This site uses cookies, as explained in our Privacy Policy . If you agree to th…" at bounding box center [338, 161] width 677 height 322
type input "D"
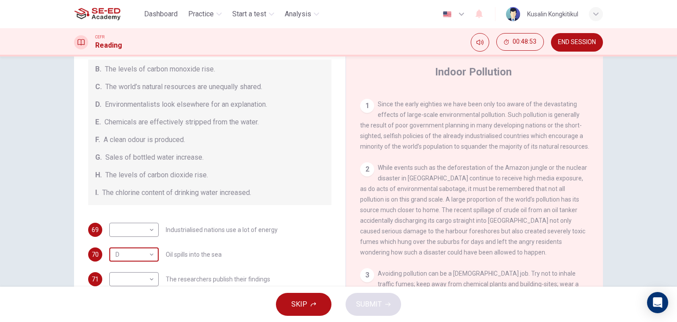
scroll to position [143, 0]
click at [134, 232] on body "This site uses cookies, as explained in our Privacy Policy . If you agree to th…" at bounding box center [338, 161] width 677 height 322
type input "C"
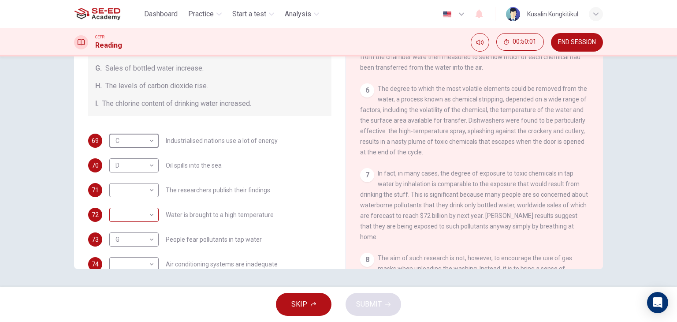
click at [145, 220] on body "This site uses cookies, as explained in our Privacy Policy . If you agree to th…" at bounding box center [338, 161] width 677 height 322
type input "E"
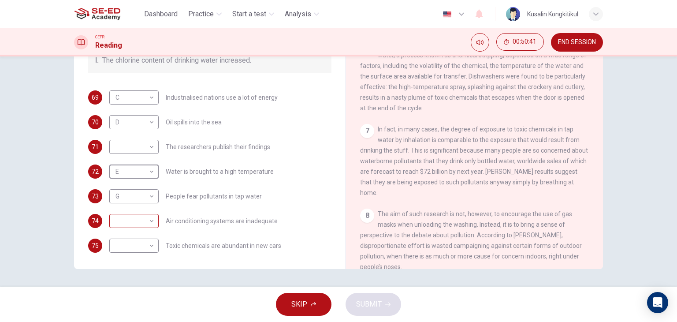
scroll to position [187, 0]
click at [135, 242] on body "This site uses cookies, as explained in our Privacy Policy . If you agree to th…" at bounding box center [338, 161] width 677 height 322
drag, startPoint x: 134, startPoint y: 291, endPoint x: 151, endPoint y: 267, distance: 29.3
type input "H"
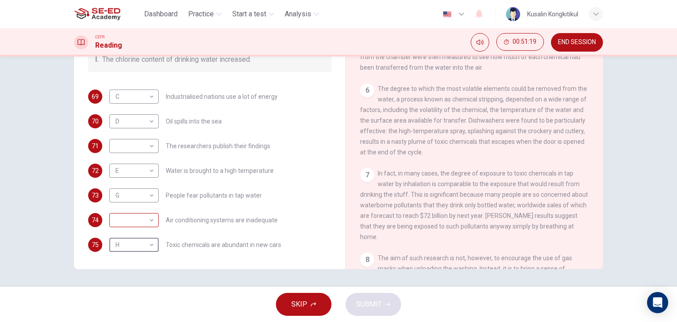
click at [143, 223] on body "This site uses cookies, as explained in our Privacy Policy . If you agree to th…" at bounding box center [338, 161] width 677 height 322
type input "F"
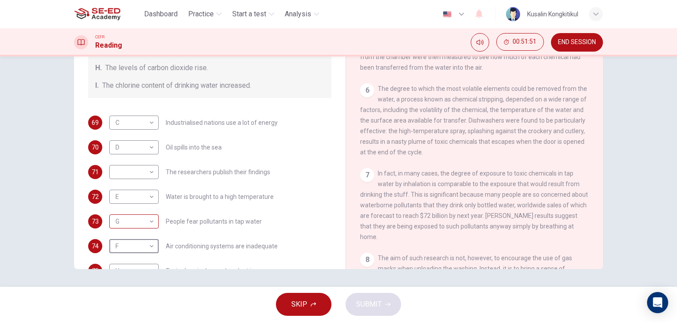
scroll to position [176, 0]
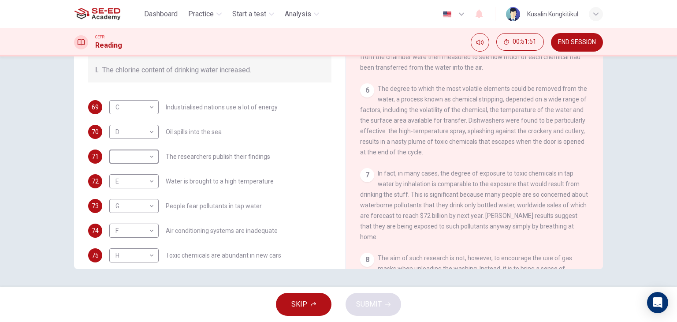
drag, startPoint x: 135, startPoint y: 157, endPoint x: 133, endPoint y: 191, distance: 34.0
click at [135, 158] on body "This site uses cookies, as explained in our Privacy Policy . If you agree to th…" at bounding box center [338, 161] width 677 height 322
drag, startPoint x: 133, startPoint y: 170, endPoint x: 160, endPoint y: 193, distance: 35.3
click at [132, 321] on li "A" at bounding box center [338, 327] width 677 height 11
type input "A"
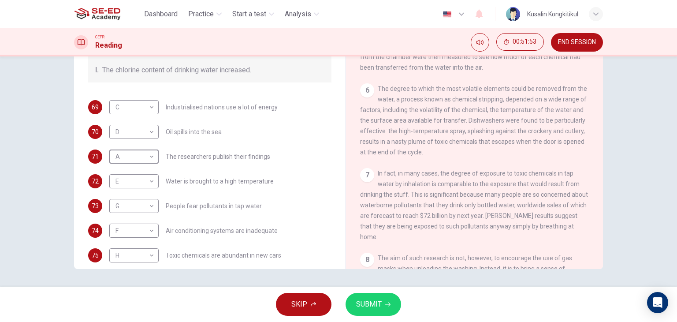
click at [360, 295] on button "SUBMIT" at bounding box center [374, 304] width 56 height 23
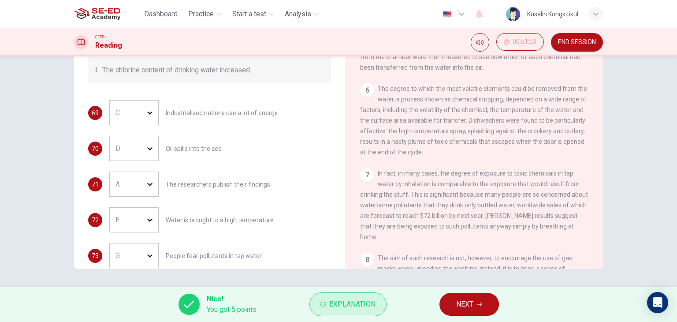
click at [329, 301] on span "Explanation" at bounding box center [352, 304] width 46 height 12
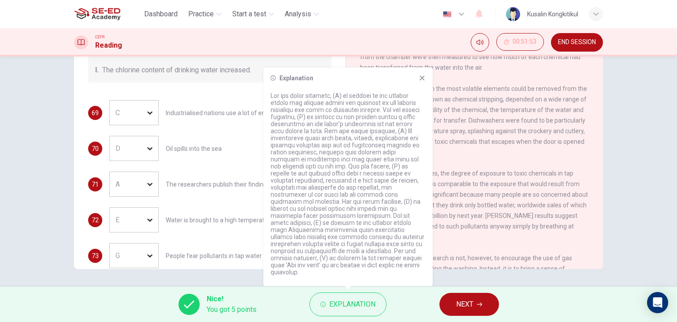
drag, startPoint x: 161, startPoint y: 236, endPoint x: 167, endPoint y: 238, distance: 6.4
click at [162, 279] on div "F F ​ Air conditioning systems are inadequate" at bounding box center [193, 291] width 168 height 25
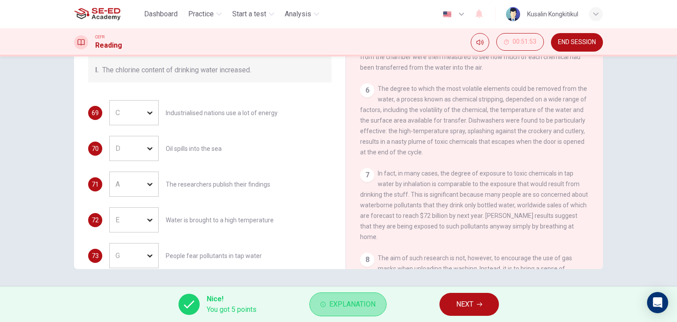
click at [335, 303] on span "Explanation" at bounding box center [352, 304] width 46 height 12
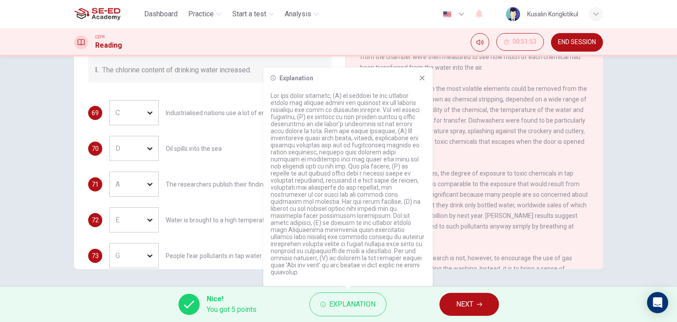
click at [136, 207] on div "E" at bounding box center [144, 219] width 70 height 25
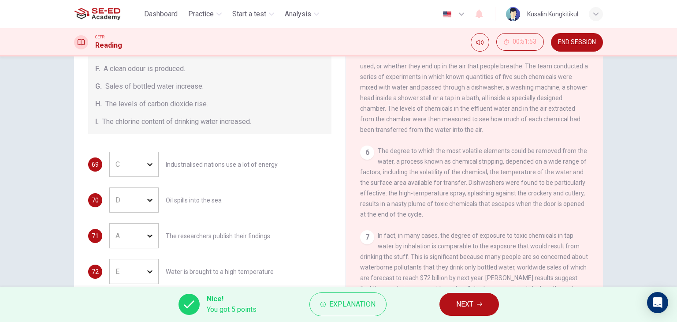
scroll to position [112, 0]
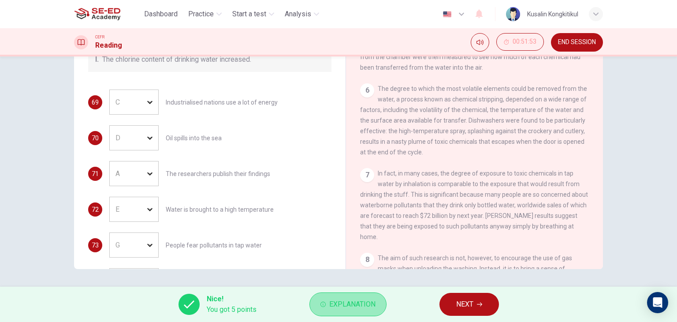
click at [321, 298] on button "Explanation" at bounding box center [348, 304] width 77 height 24
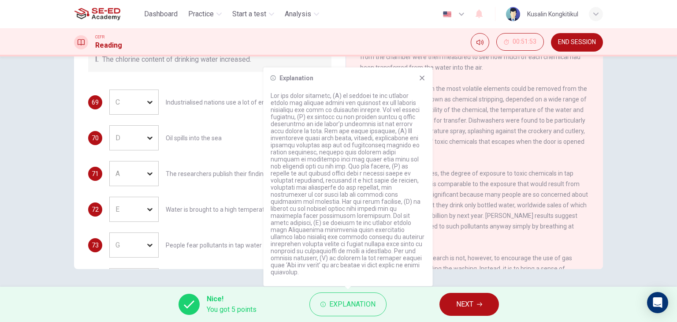
click at [466, 306] on span "NEXT" at bounding box center [464, 304] width 17 height 12
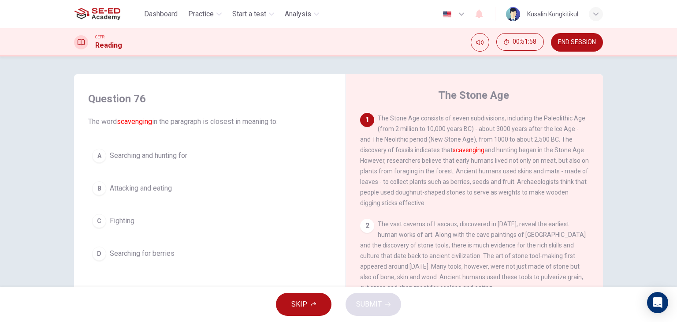
click at [161, 172] on div "A Searching and hunting for B Attacking and eating C Fighting D Searching for b…" at bounding box center [209, 205] width 243 height 120
click at [175, 161] on button "A Searching and hunting for" at bounding box center [209, 156] width 243 height 22
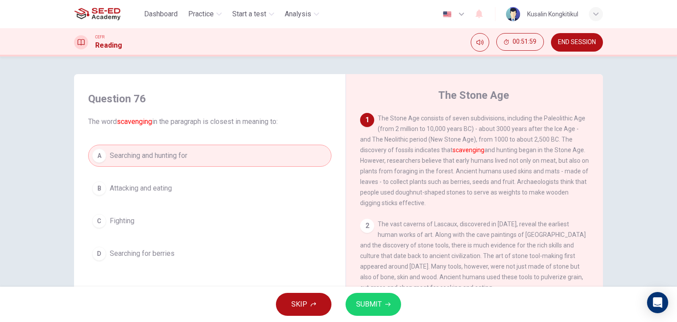
click at [349, 307] on button "SUBMIT" at bounding box center [374, 304] width 56 height 23
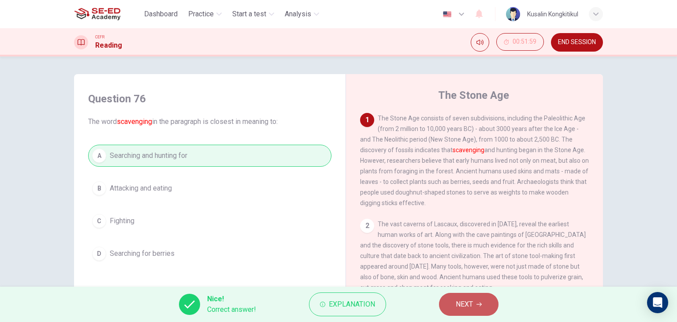
click at [444, 298] on button "NEXT" at bounding box center [469, 304] width 60 height 23
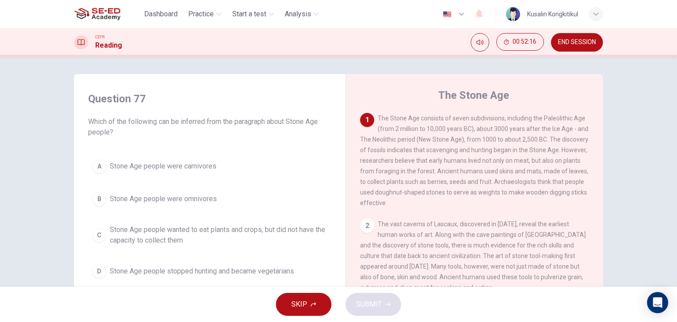
click at [201, 201] on span "Stone Age people were omnivores" at bounding box center [163, 199] width 107 height 11
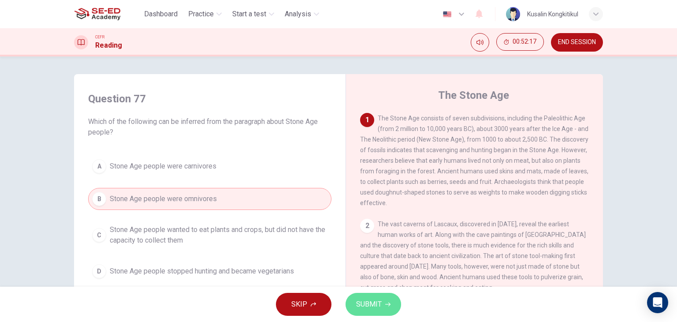
click at [365, 310] on span "SUBMIT" at bounding box center [369, 304] width 26 height 12
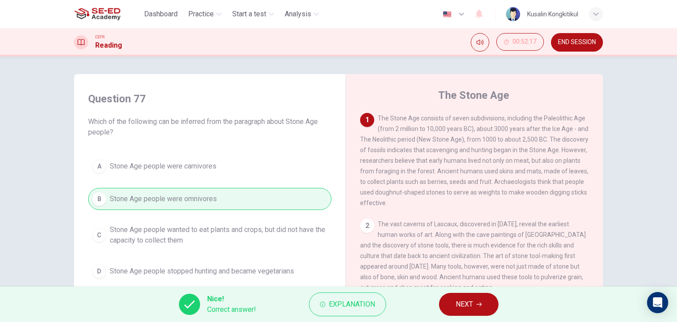
click at [459, 304] on span "NEXT" at bounding box center [464, 304] width 17 height 12
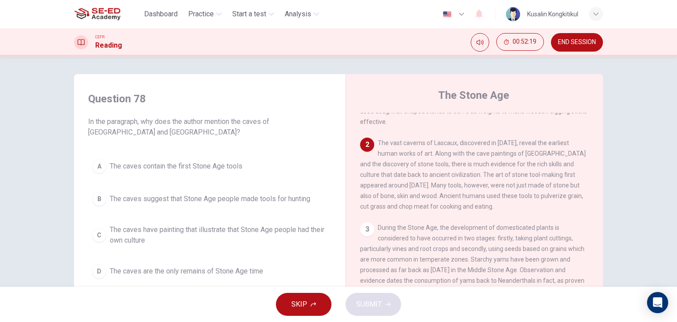
scroll to position [88, 0]
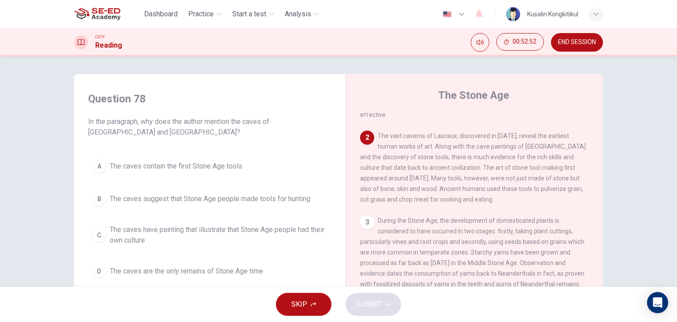
click at [217, 173] on button "A The caves contain the first Stone Age tools" at bounding box center [209, 166] width 243 height 22
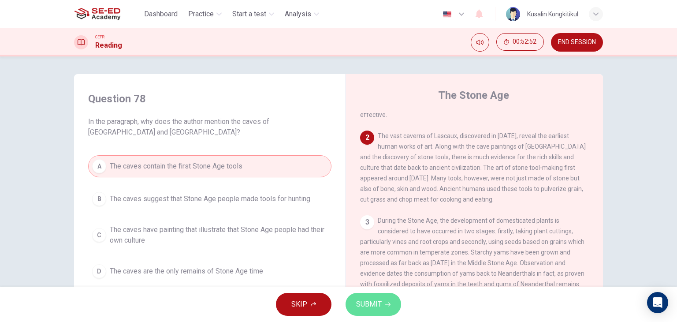
click at [362, 300] on span "SUBMIT" at bounding box center [369, 304] width 26 height 12
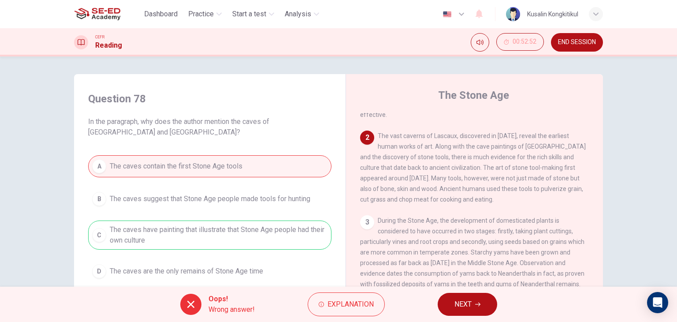
click at [479, 306] on icon "button" at bounding box center [477, 304] width 5 height 5
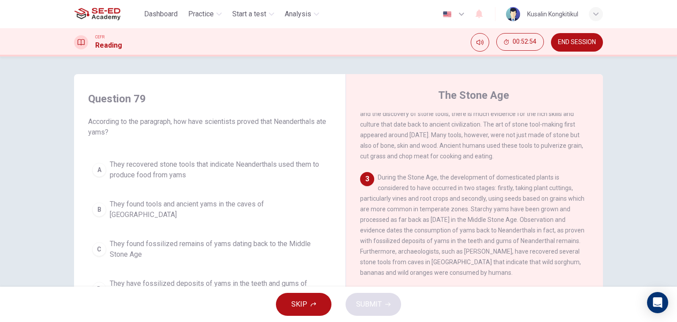
scroll to position [132, 0]
click at [254, 244] on span "They found fossilized remains of yams dating back to the Middle Stone Age" at bounding box center [219, 249] width 218 height 21
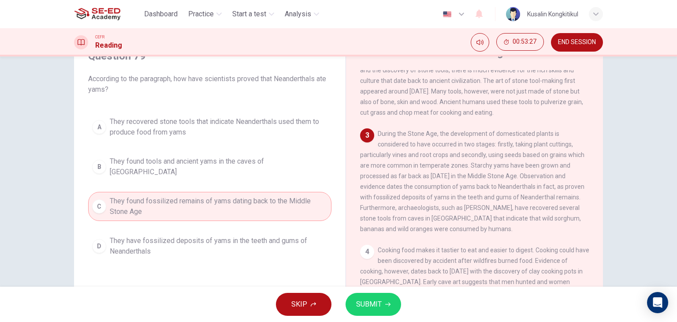
scroll to position [44, 0]
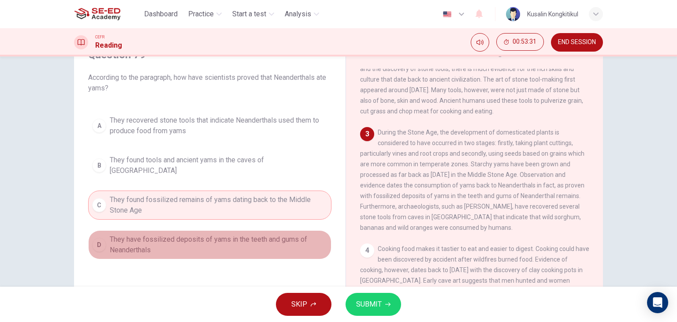
click at [260, 247] on span "They have fossilized deposits of yams in the teeth and gums of Neanderthals" at bounding box center [219, 244] width 218 height 21
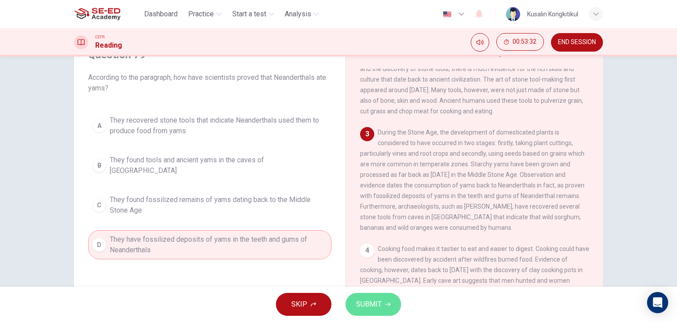
click at [349, 302] on button "SUBMIT" at bounding box center [374, 304] width 56 height 23
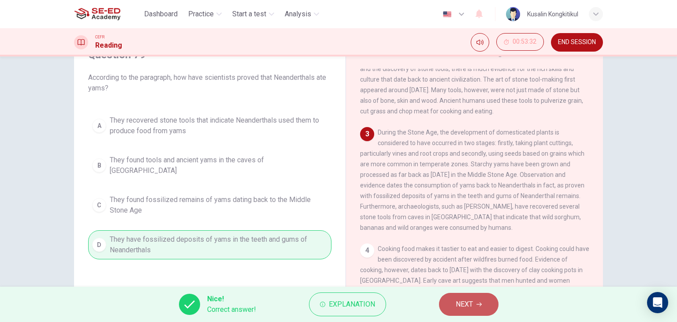
click at [458, 307] on span "NEXT" at bounding box center [464, 304] width 17 height 12
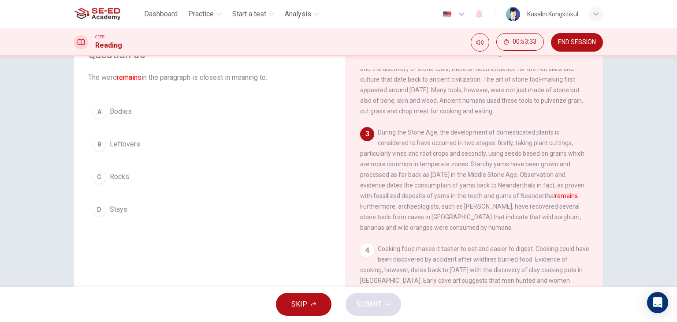
click at [128, 149] on button "B Leftovers" at bounding box center [209, 144] width 243 height 22
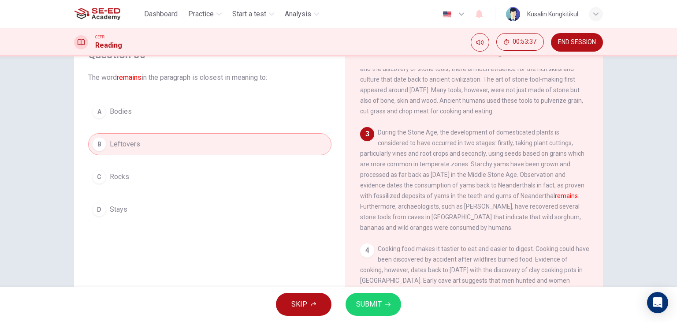
click at [372, 301] on span "SUBMIT" at bounding box center [369, 304] width 26 height 12
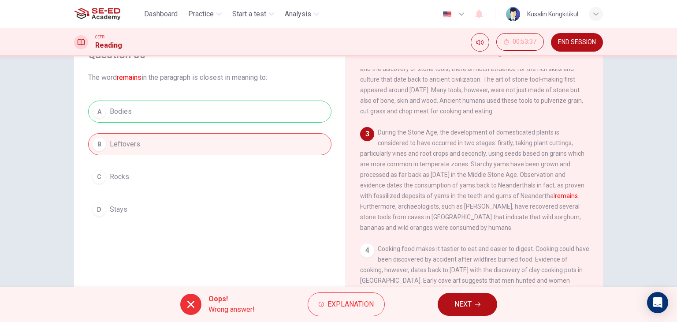
click at [447, 306] on button "NEXT" at bounding box center [468, 304] width 60 height 23
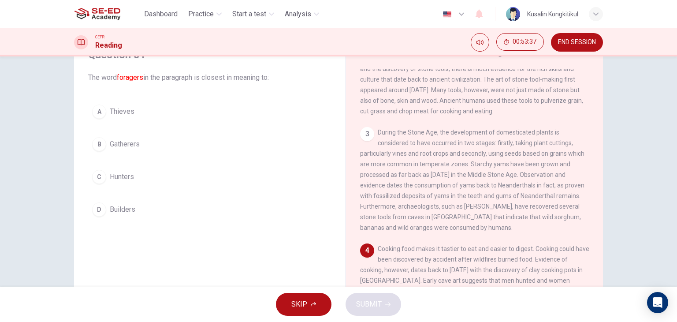
click at [567, 41] on span "END SESSION" at bounding box center [577, 42] width 38 height 7
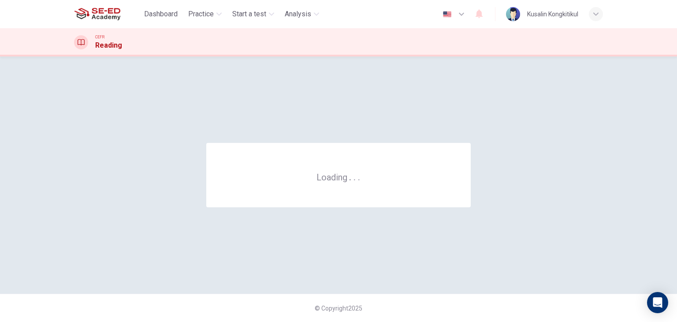
scroll to position [0, 0]
